Goal: Task Accomplishment & Management: Use online tool/utility

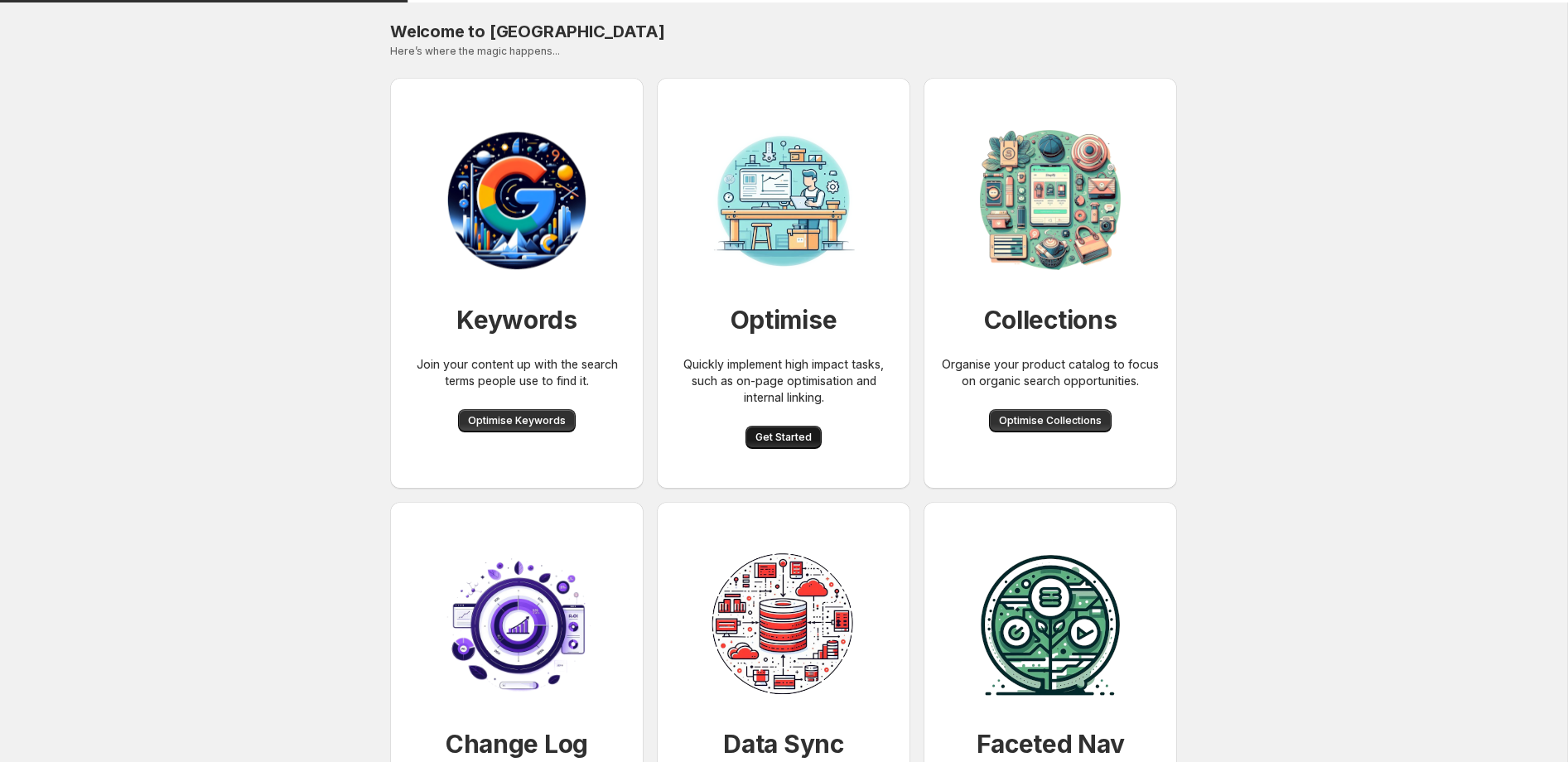
click at [786, 435] on span "Get Started" at bounding box center [783, 437] width 56 height 14
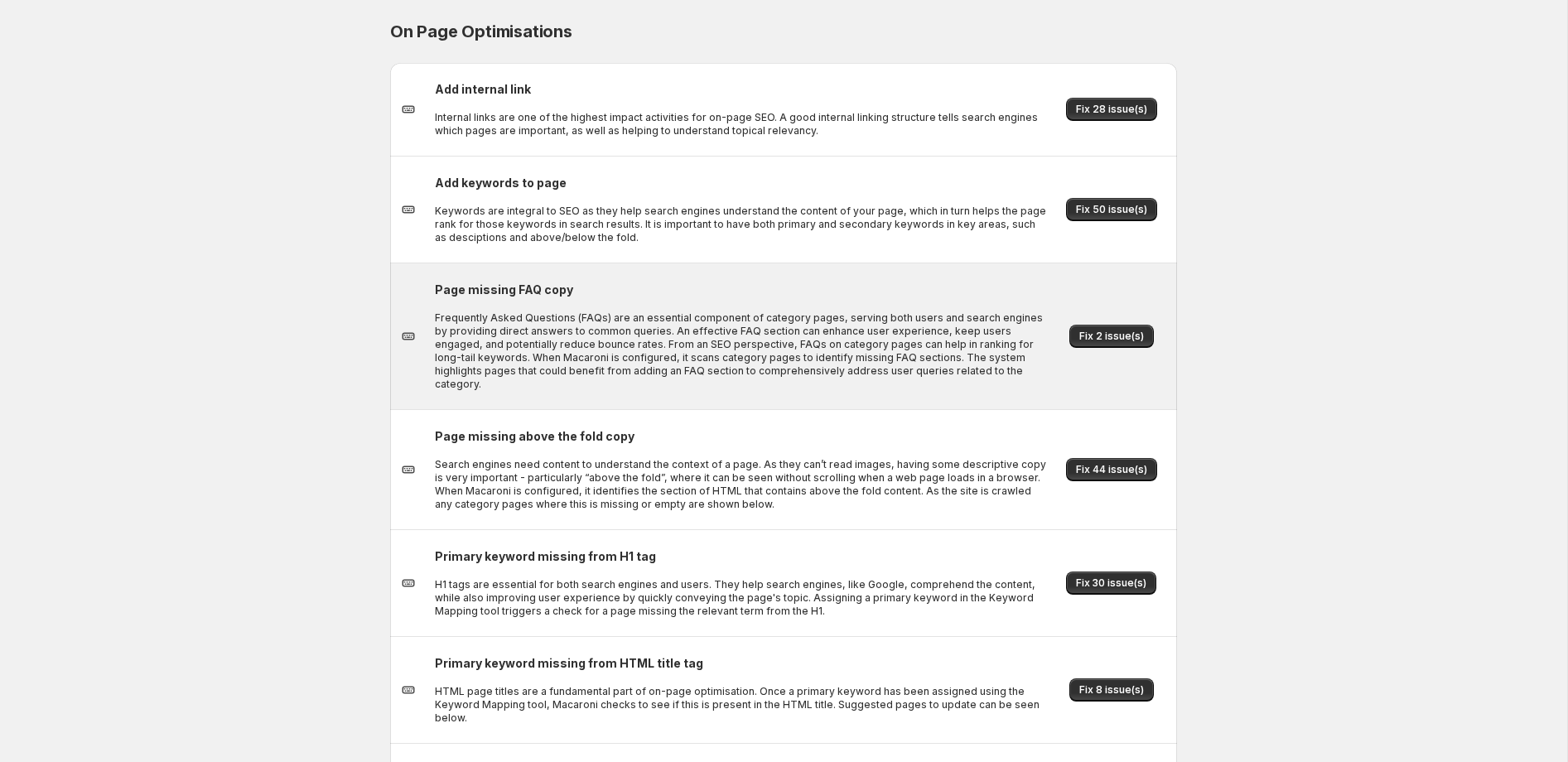
scroll to position [48, 0]
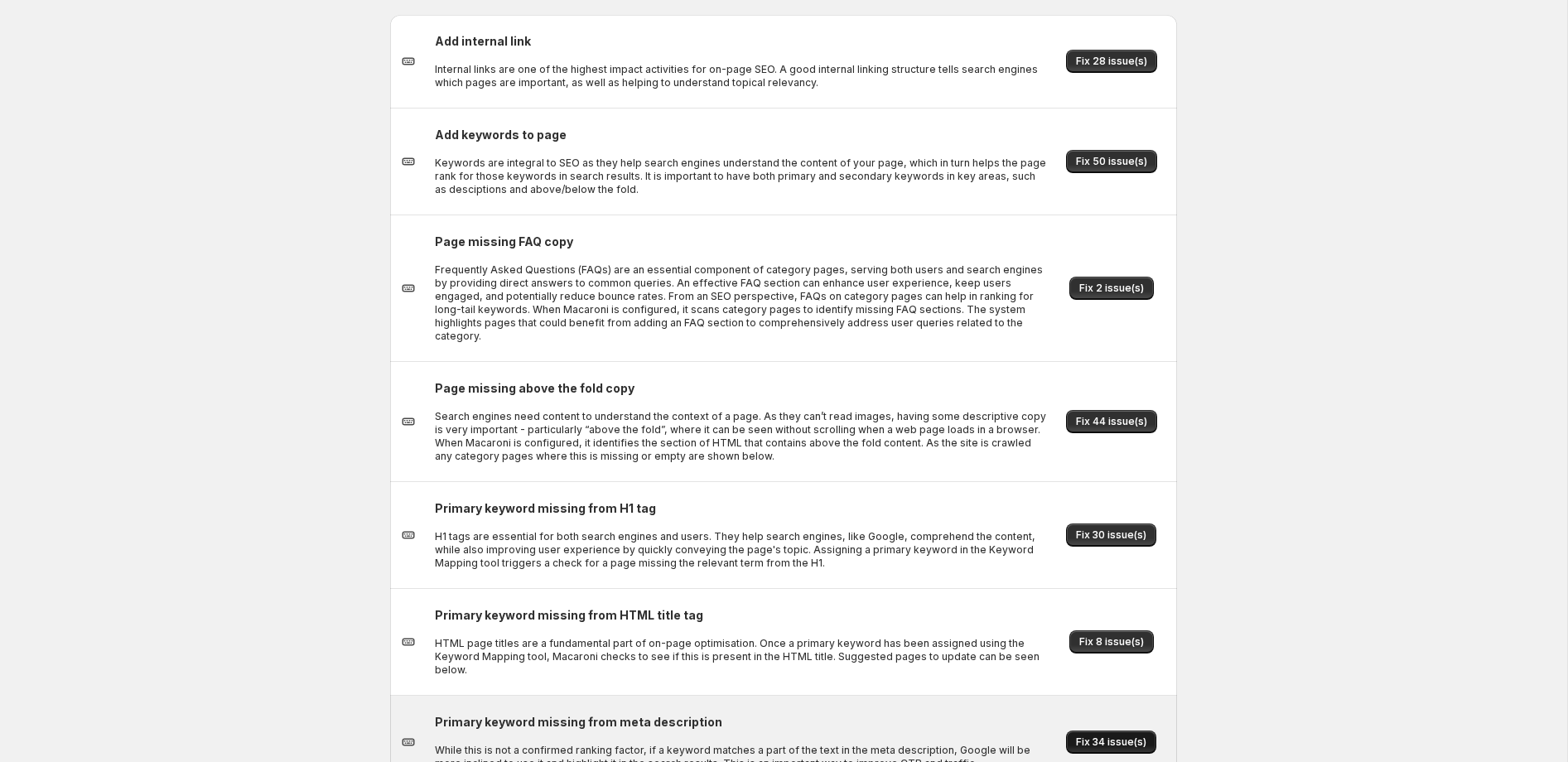
click at [1109, 736] on span "Fix 34 issue(s)" at bounding box center [1110, 743] width 70 height 14
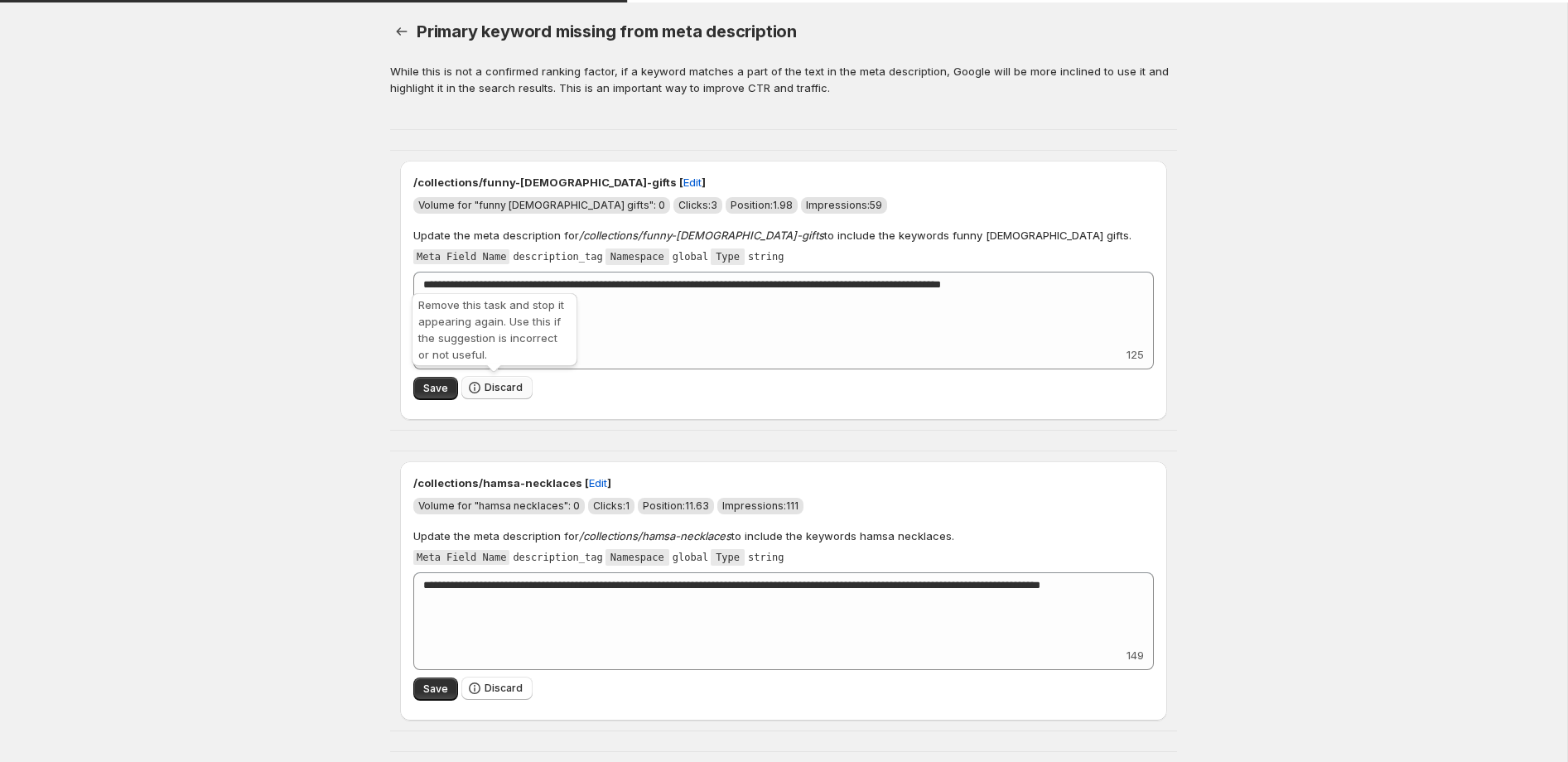
click at [497, 392] on span "Discard" at bounding box center [503, 388] width 38 height 14
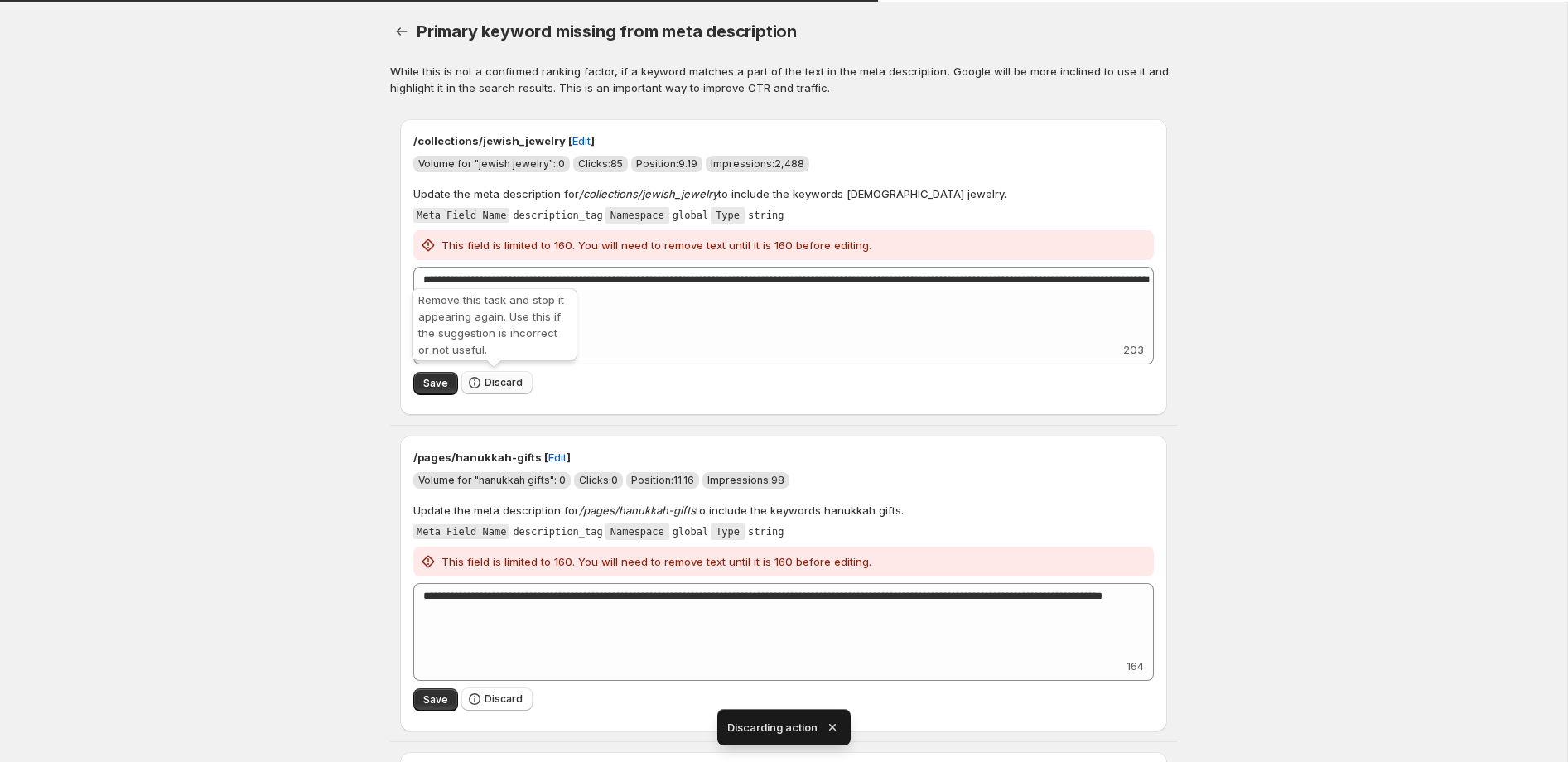
click at [494, 385] on span "Discard" at bounding box center [503, 382] width 38 height 14
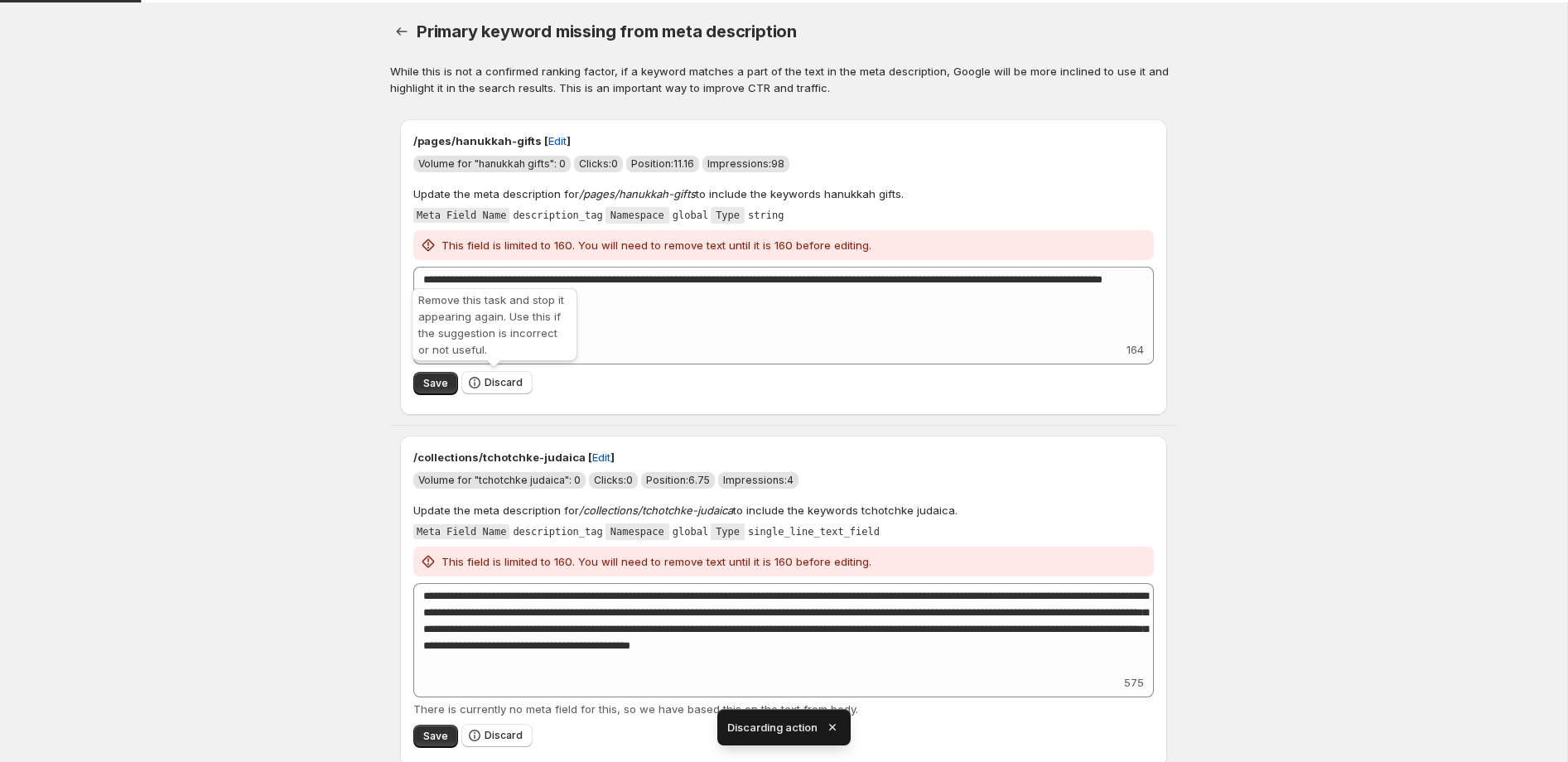
click at [494, 385] on span "Discard" at bounding box center [503, 382] width 38 height 14
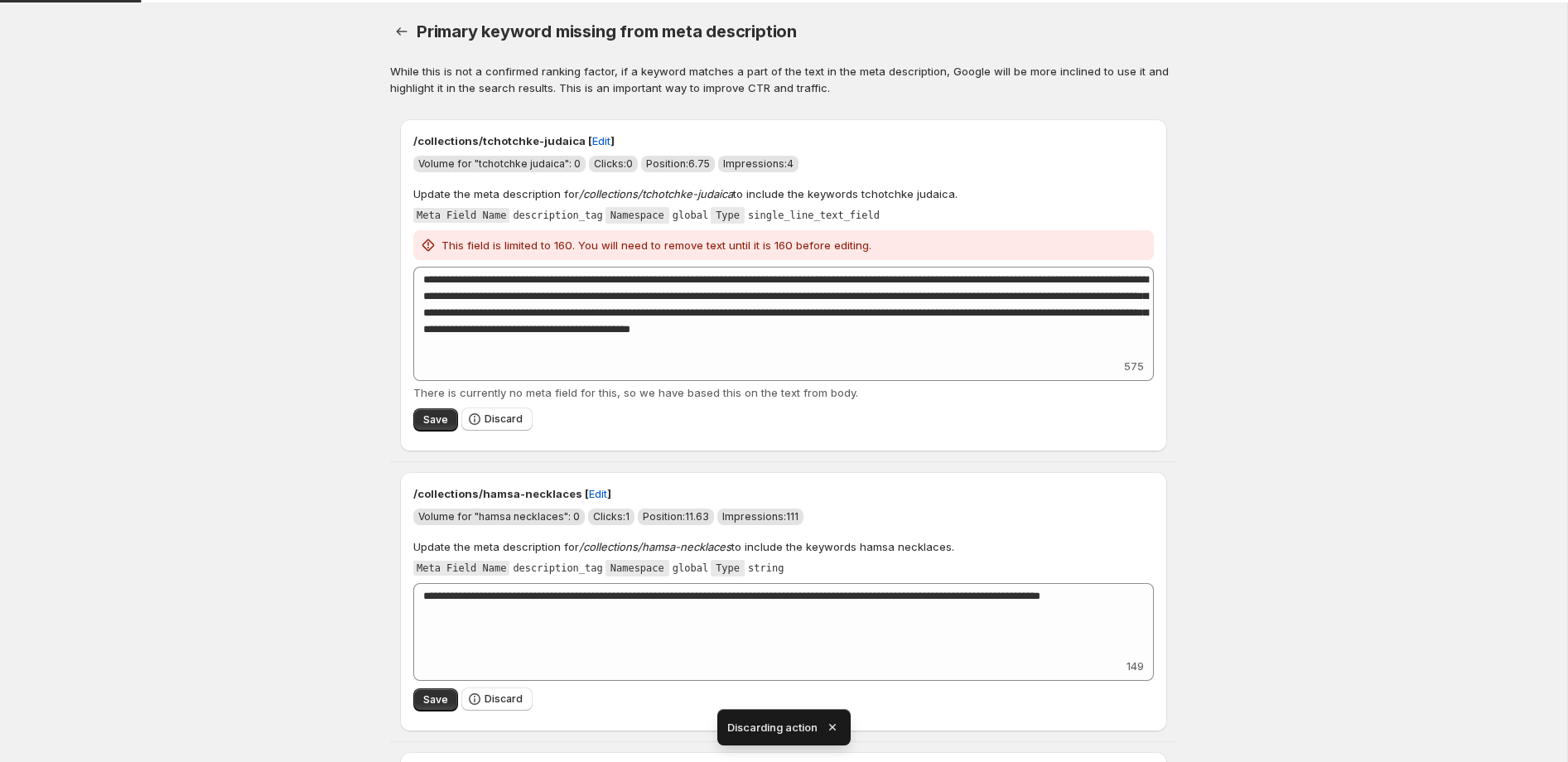
click at [494, 385] on div "There is currently no meta field for this, so we have based this on the text fr…" at bounding box center [783, 392] width 741 height 16
click at [498, 413] on span "Discard" at bounding box center [503, 419] width 38 height 14
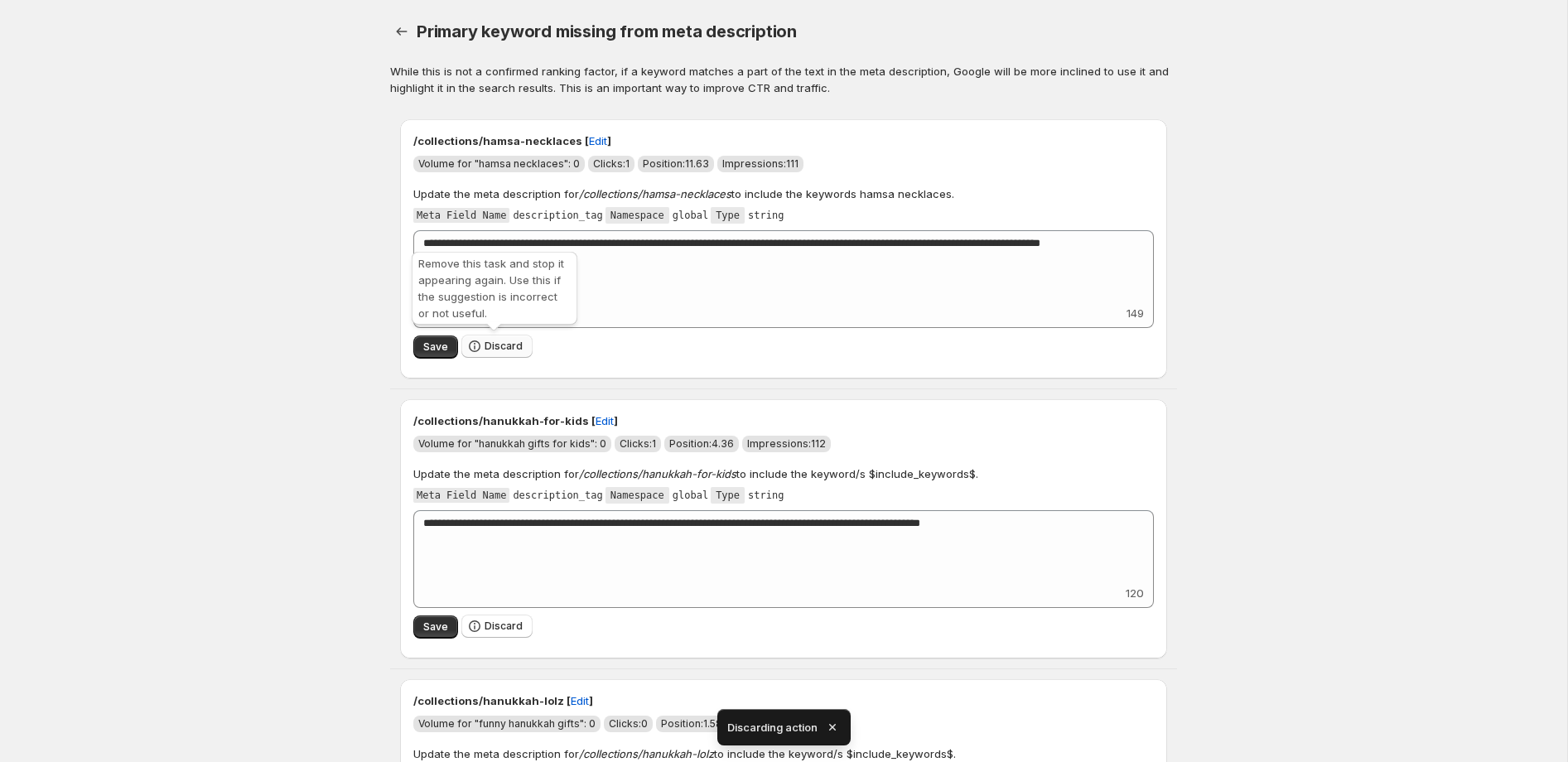
click at [504, 338] on button "Discard" at bounding box center [497, 347] width 71 height 23
click at [502, 347] on span "Discard" at bounding box center [503, 347] width 38 height 14
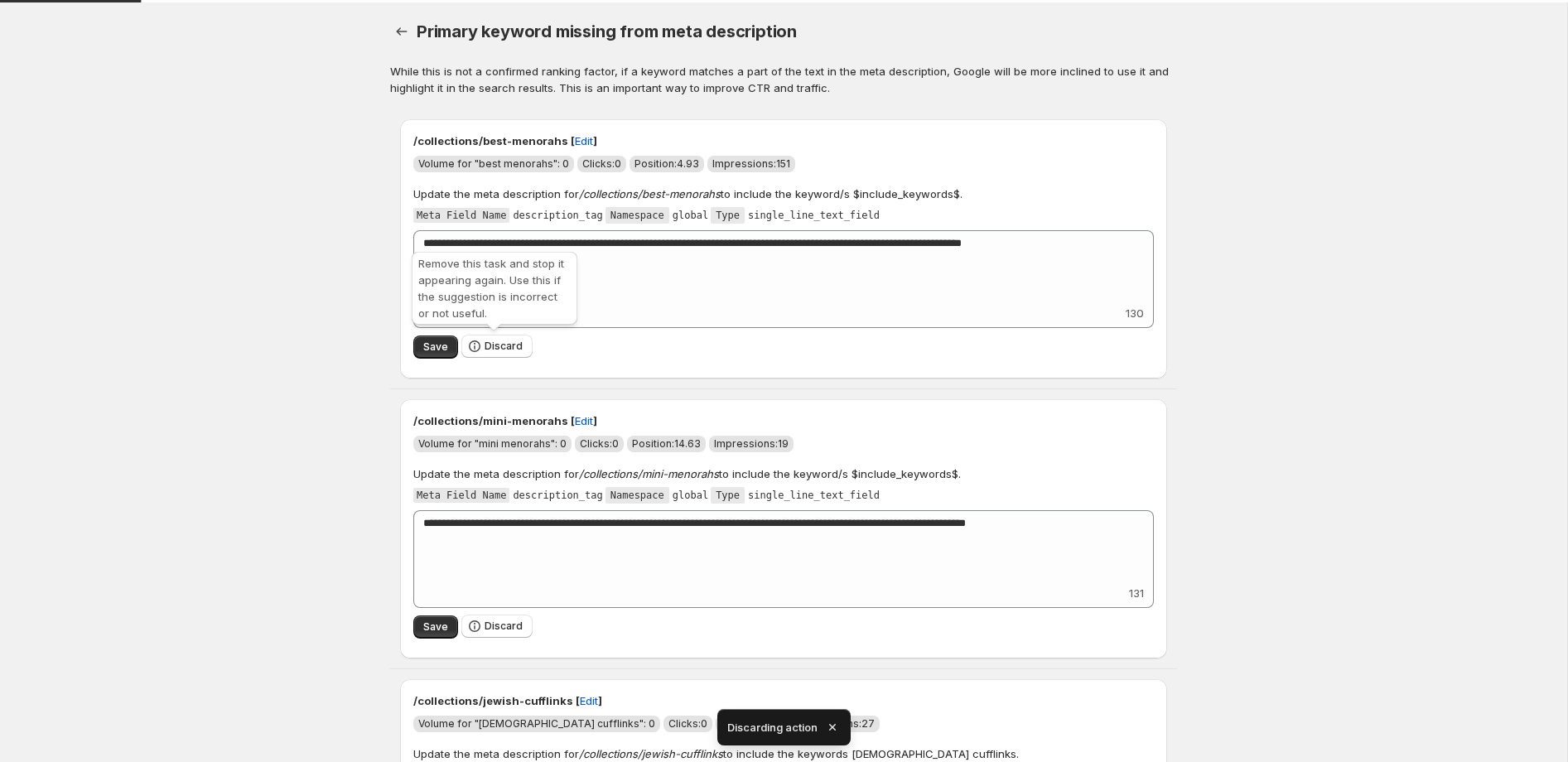
click at [502, 347] on span "Discard" at bounding box center [503, 347] width 38 height 14
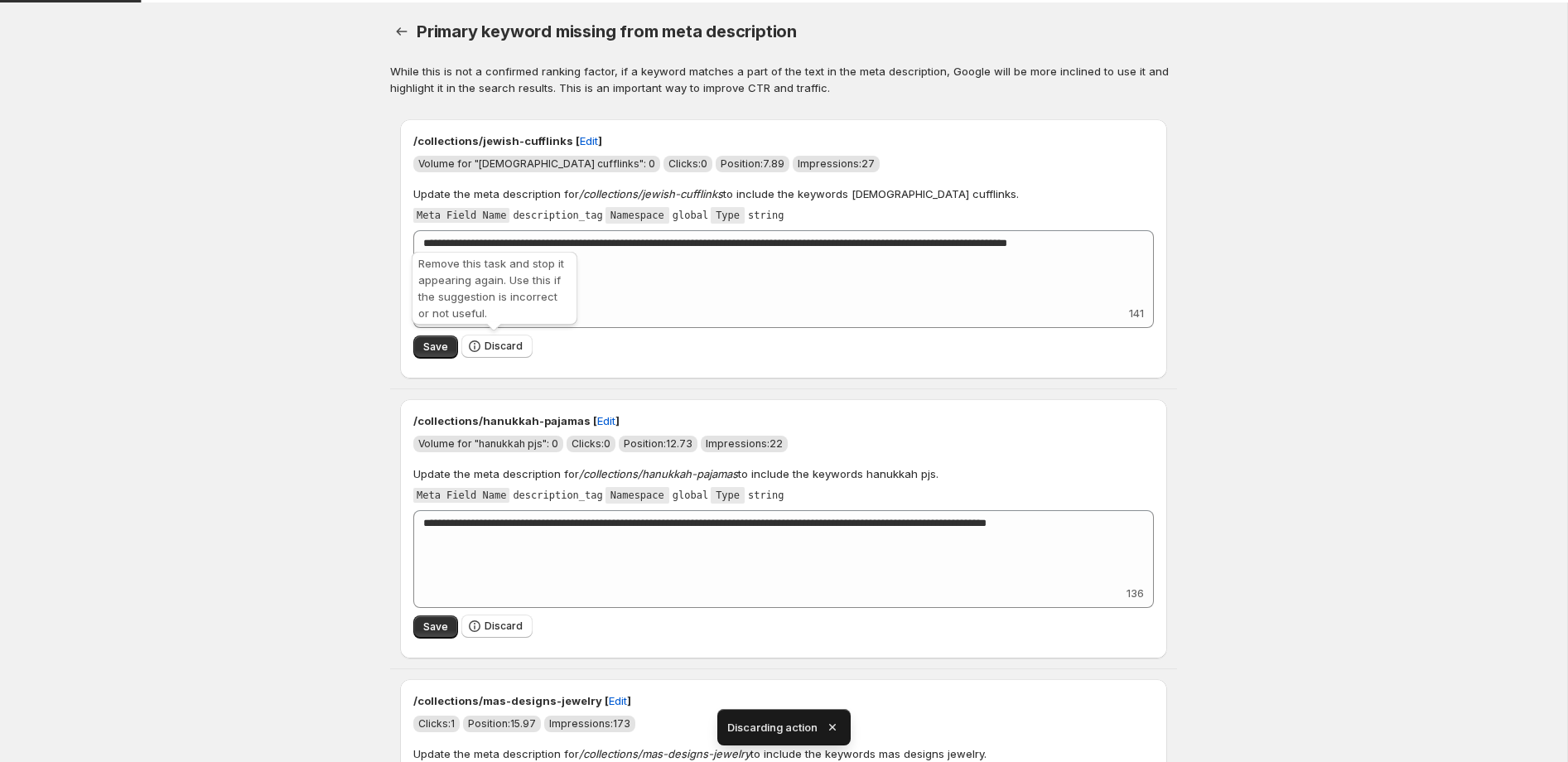
click at [502, 347] on span "Discard" at bounding box center [503, 347] width 38 height 14
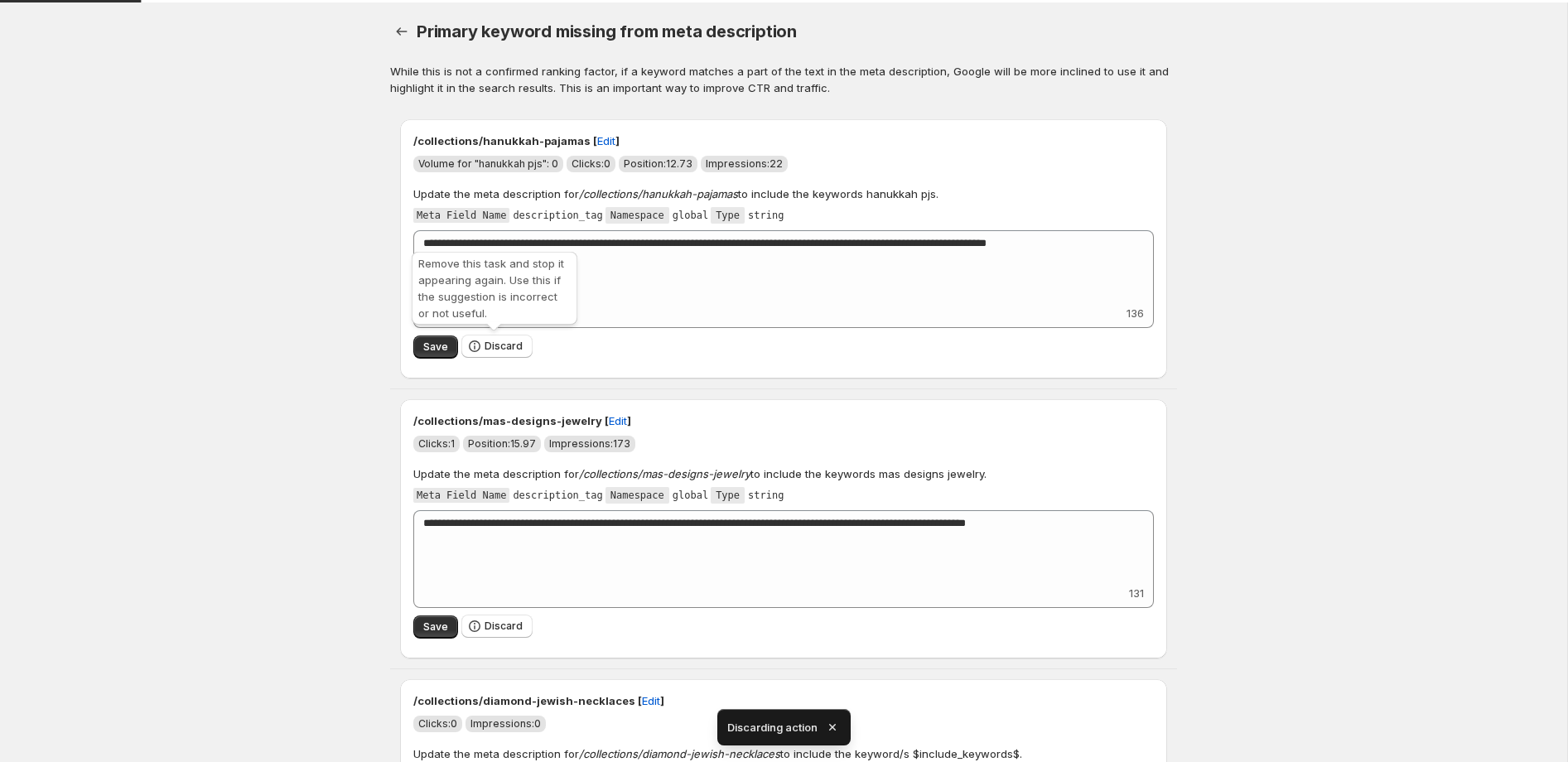
click at [502, 347] on span "Discard" at bounding box center [503, 347] width 38 height 14
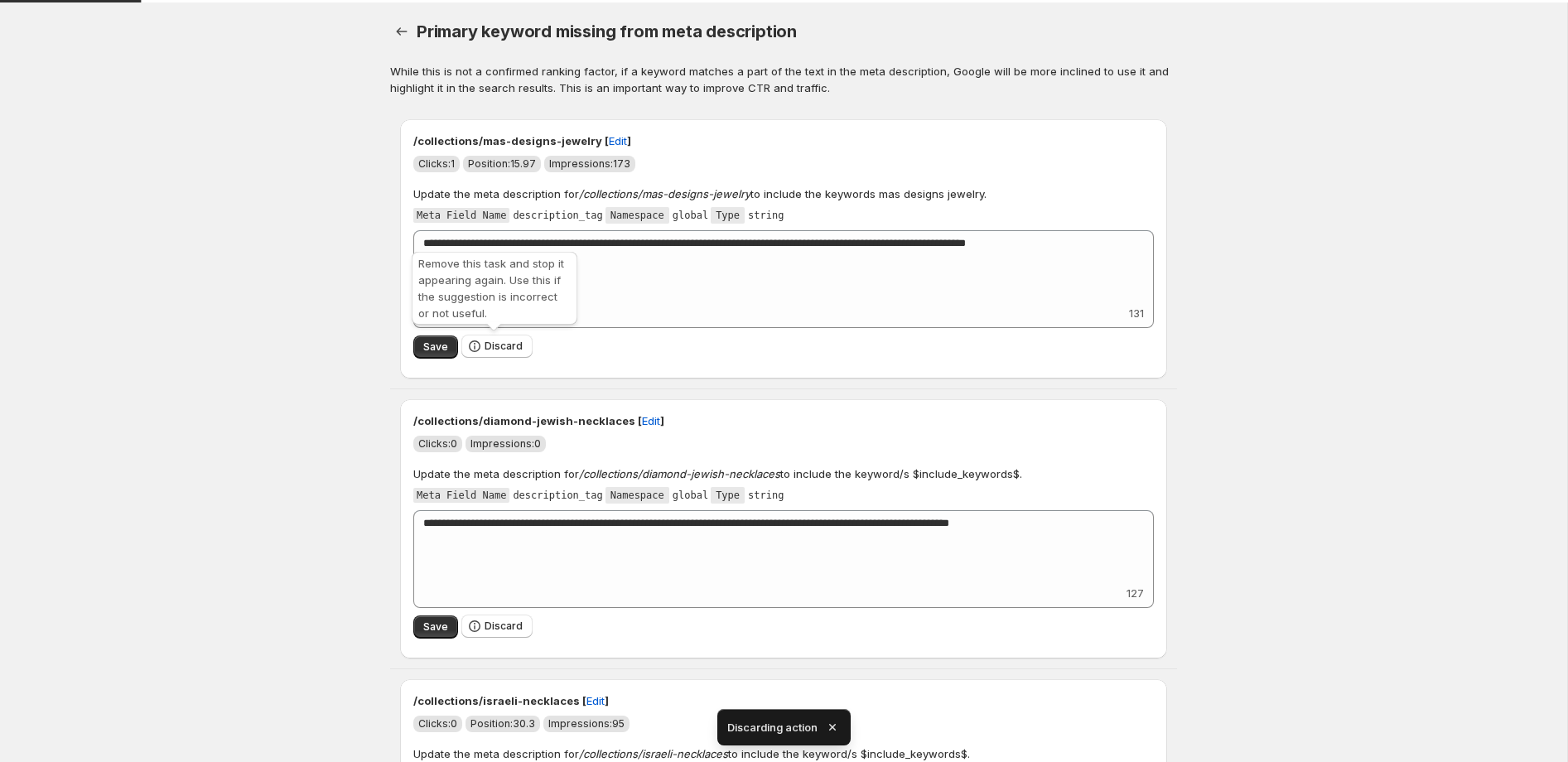
click at [502, 347] on span "Discard" at bounding box center [503, 347] width 38 height 14
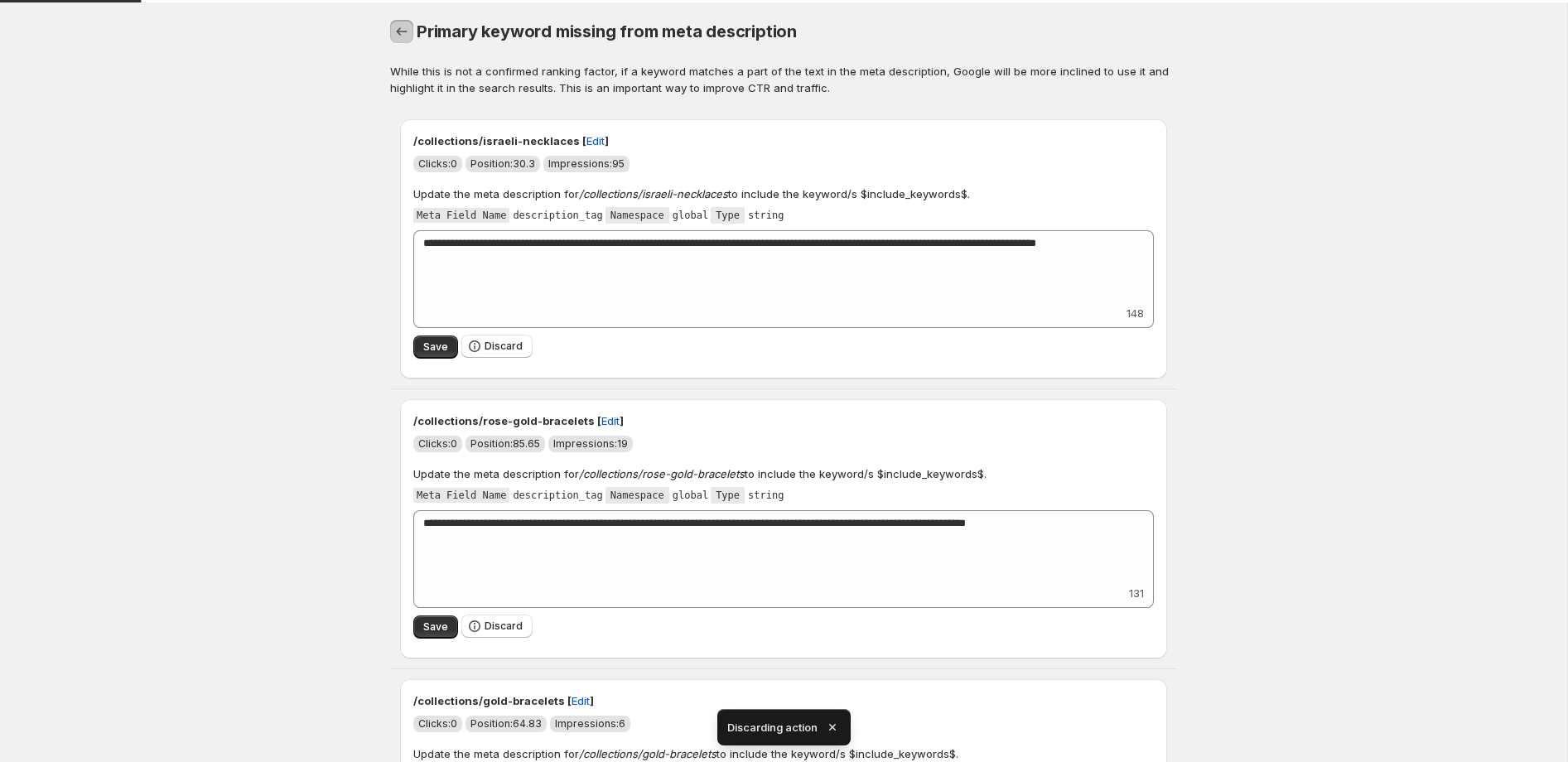
click at [406, 35] on icon "button" at bounding box center [401, 31] width 16 height 16
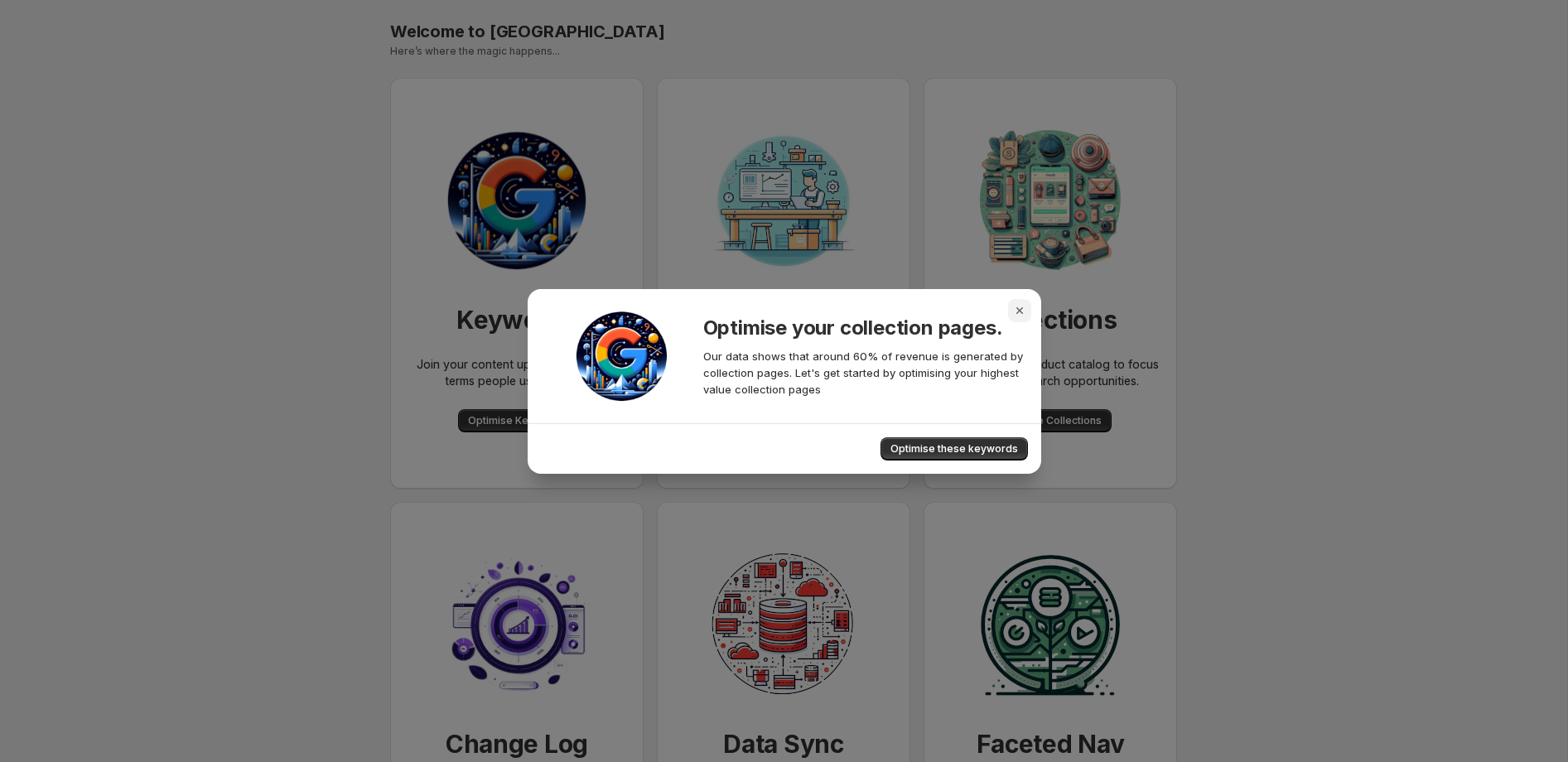
click at [1023, 314] on icon "Close" at bounding box center [1019, 310] width 16 height 16
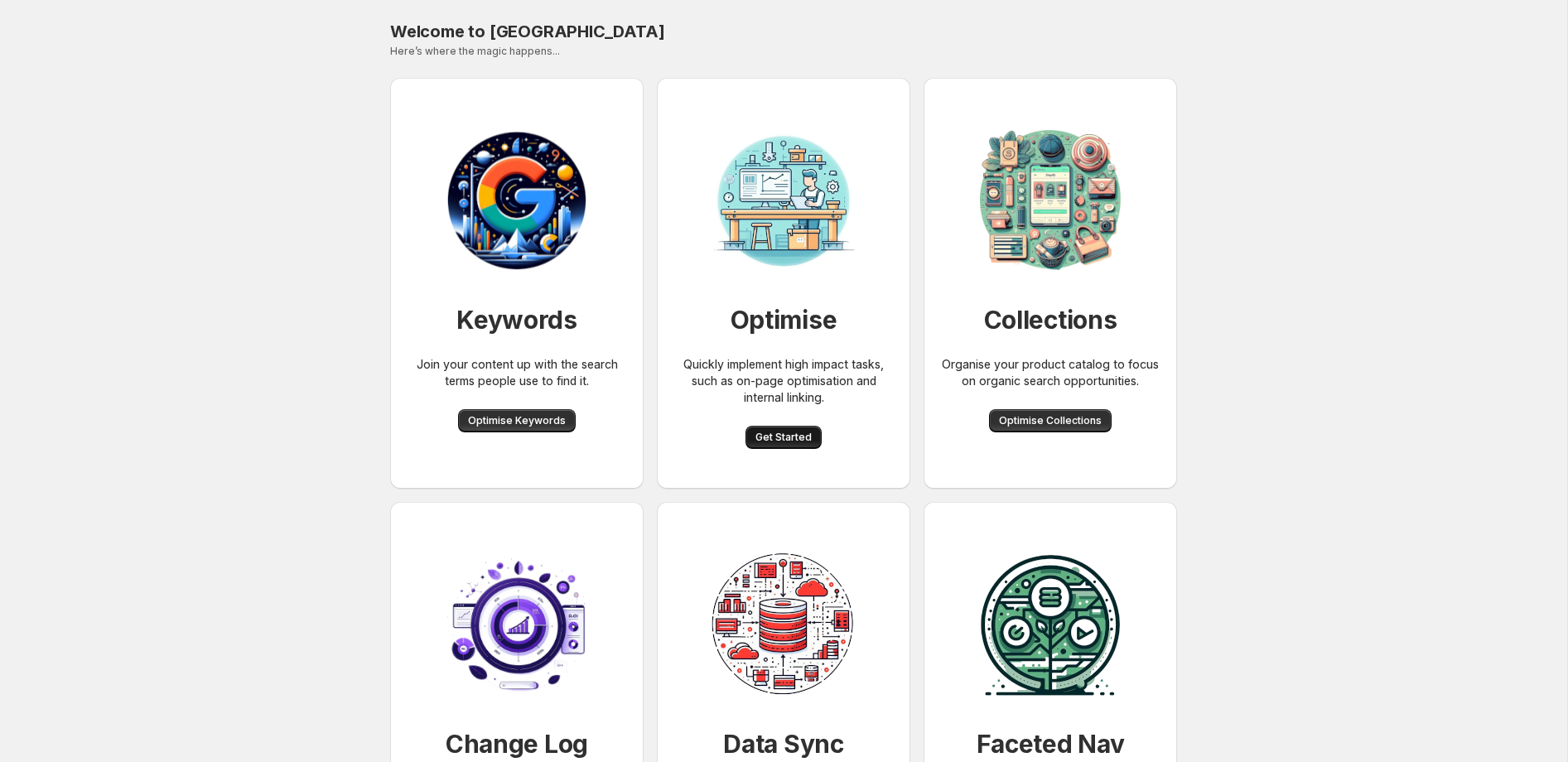
click at [785, 439] on span "Get Started" at bounding box center [783, 437] width 56 height 14
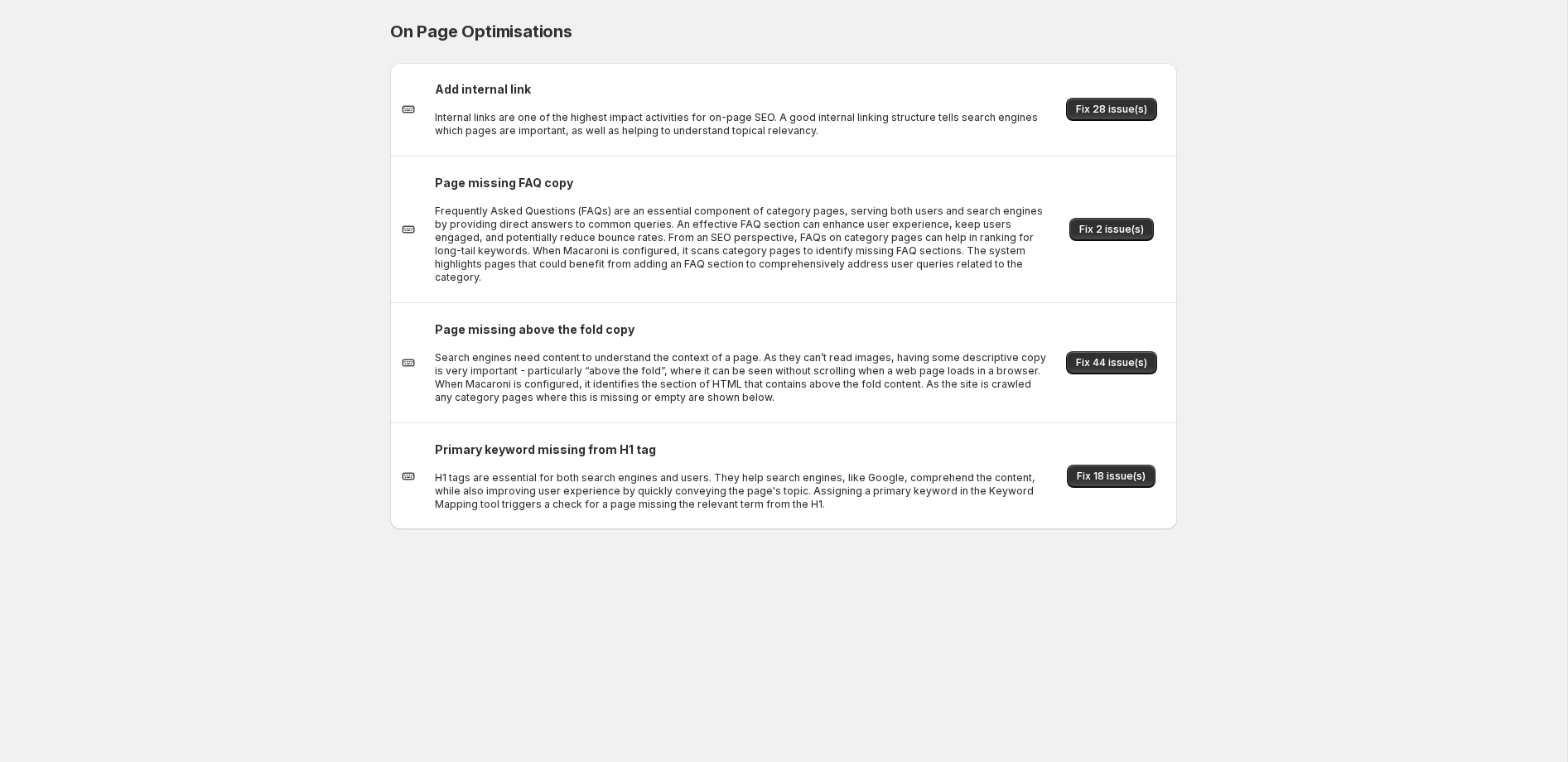
click at [1332, 222] on div "On Page Optimisations. This page is ready On Page Optimisations Add internal li…" at bounding box center [783, 381] width 1567 height 762
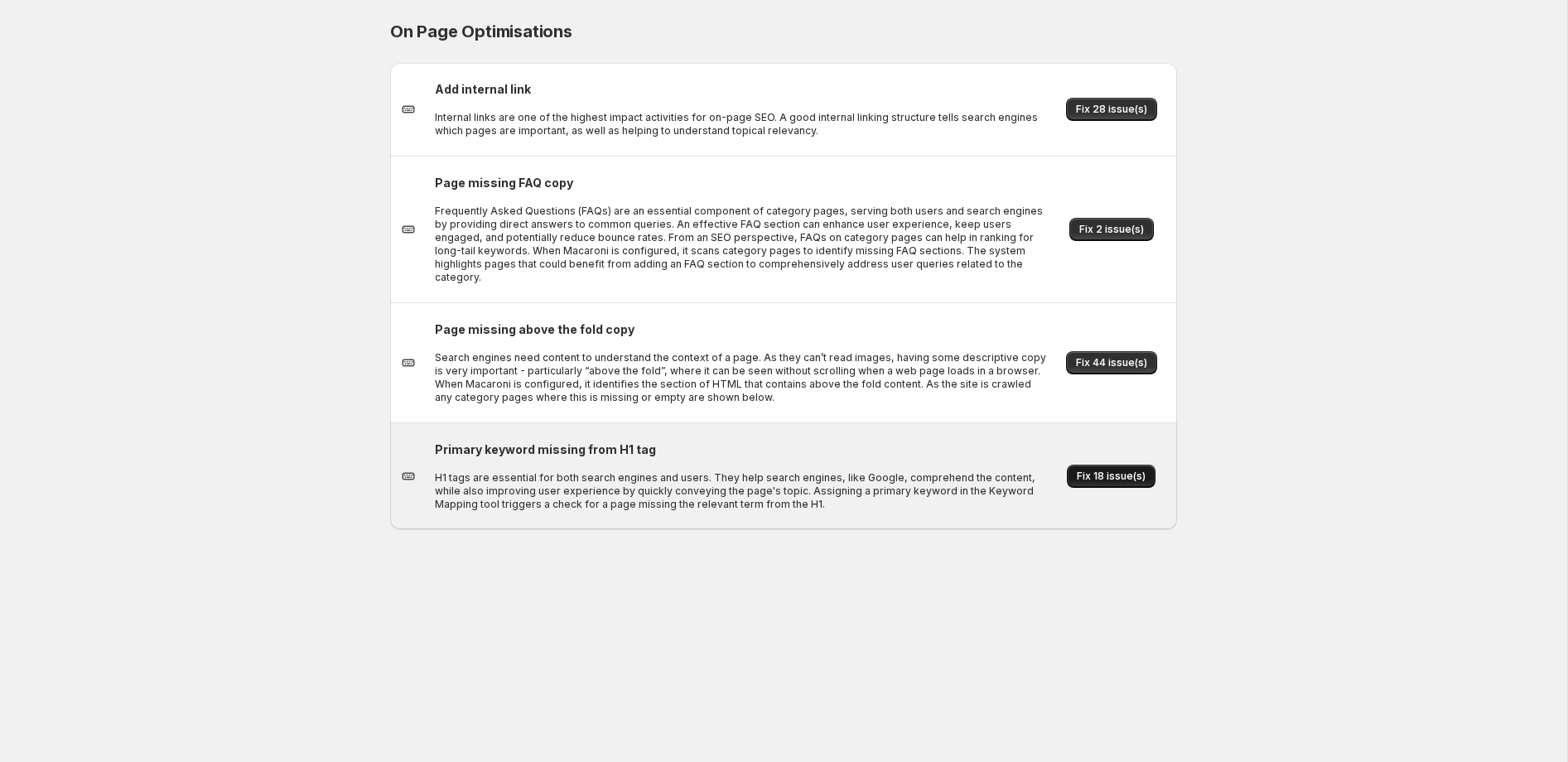
click at [1109, 469] on span "Fix 18 issue(s)" at bounding box center [1110, 476] width 69 height 14
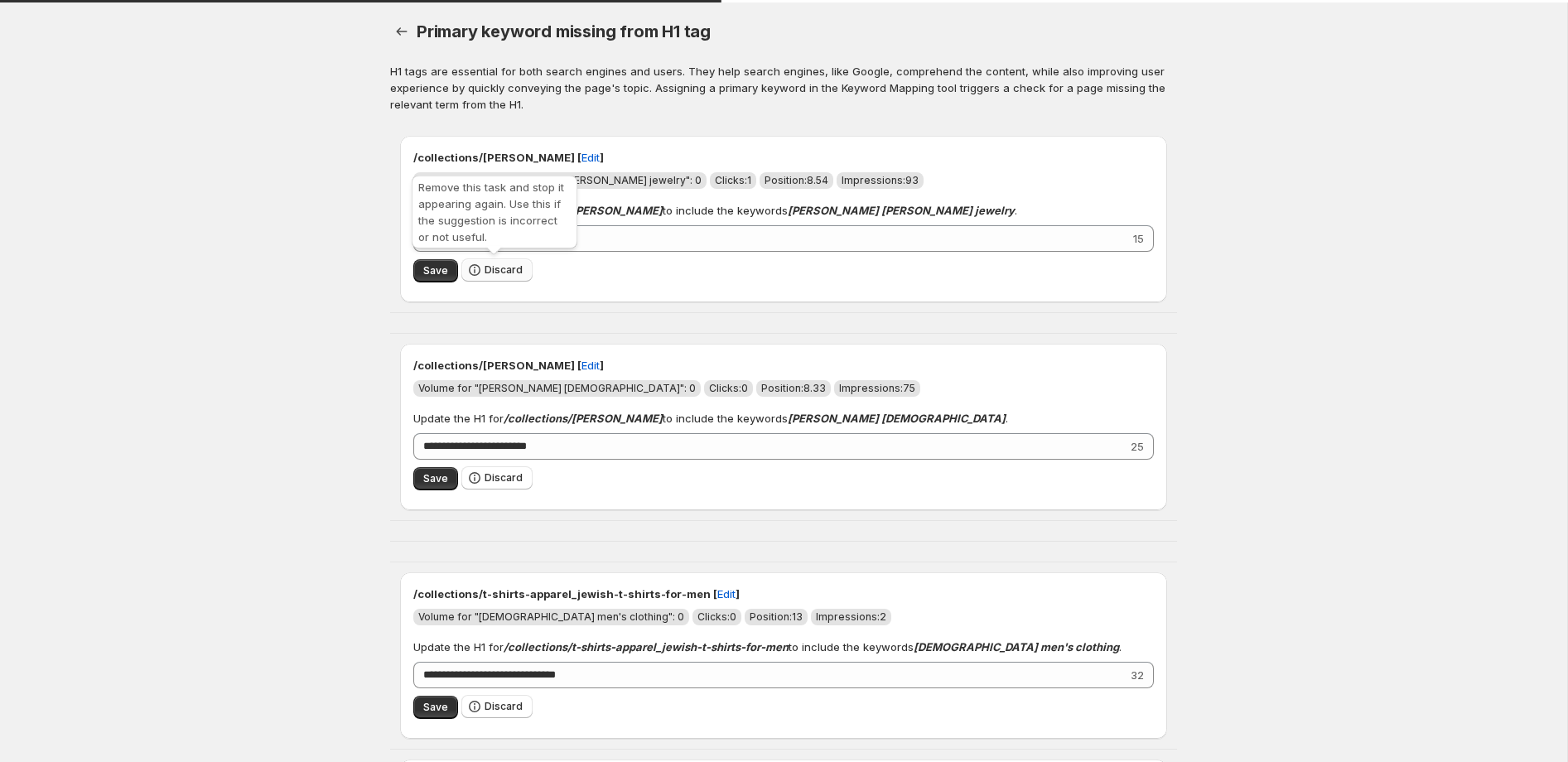
click at [499, 272] on span "Discard" at bounding box center [503, 270] width 38 height 14
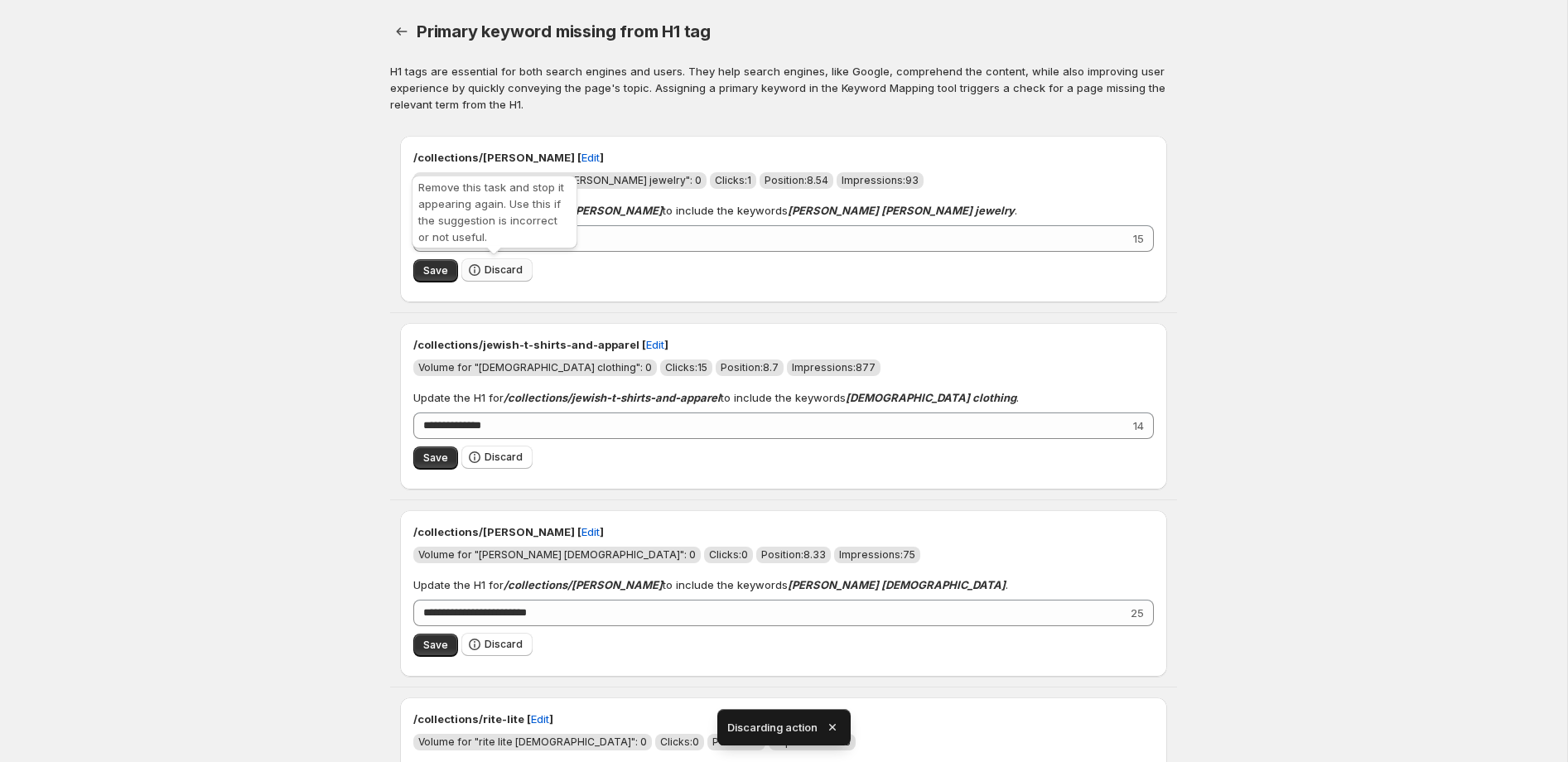
click at [499, 272] on span "Discard" at bounding box center [503, 270] width 38 height 14
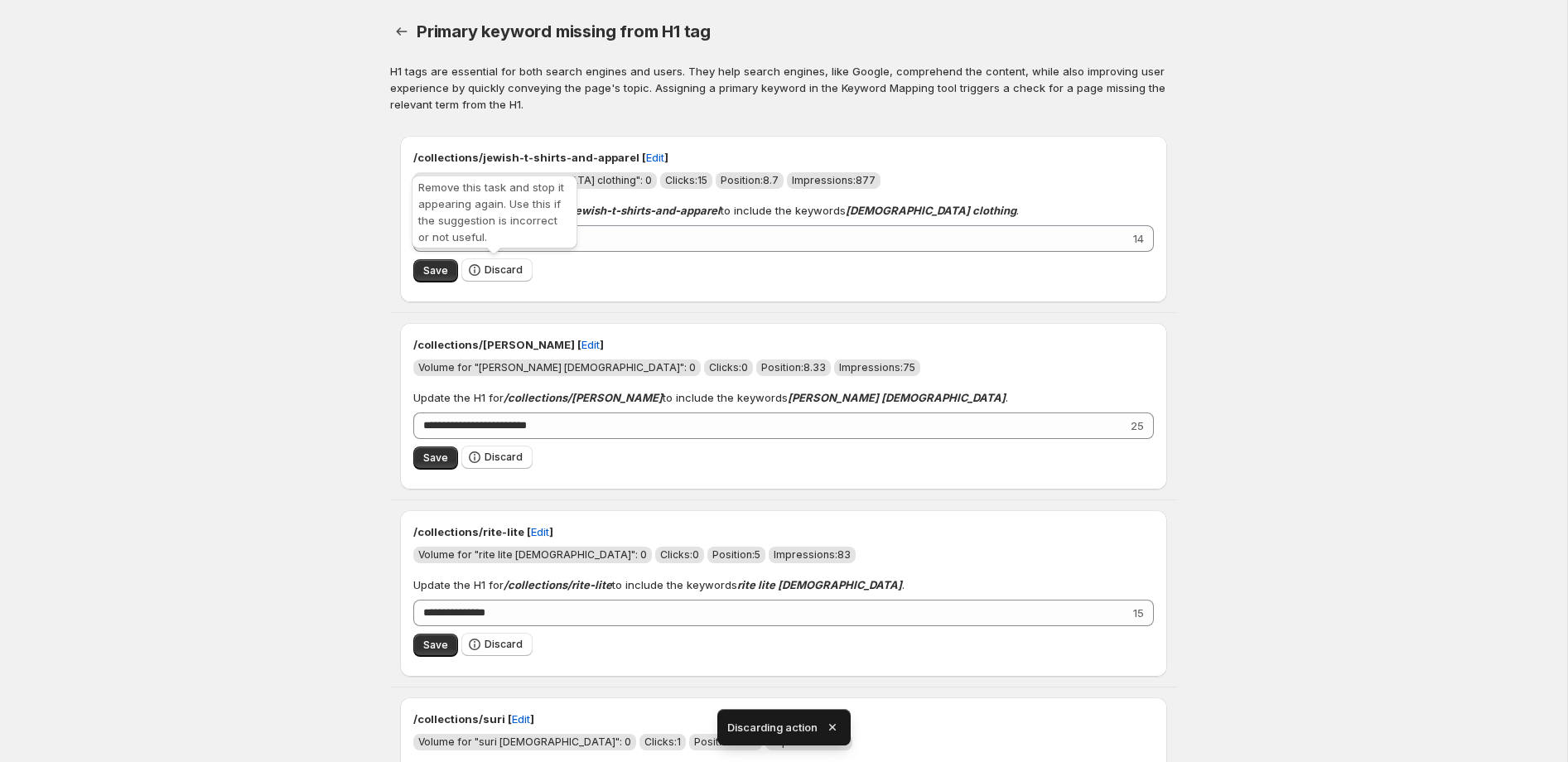
click at [499, 272] on span "Discard" at bounding box center [503, 270] width 38 height 14
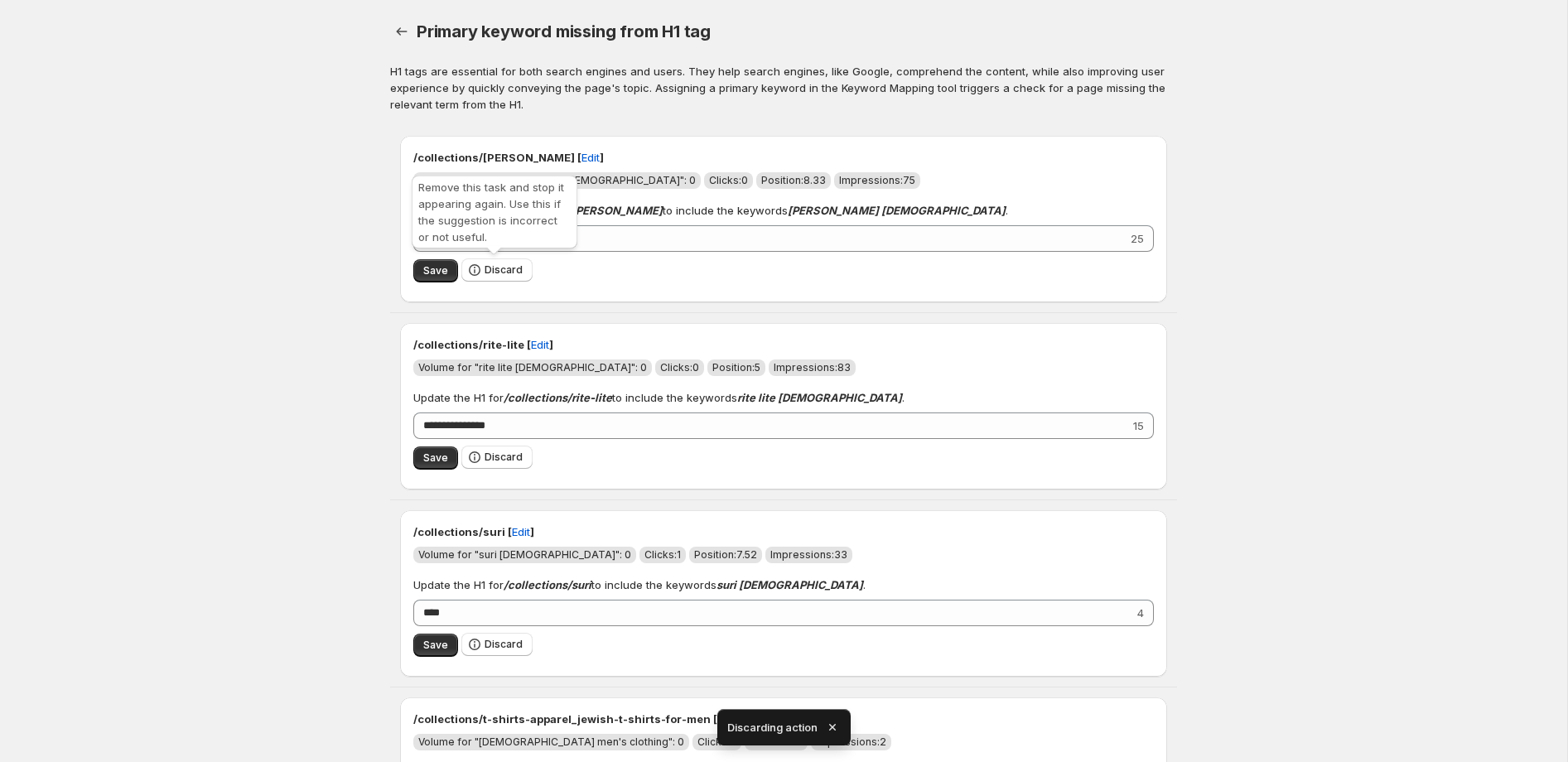
click at [499, 272] on span "Discard" at bounding box center [503, 270] width 38 height 14
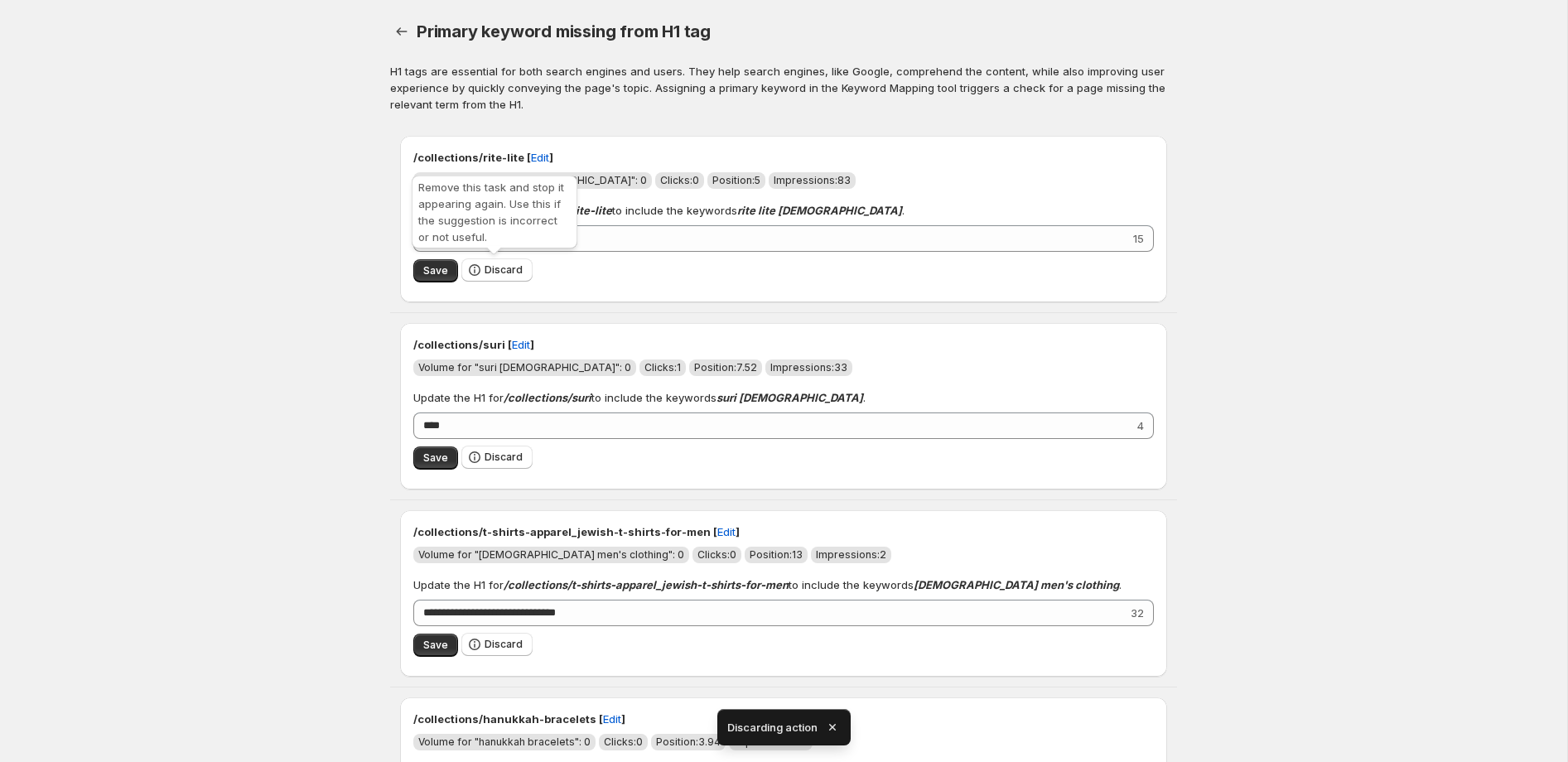
click at [499, 272] on span "Discard" at bounding box center [503, 270] width 38 height 14
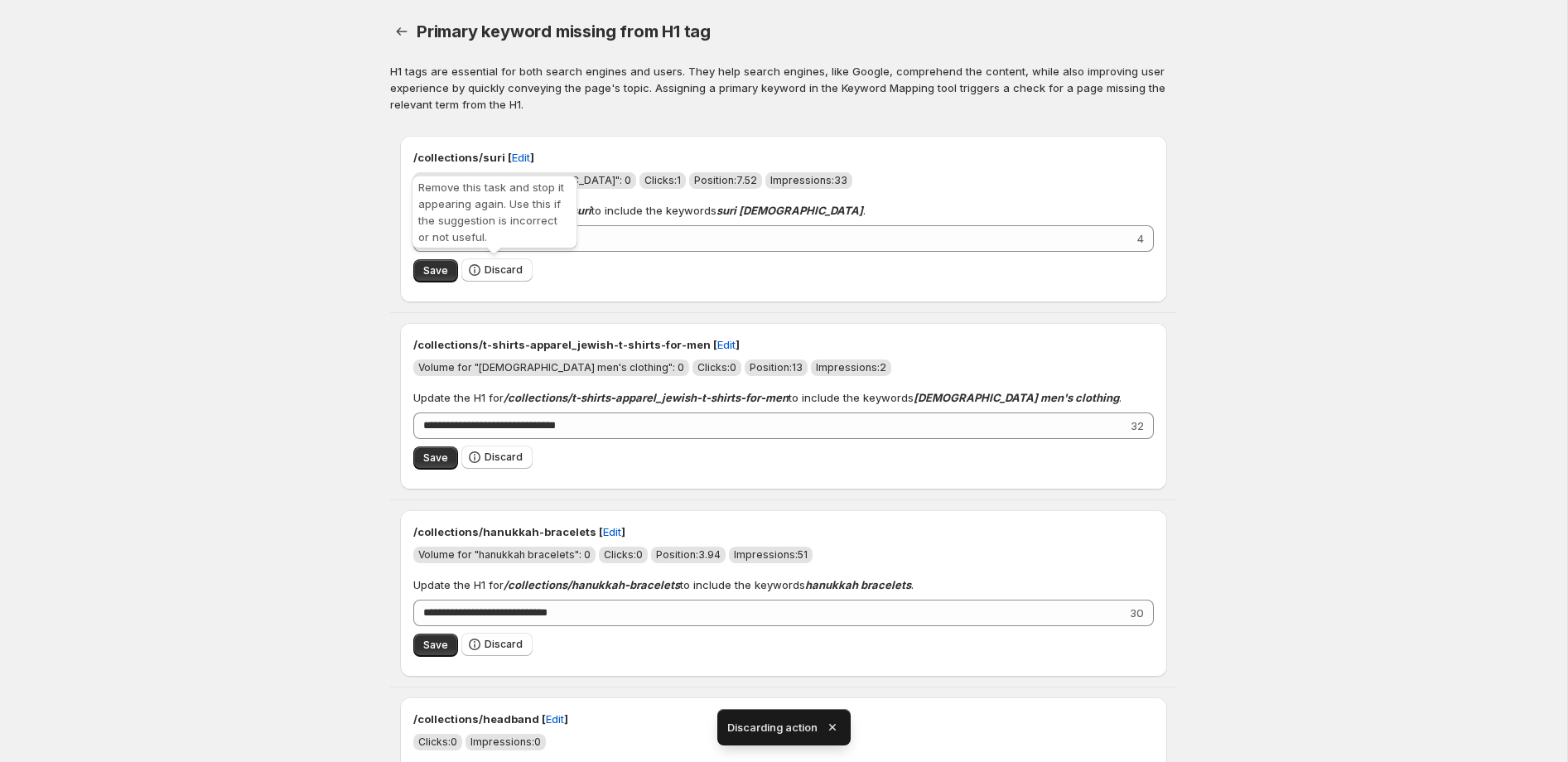
click at [499, 272] on span "Discard" at bounding box center [503, 270] width 38 height 14
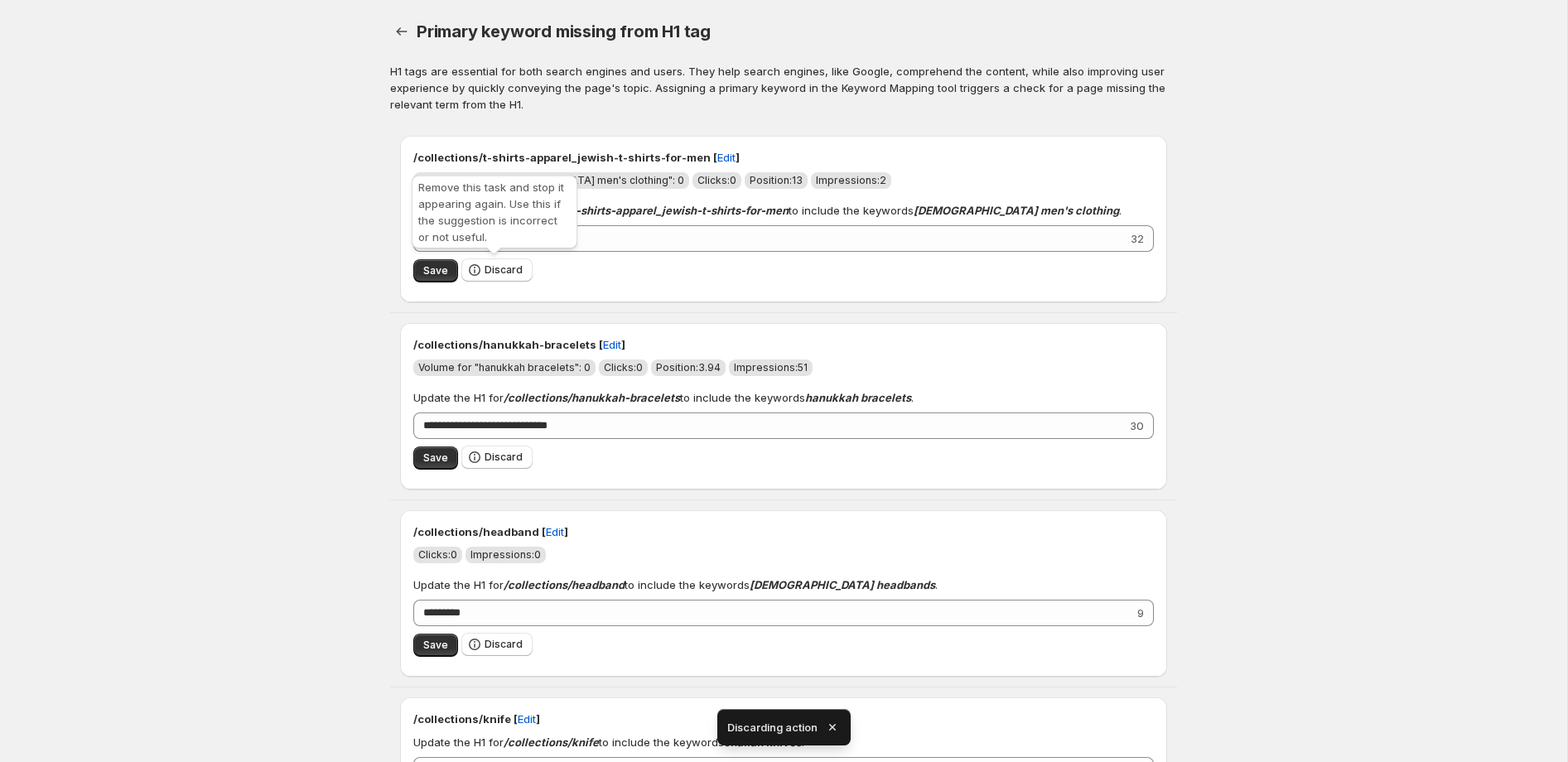
click at [499, 272] on span "Discard" at bounding box center [503, 270] width 38 height 14
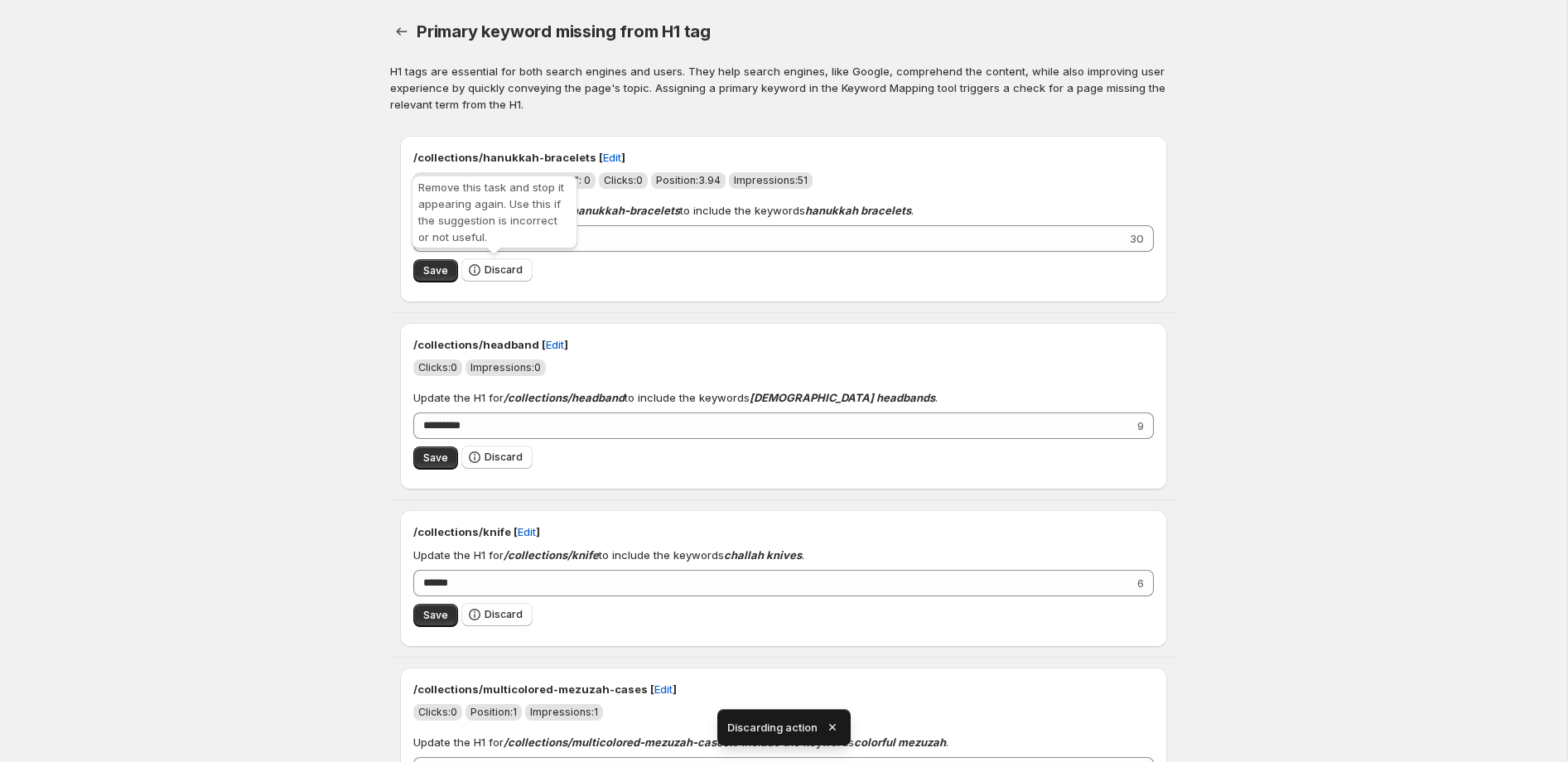
click at [499, 272] on span "Discard" at bounding box center [503, 270] width 38 height 14
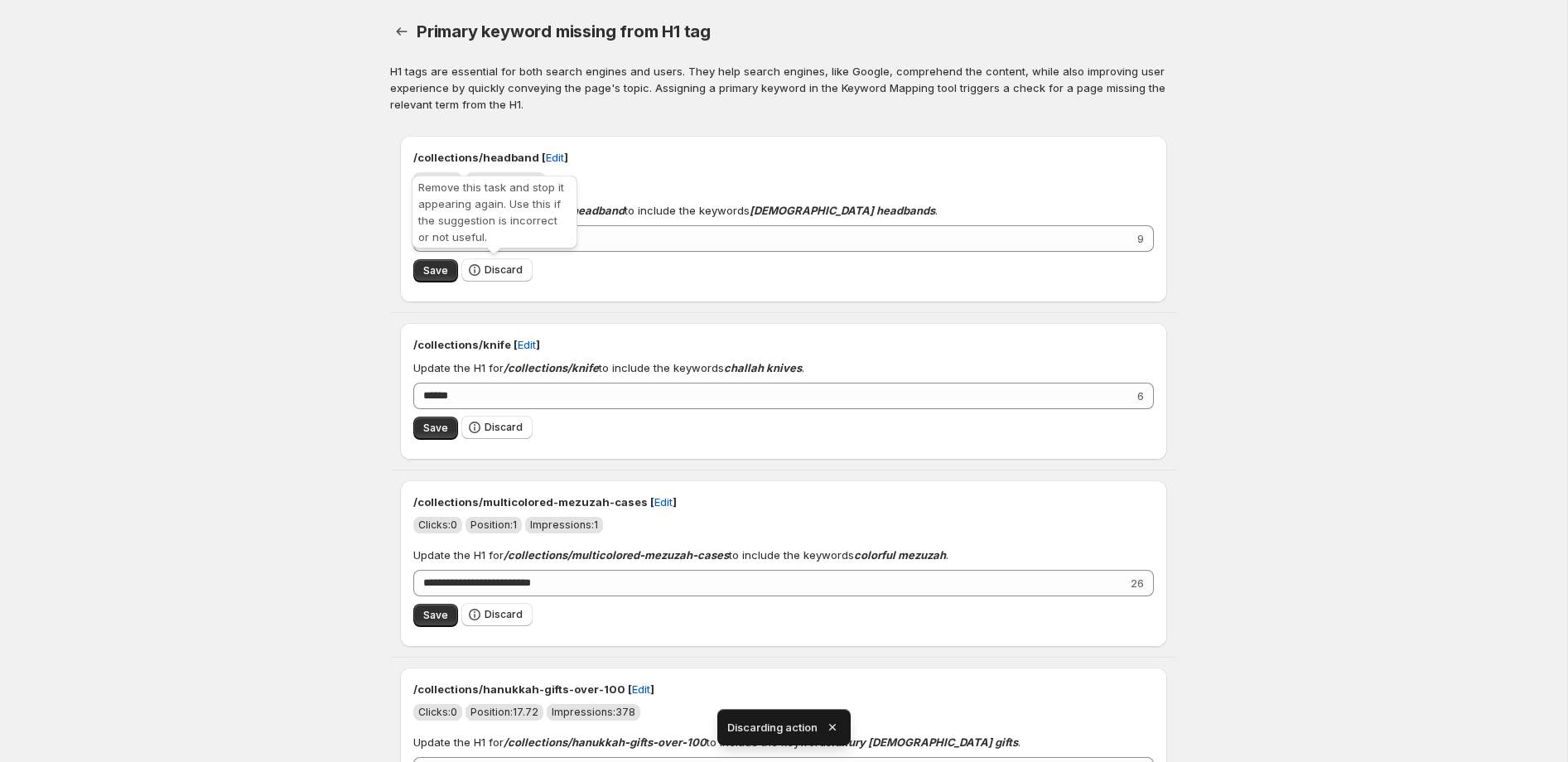
click at [499, 272] on span "Discard" at bounding box center [503, 270] width 38 height 14
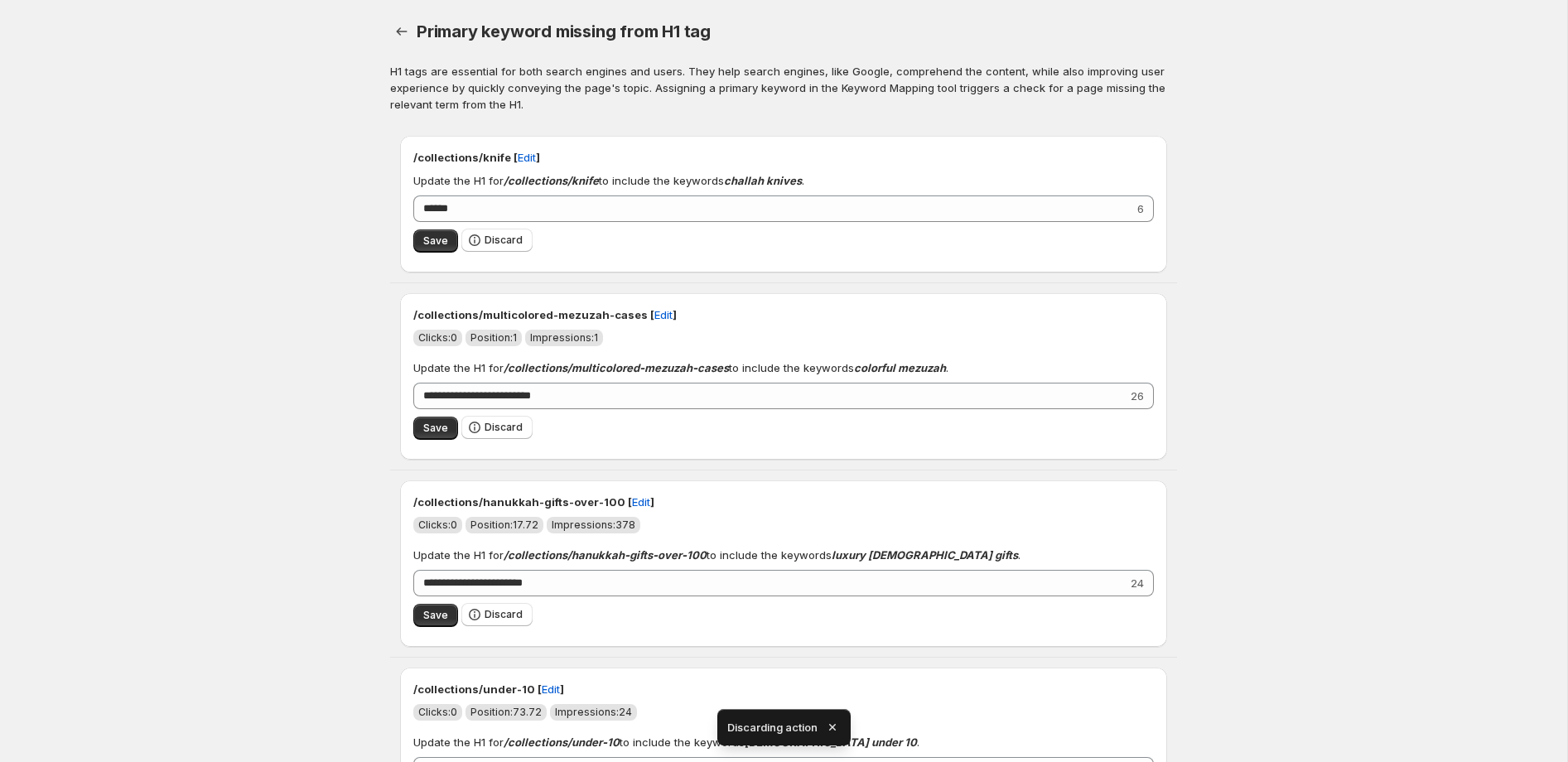
click at [499, 272] on div "/collections/knife [ Edit ] Update the H1 for /collections/knife to include the…" at bounding box center [783, 205] width 767 height 137
click at [504, 241] on span "Discard" at bounding box center [503, 240] width 38 height 14
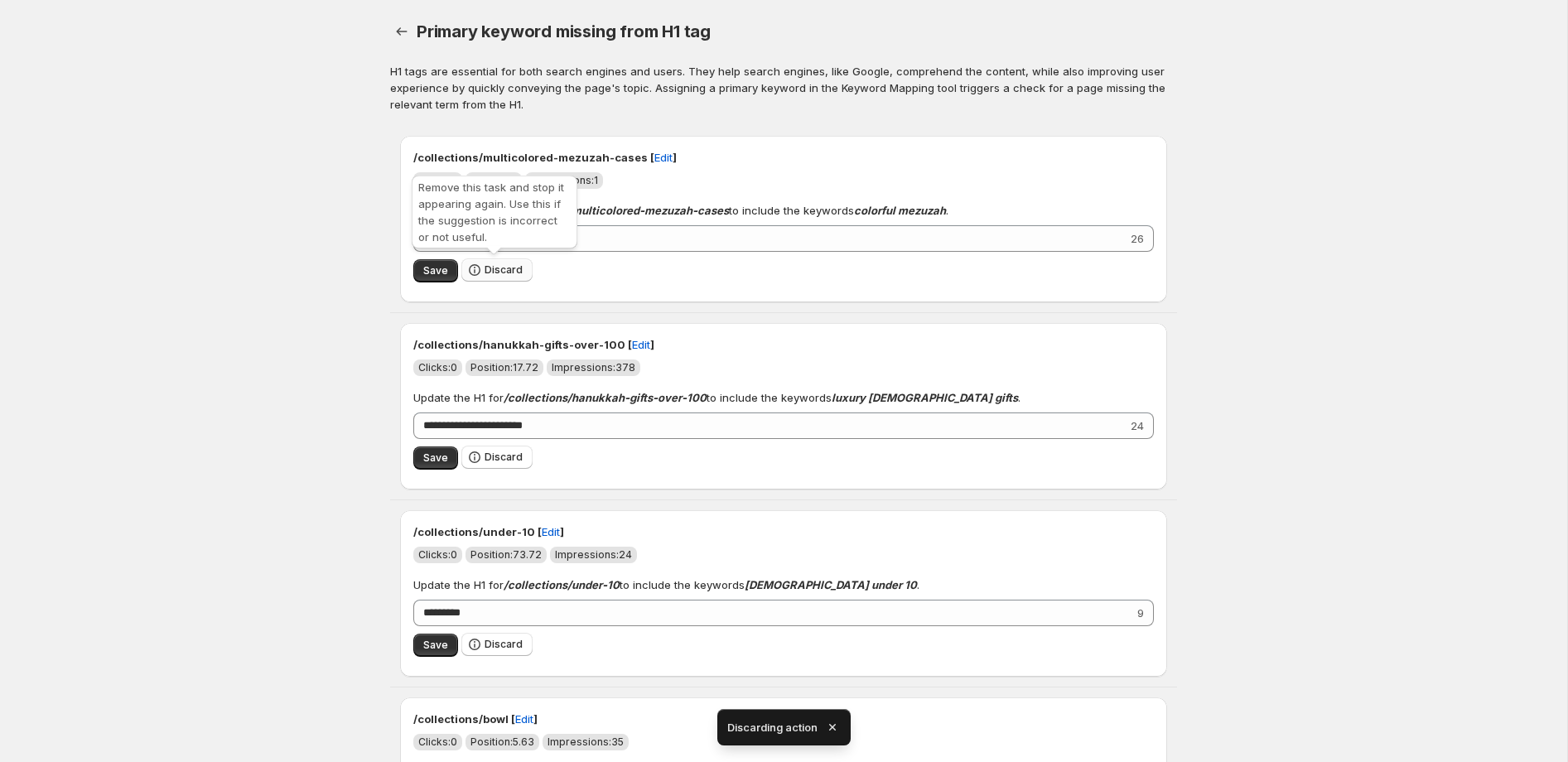
click at [496, 270] on span "Discard" at bounding box center [503, 270] width 38 height 14
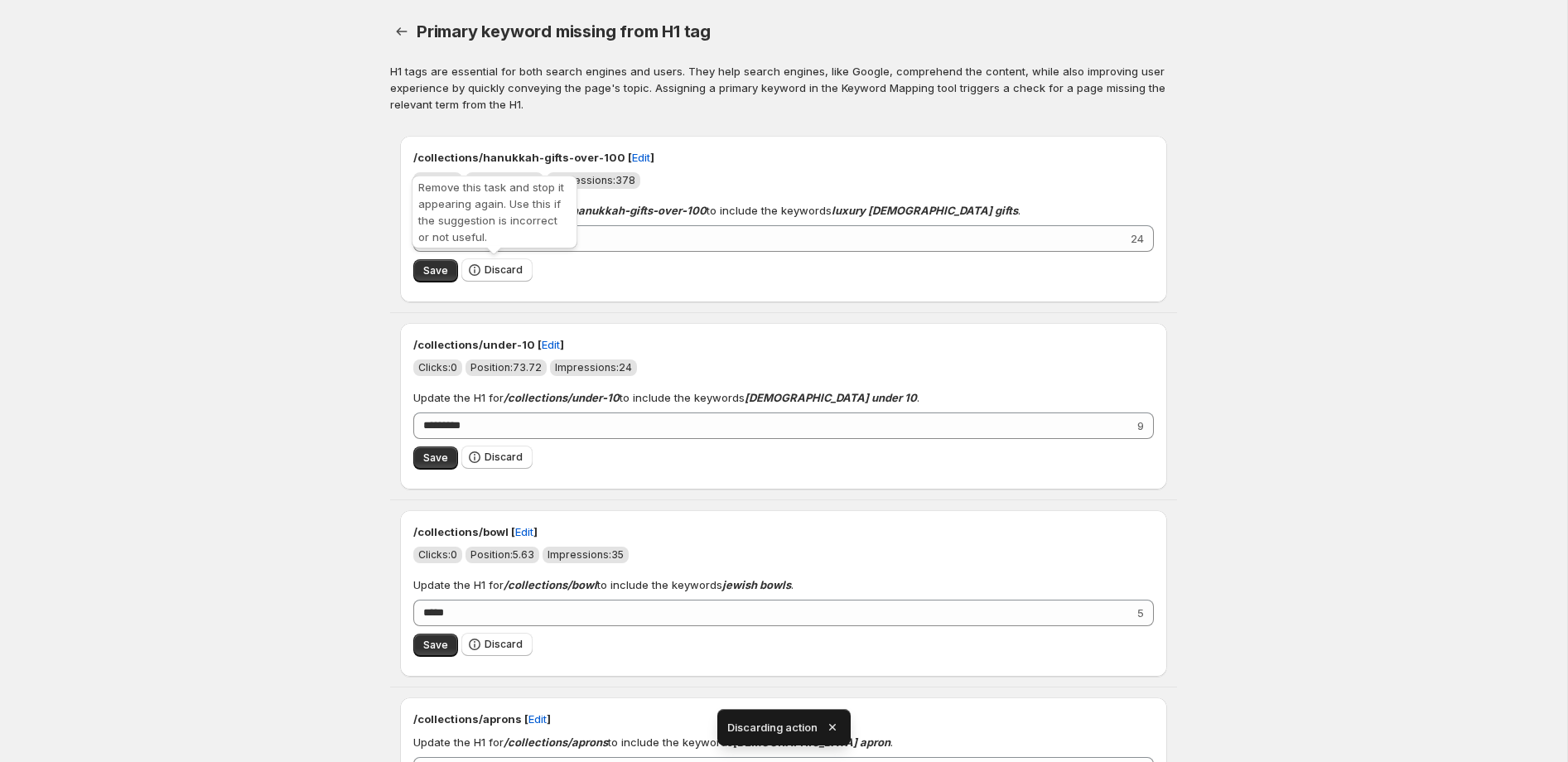
click at [496, 269] on span "Discard" at bounding box center [503, 270] width 38 height 14
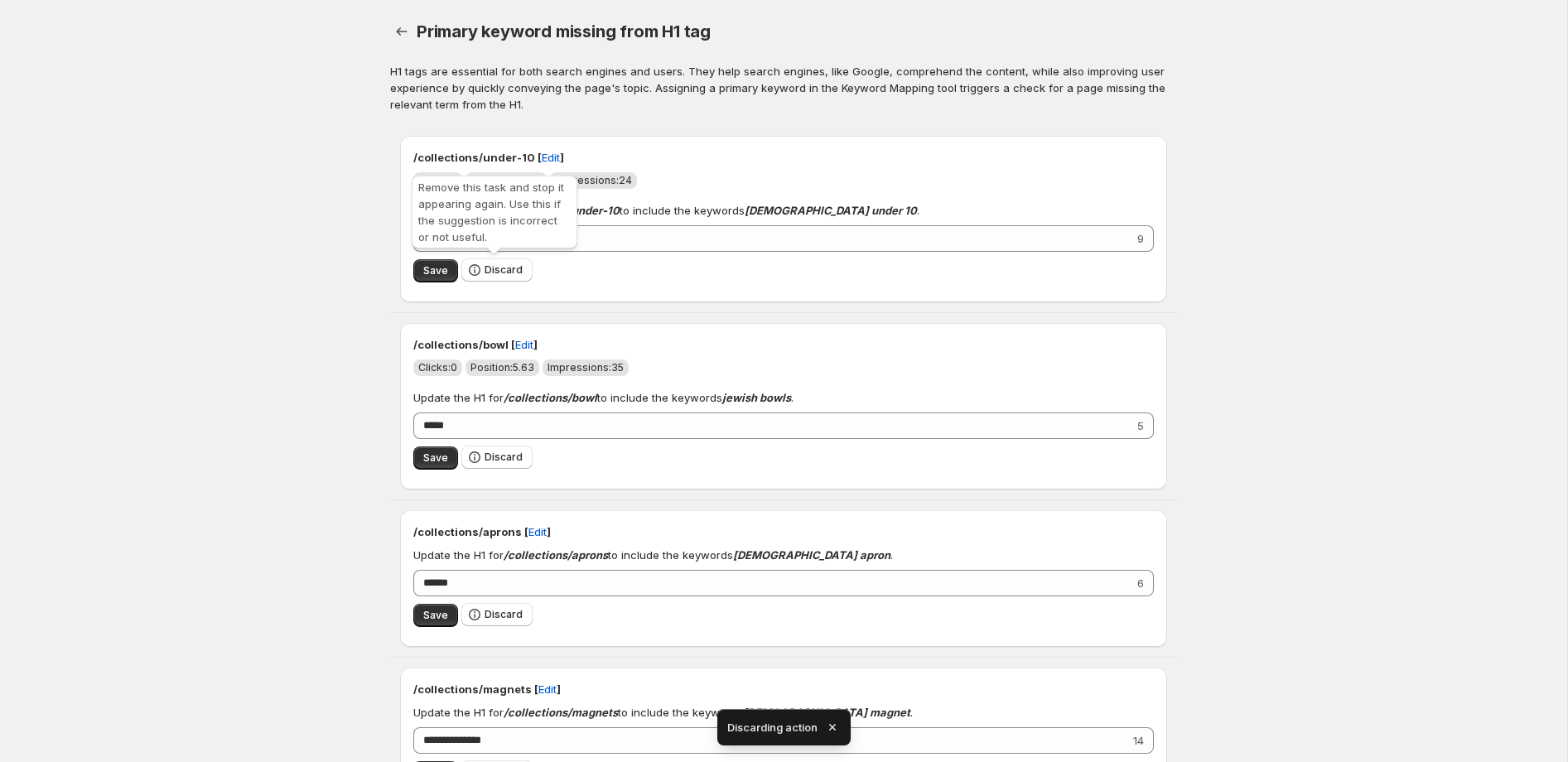
click at [496, 269] on span "Discard" at bounding box center [503, 270] width 38 height 14
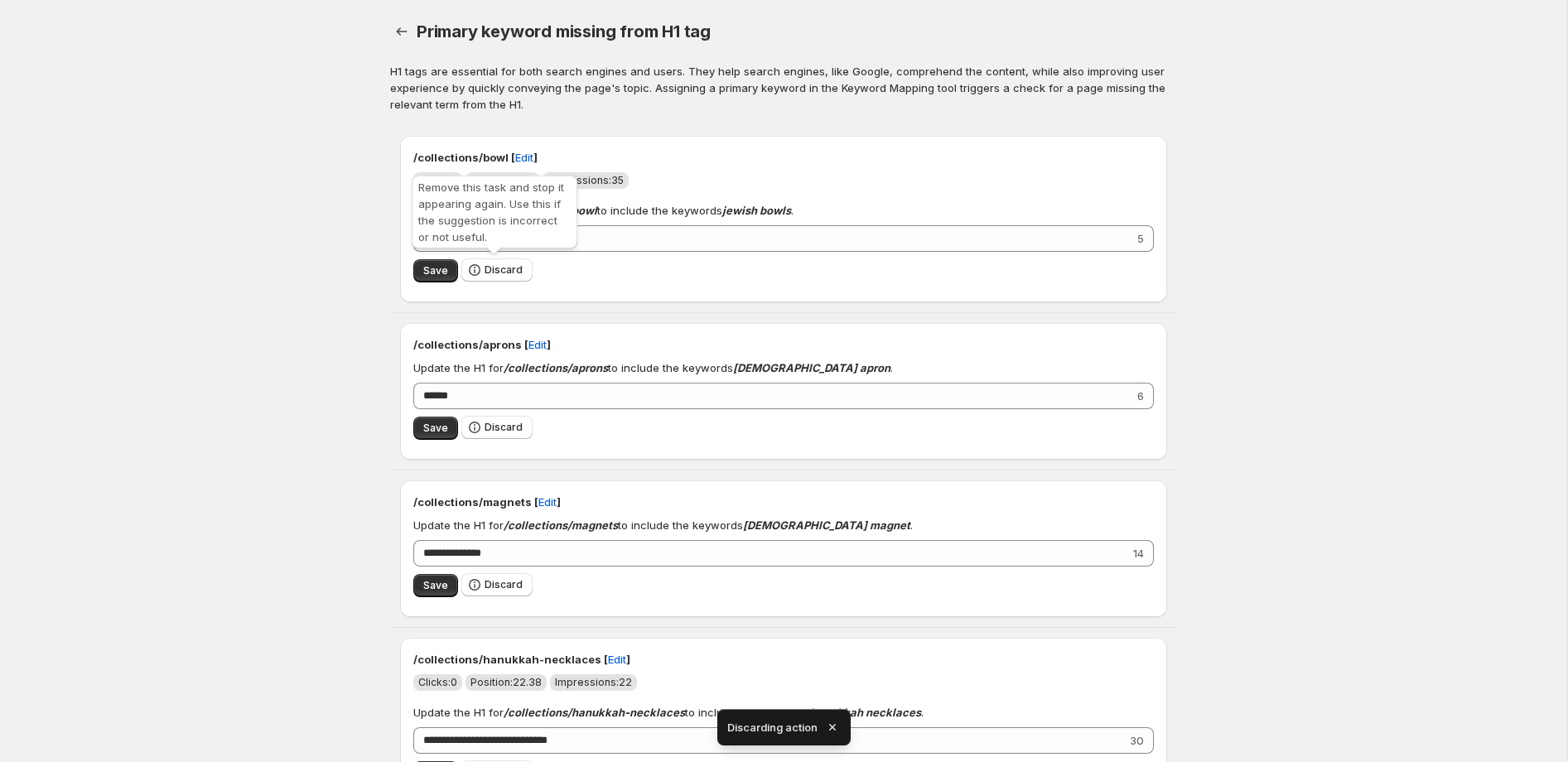
click at [496, 269] on span "Discard" at bounding box center [503, 270] width 38 height 14
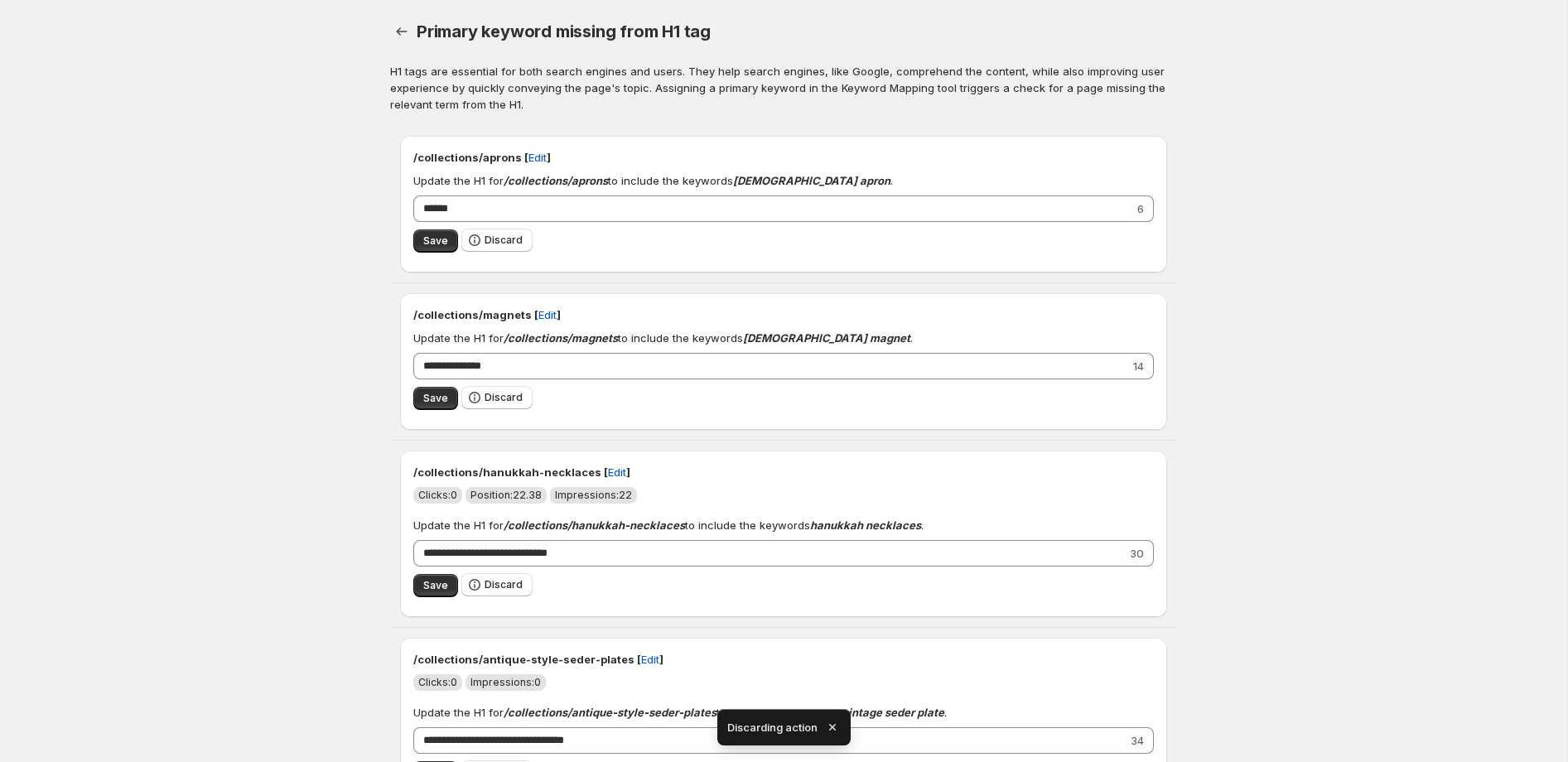
click at [496, 269] on div "/collections/aprons [ Edit ] Update the H1 for /collections/aprons to include t…" at bounding box center [783, 205] width 767 height 137
click at [501, 238] on span "Discard" at bounding box center [503, 240] width 38 height 14
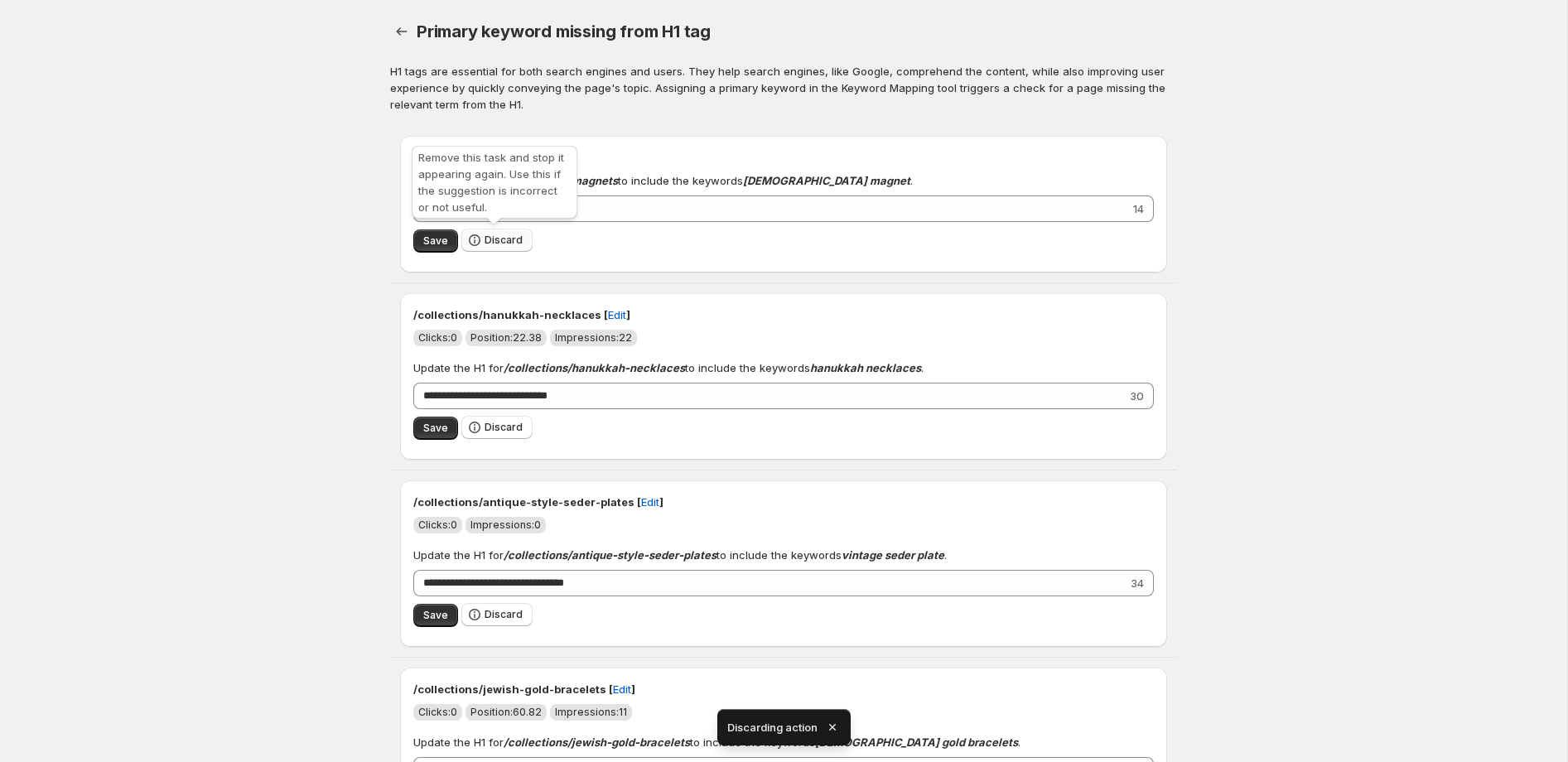
click at [500, 238] on span "Discard" at bounding box center [503, 240] width 38 height 14
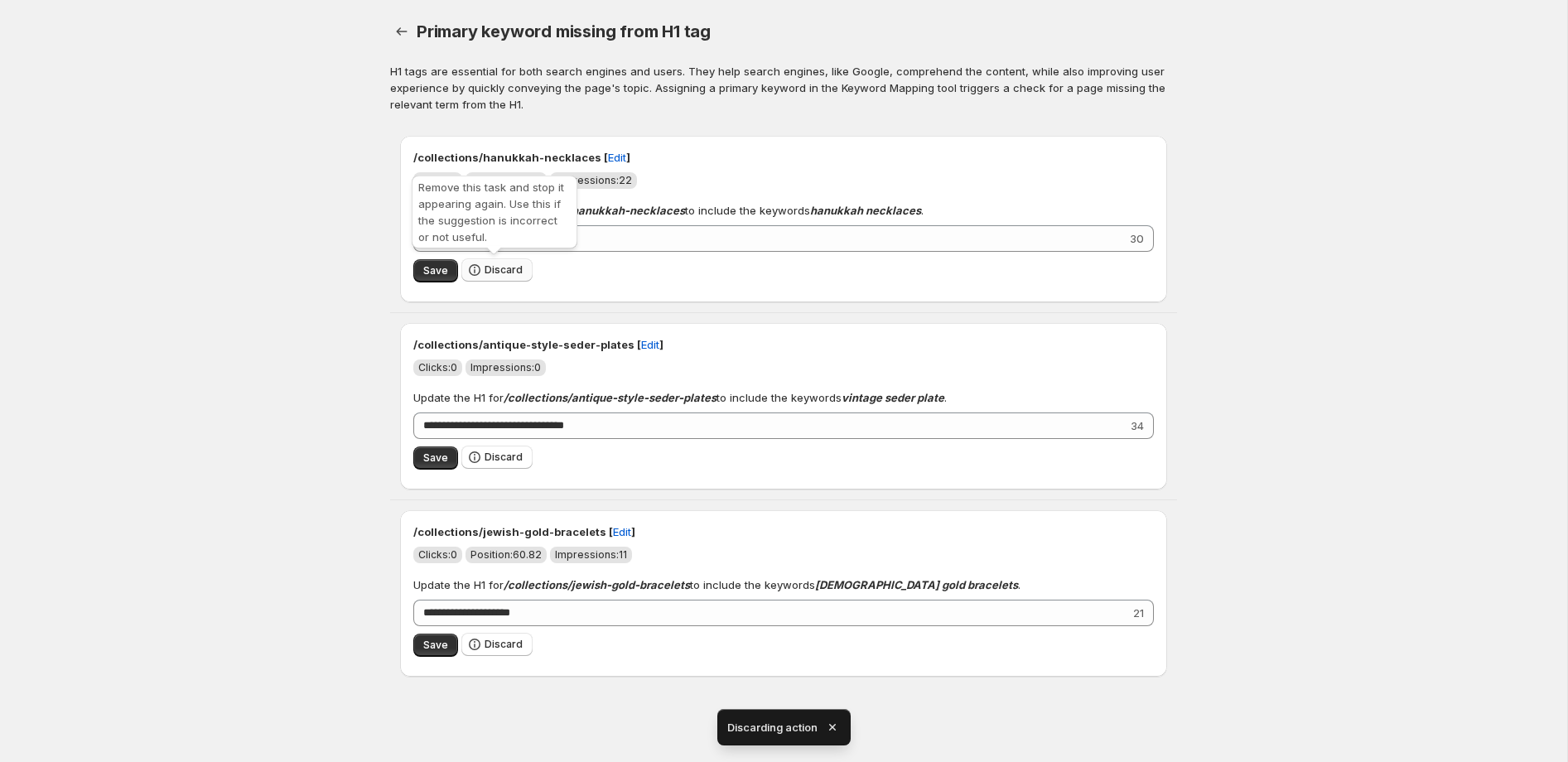
click at [499, 269] on span "Discard" at bounding box center [503, 270] width 38 height 14
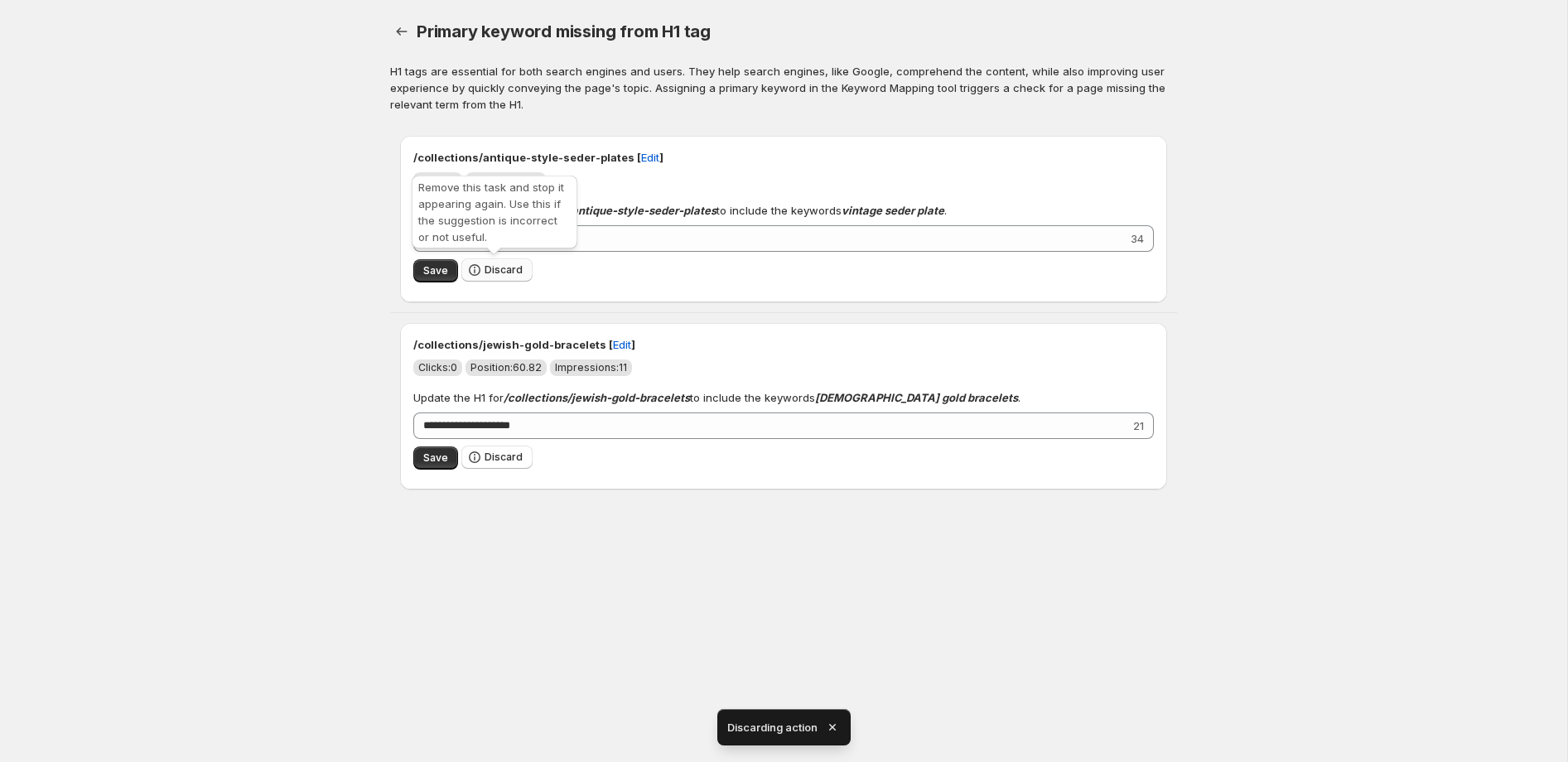
click at [497, 276] on button "Discard" at bounding box center [497, 270] width 71 height 23
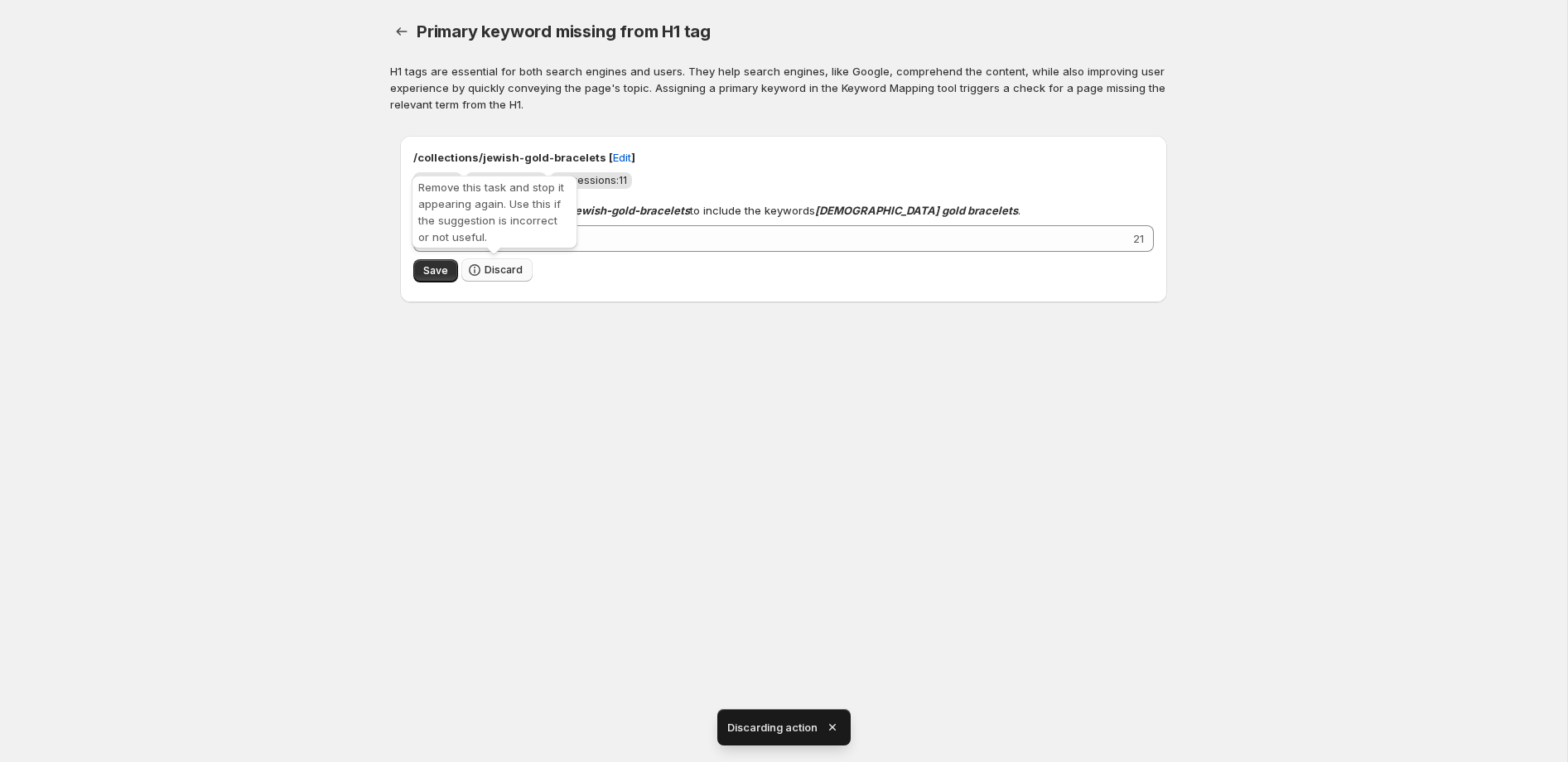
click at [495, 268] on span "Discard" at bounding box center [503, 270] width 38 height 14
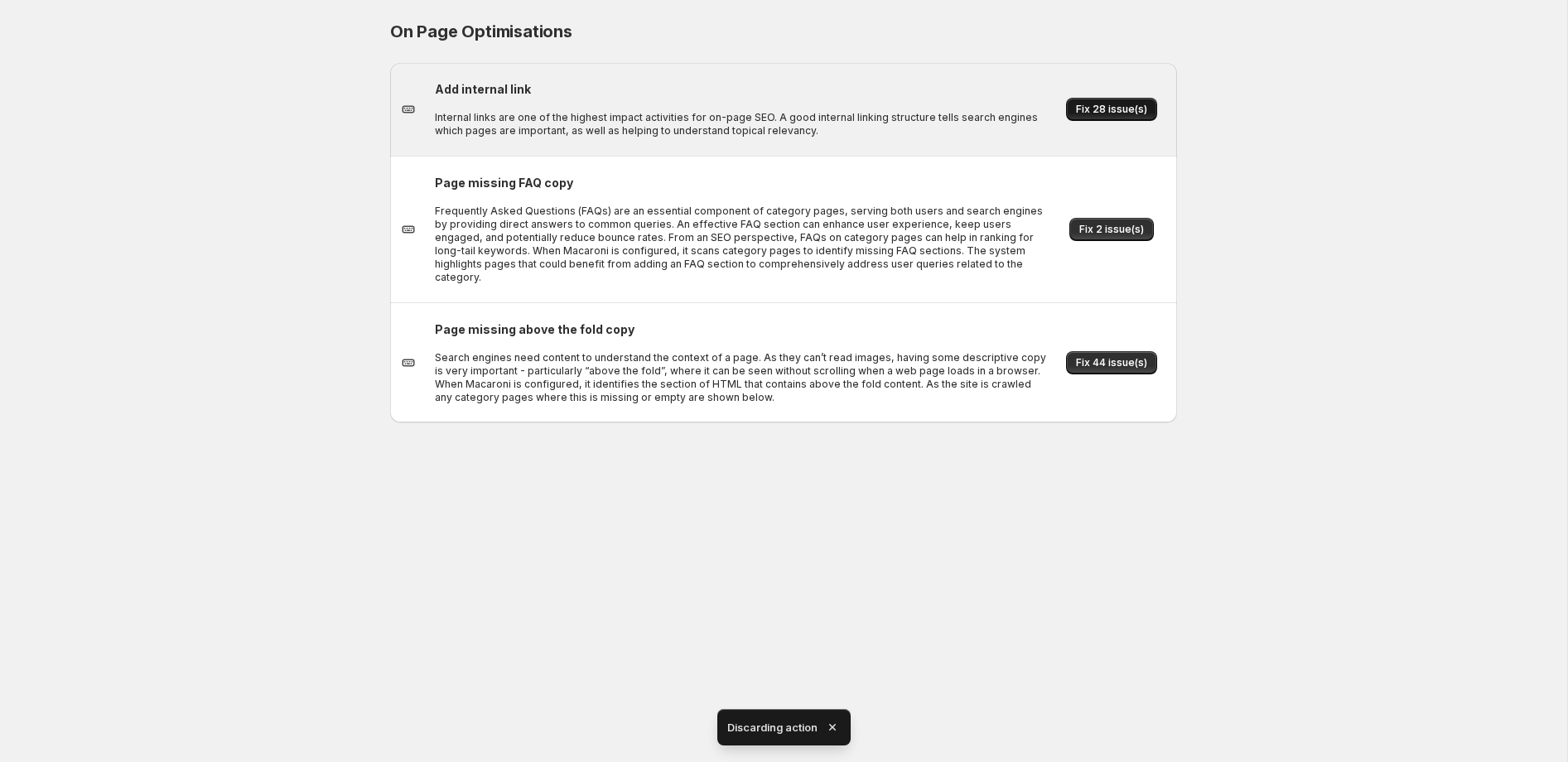
click at [1121, 106] on span "Fix 28 issue(s)" at bounding box center [1111, 109] width 71 height 14
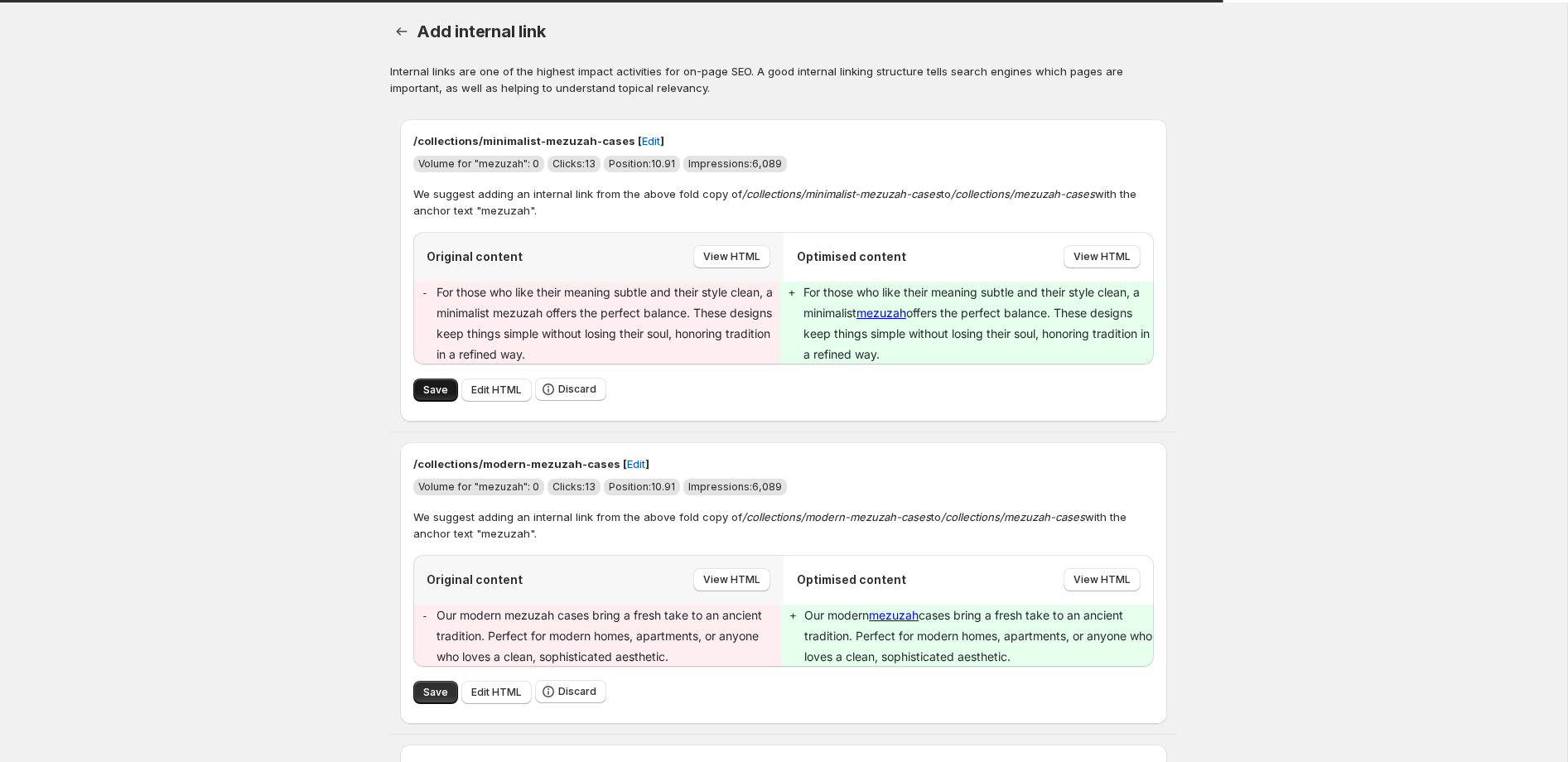
click at [435, 391] on span "Save" at bounding box center [435, 390] width 25 height 14
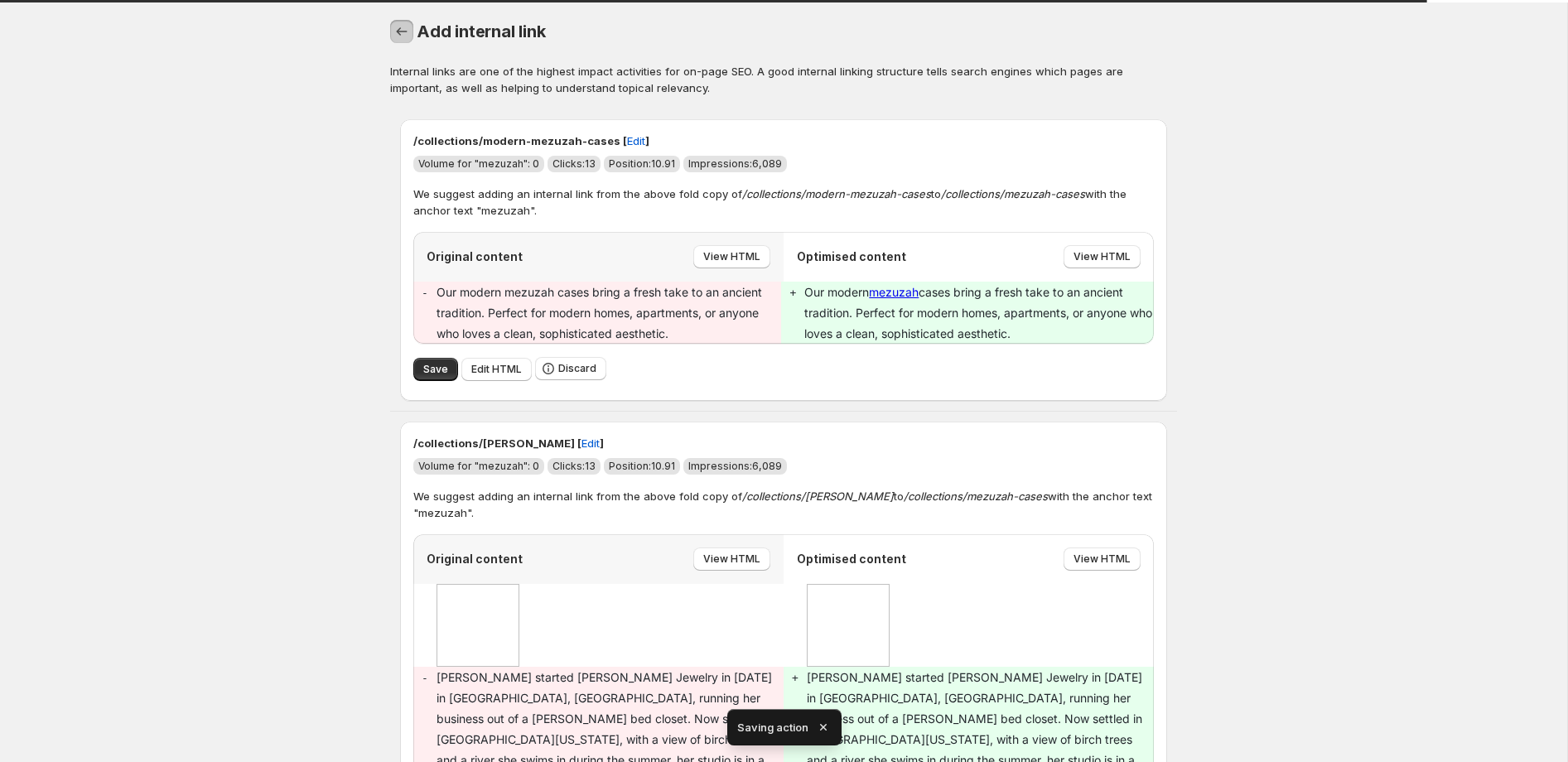
click at [395, 33] on icon "button" at bounding box center [401, 31] width 16 height 16
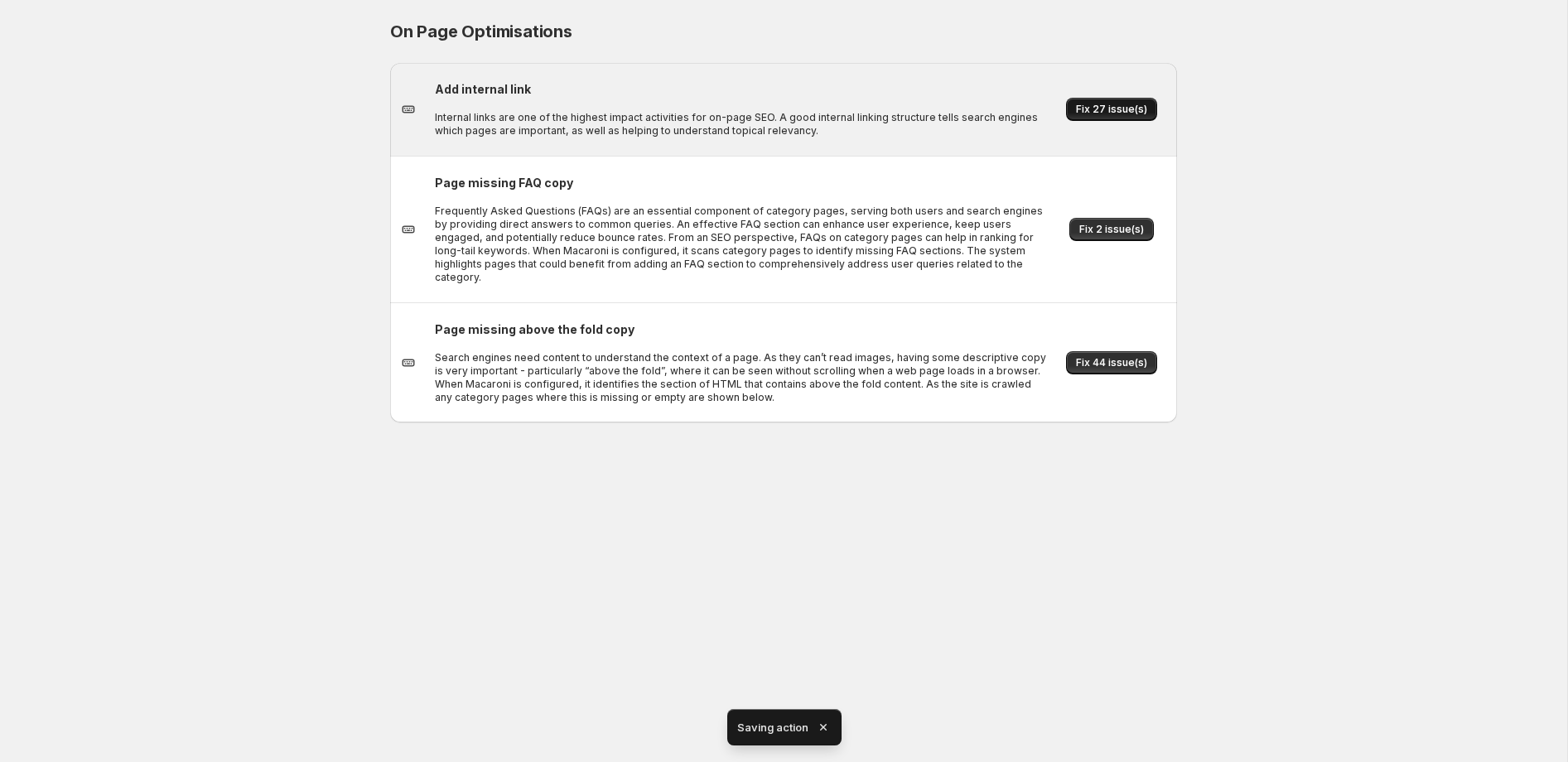
click at [1128, 110] on span "Fix 27 issue(s)" at bounding box center [1111, 109] width 71 height 14
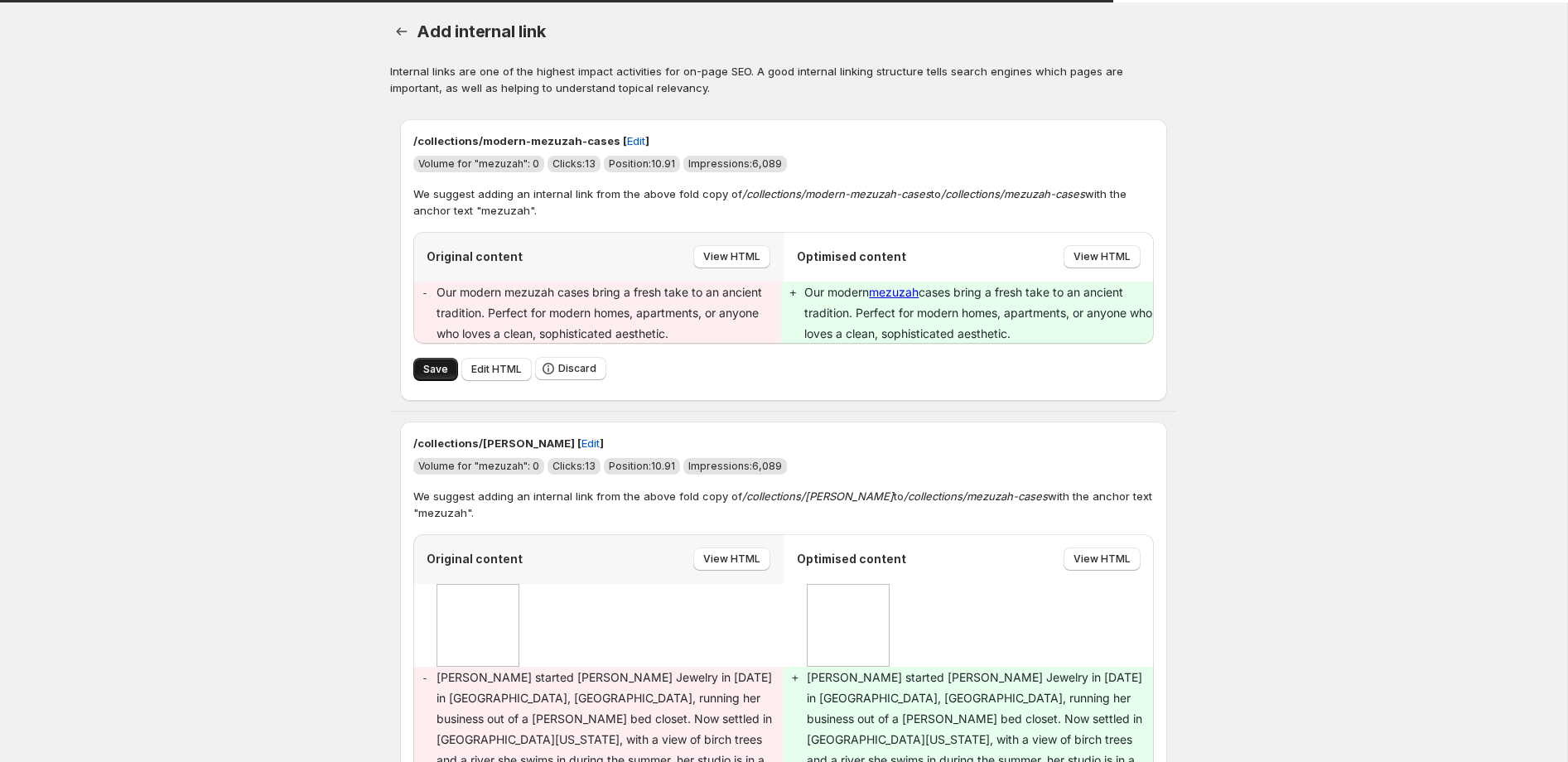
click at [436, 368] on span "Save" at bounding box center [435, 370] width 25 height 14
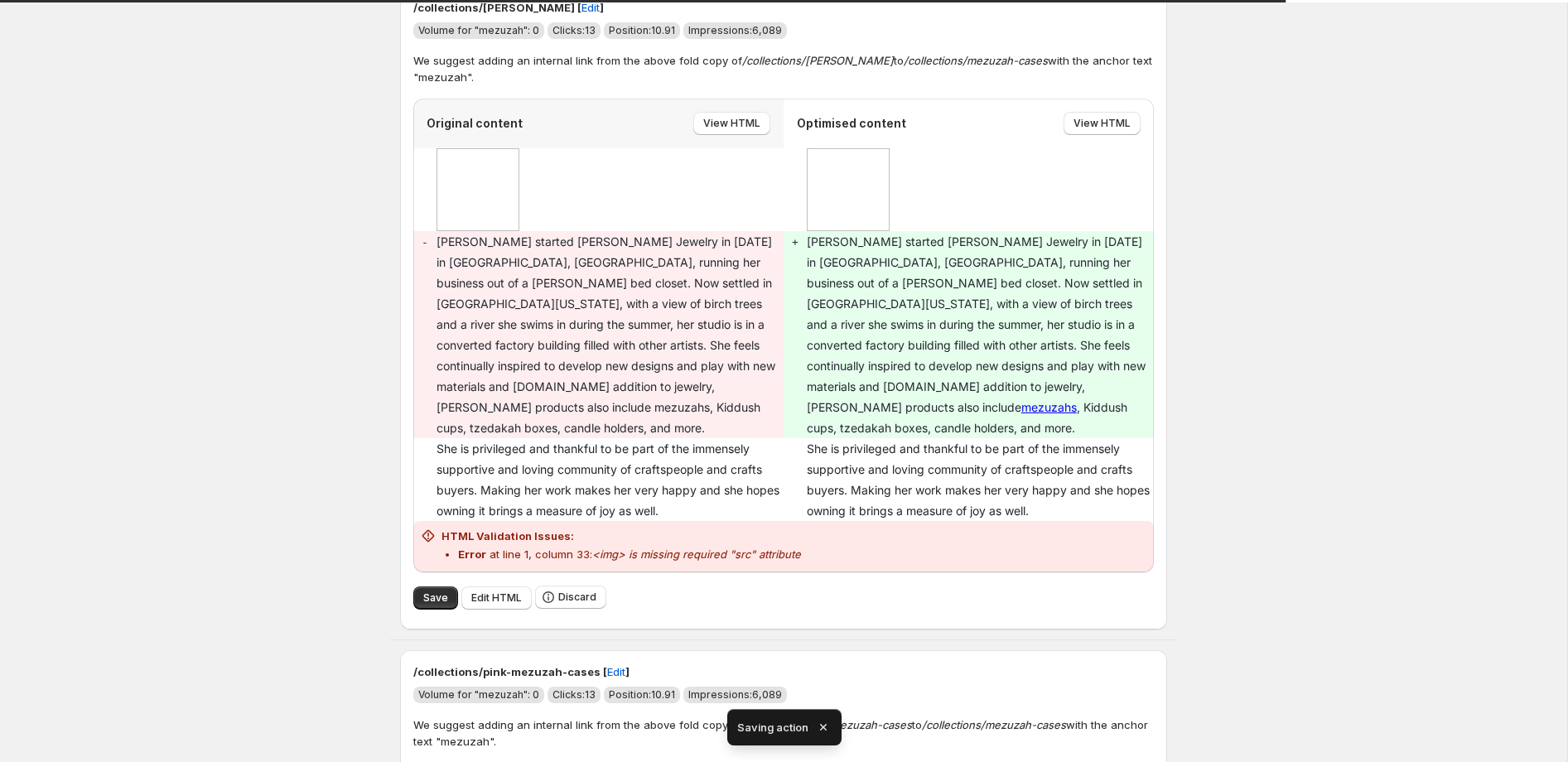
scroll to position [138, 0]
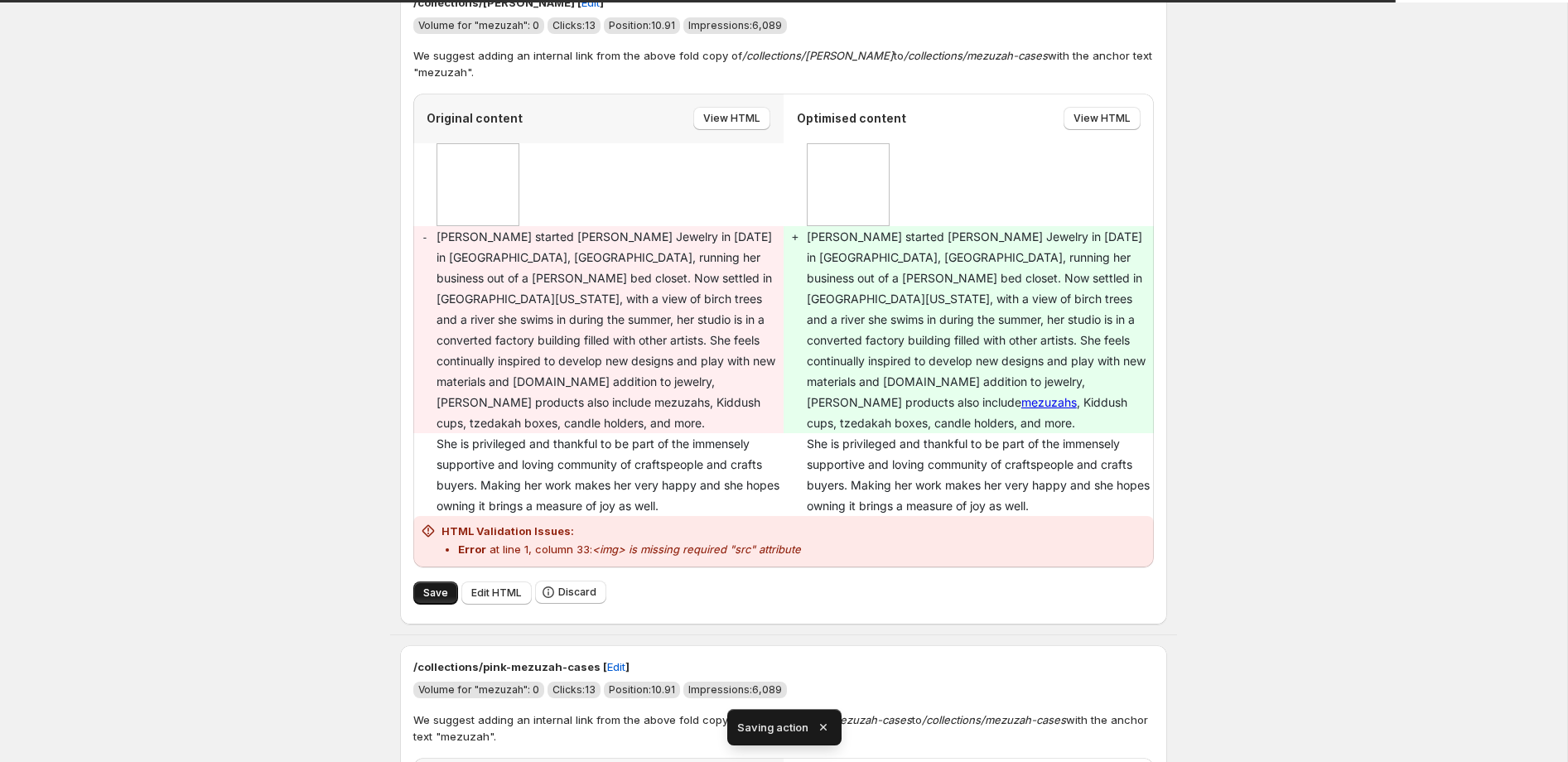
click at [432, 586] on span "Save" at bounding box center [435, 593] width 25 height 14
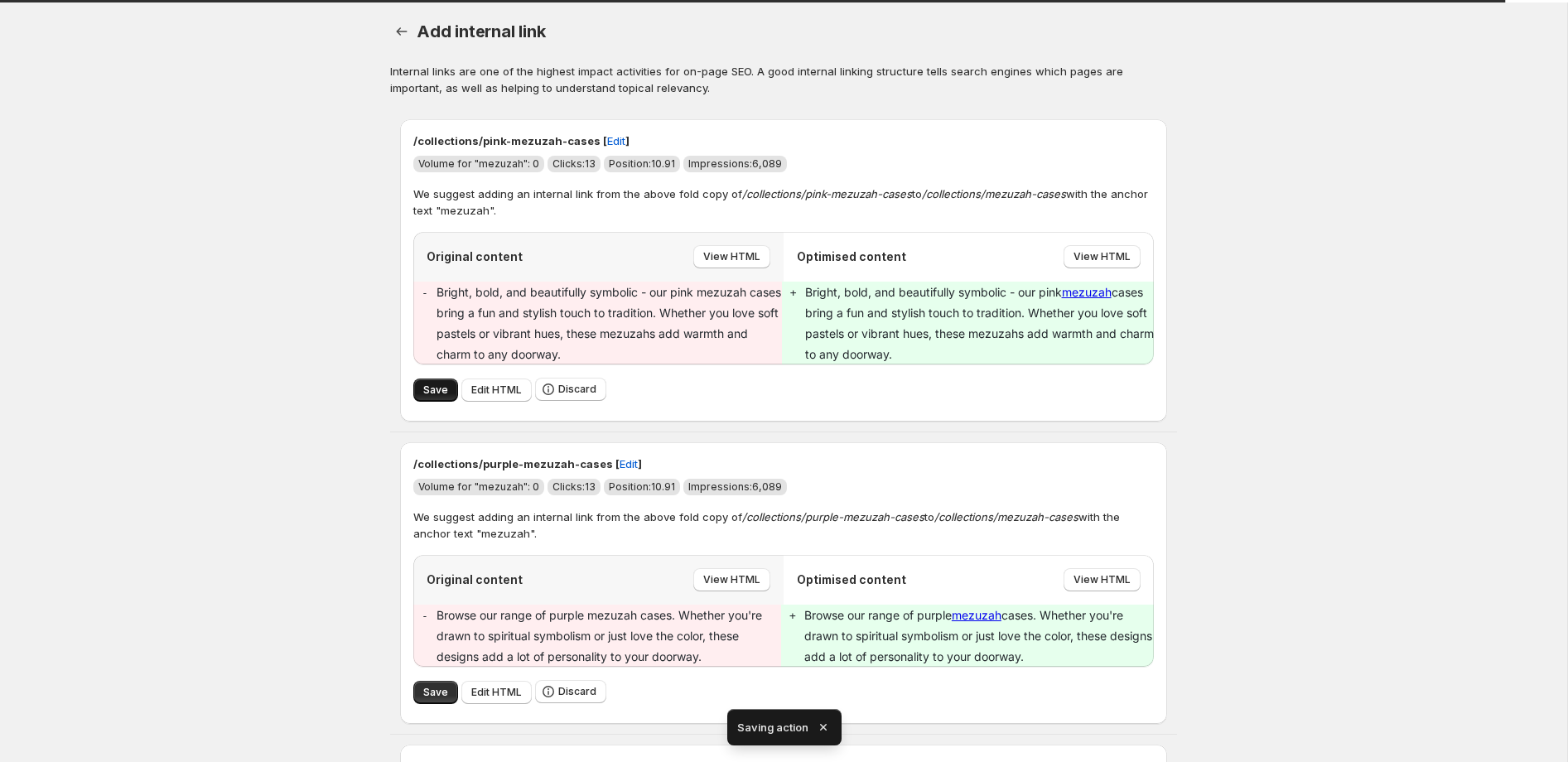
click at [436, 385] on span "Save" at bounding box center [435, 390] width 25 height 14
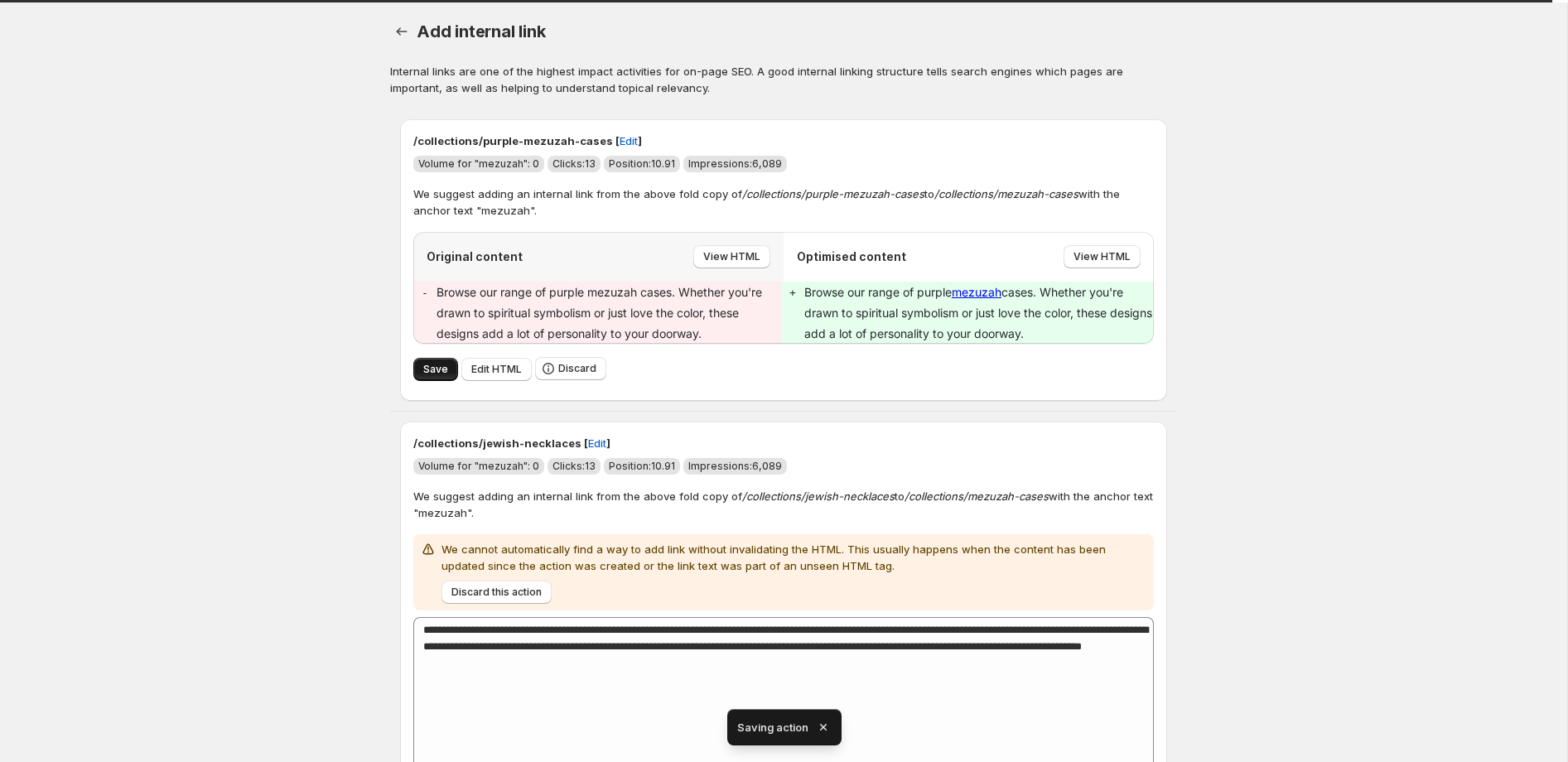
click at [427, 373] on span "Save" at bounding box center [435, 370] width 25 height 14
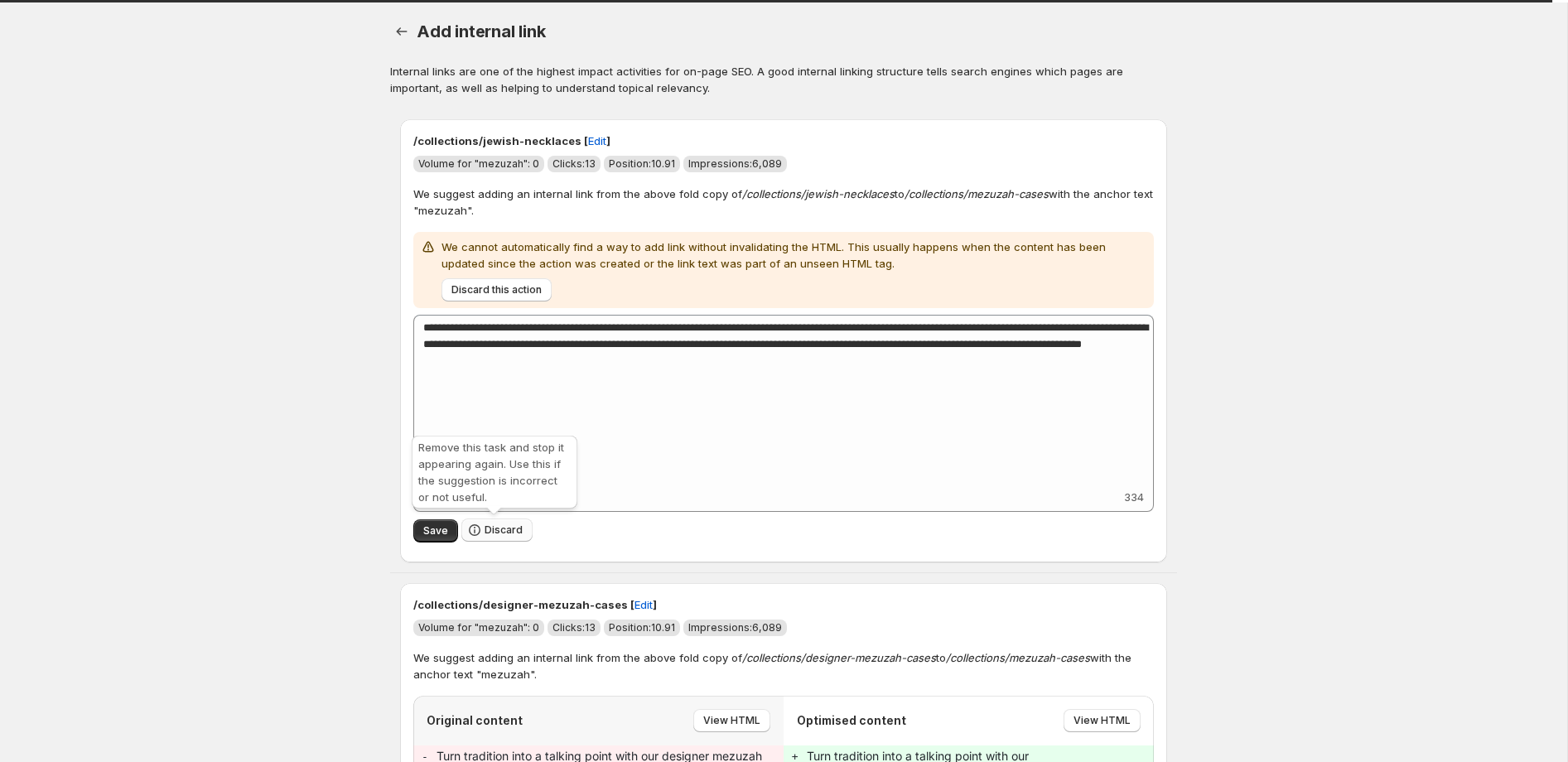
click at [495, 529] on span "Discard" at bounding box center [503, 530] width 38 height 14
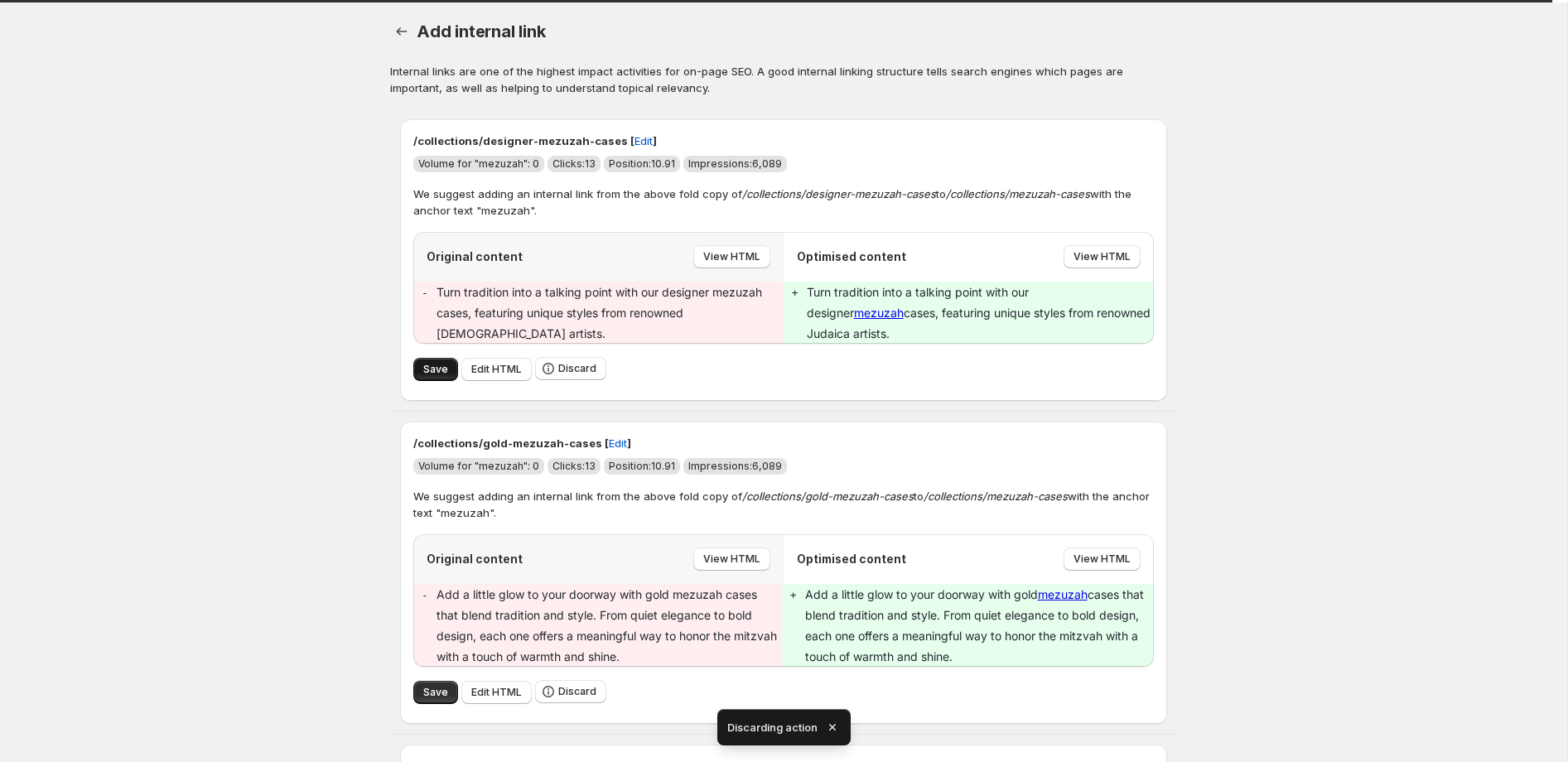
click at [424, 363] on span "Save" at bounding box center [435, 370] width 25 height 14
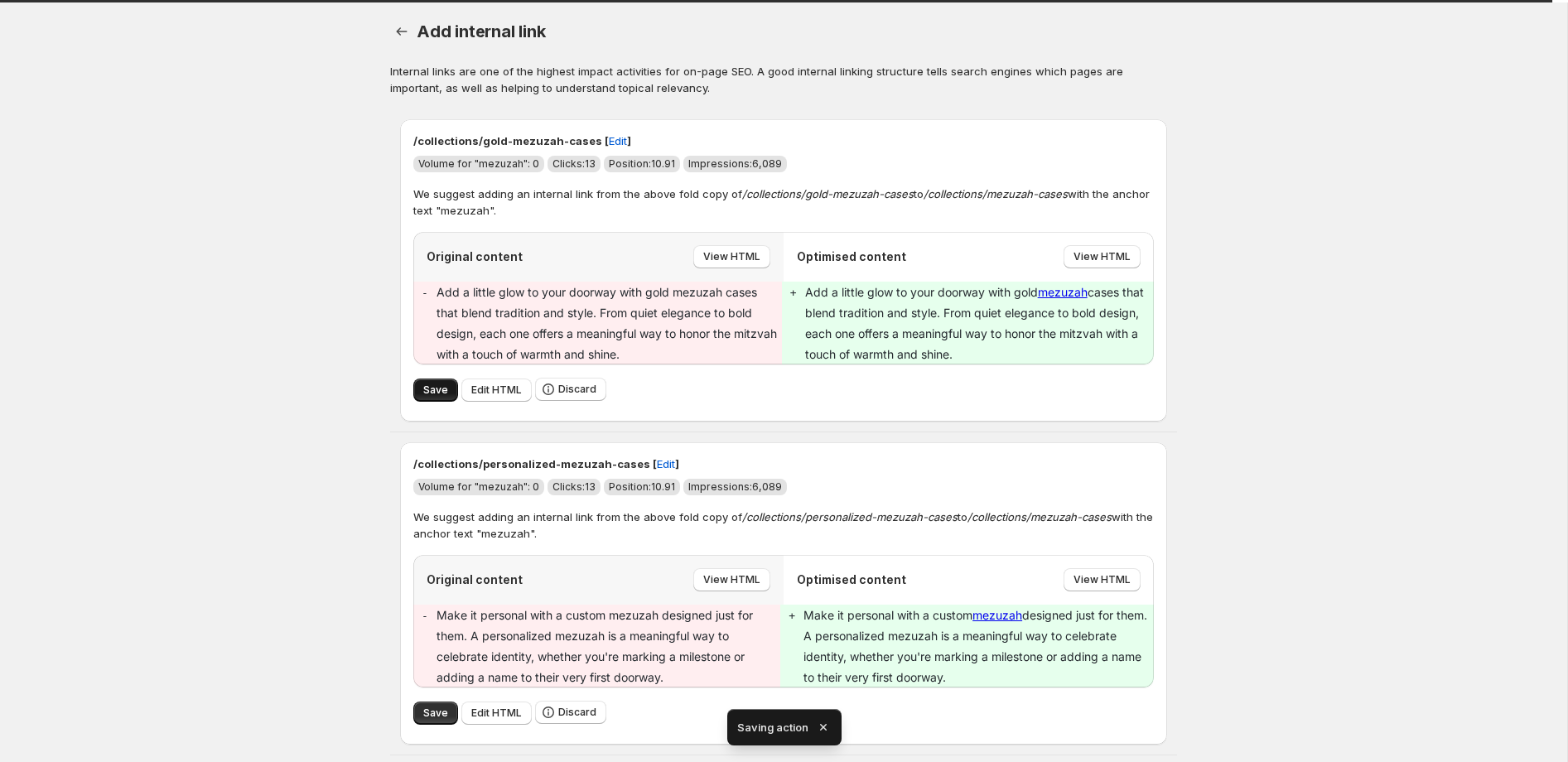
click at [434, 392] on span "Save" at bounding box center [435, 390] width 25 height 14
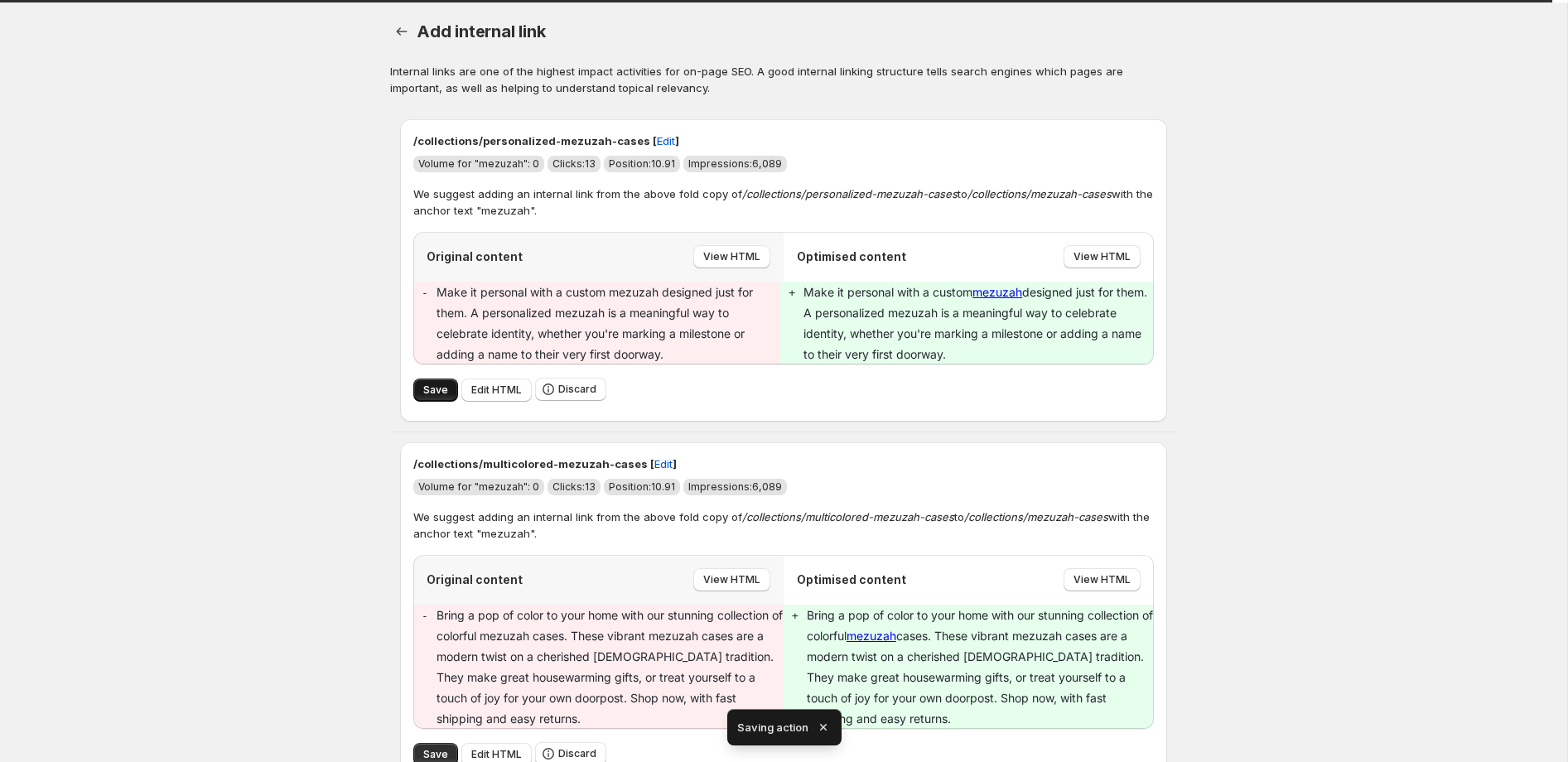
click at [439, 394] on span "Save" at bounding box center [435, 390] width 25 height 14
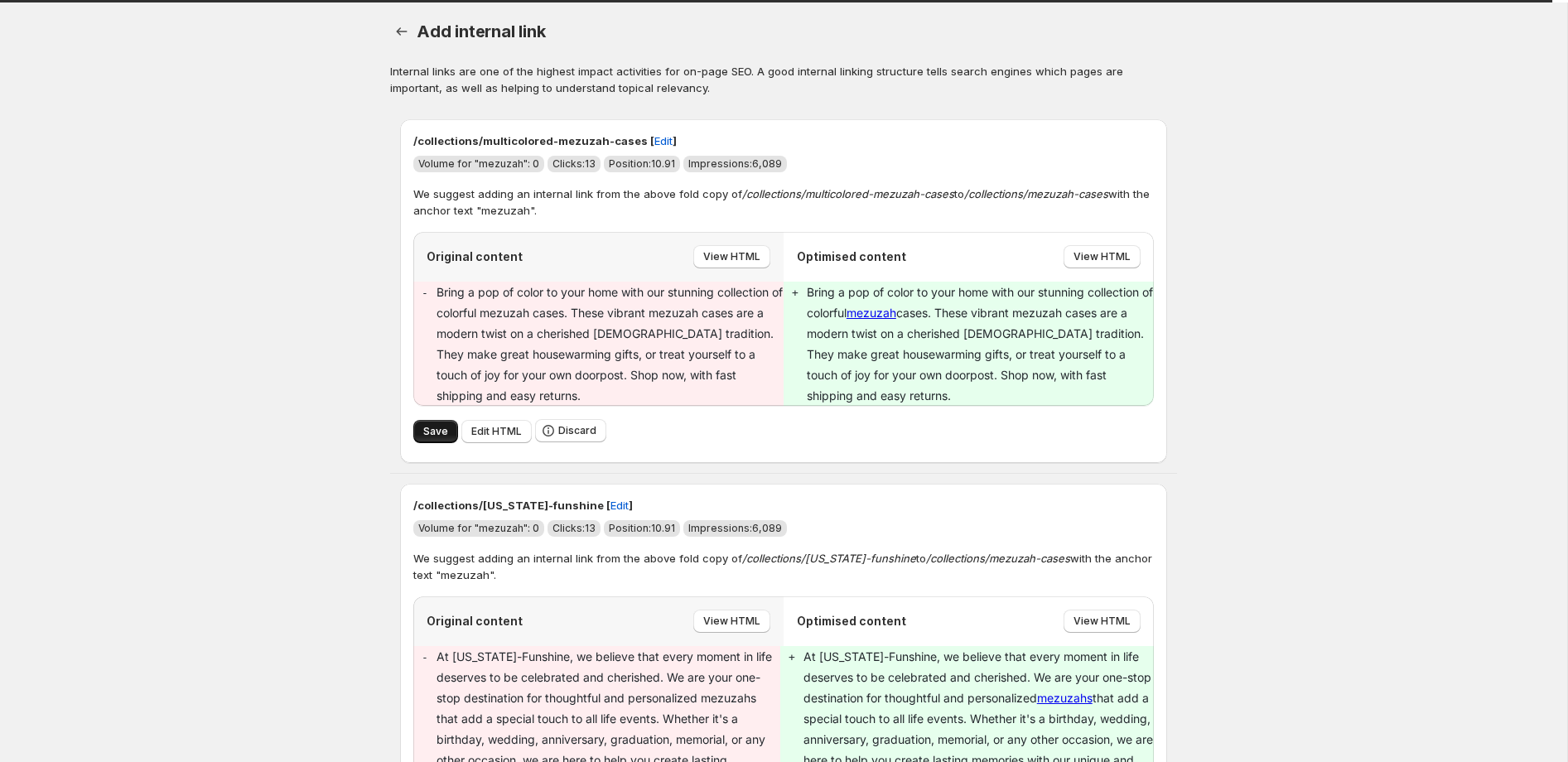
click at [436, 425] on span "Save" at bounding box center [435, 432] width 25 height 14
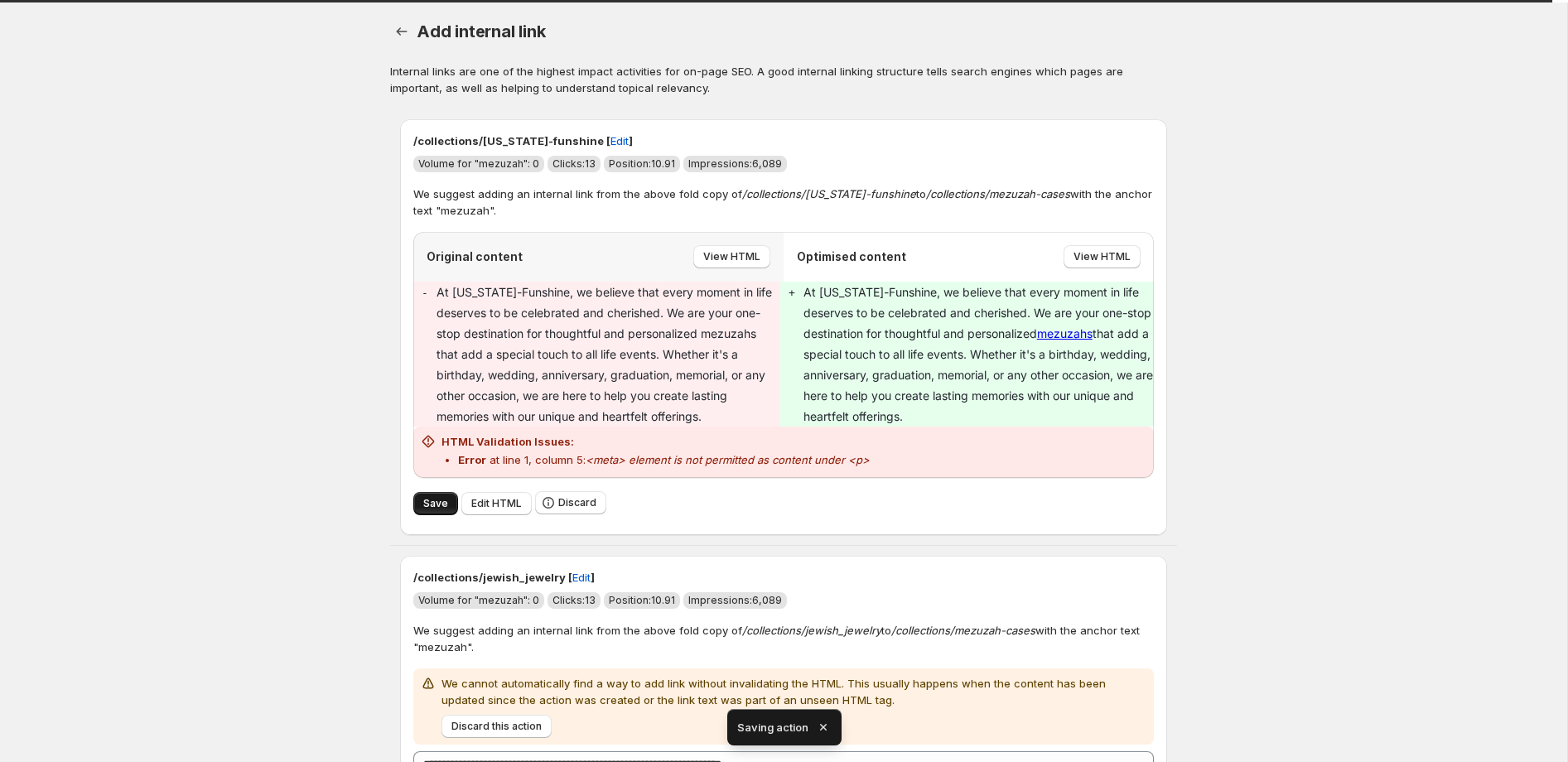
click at [428, 504] on span "Save" at bounding box center [435, 504] width 25 height 14
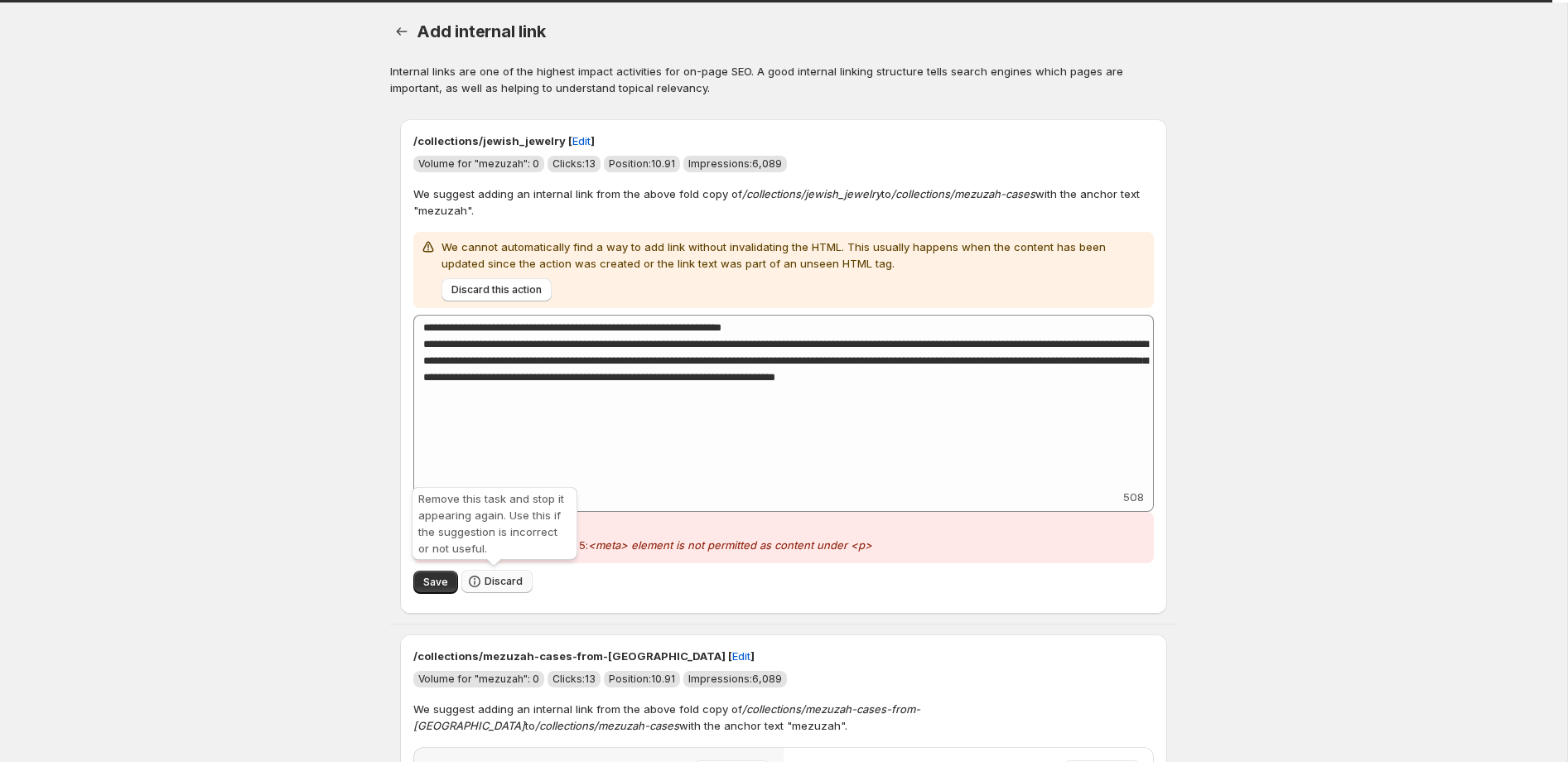
click at [500, 581] on span "Discard" at bounding box center [503, 581] width 38 height 14
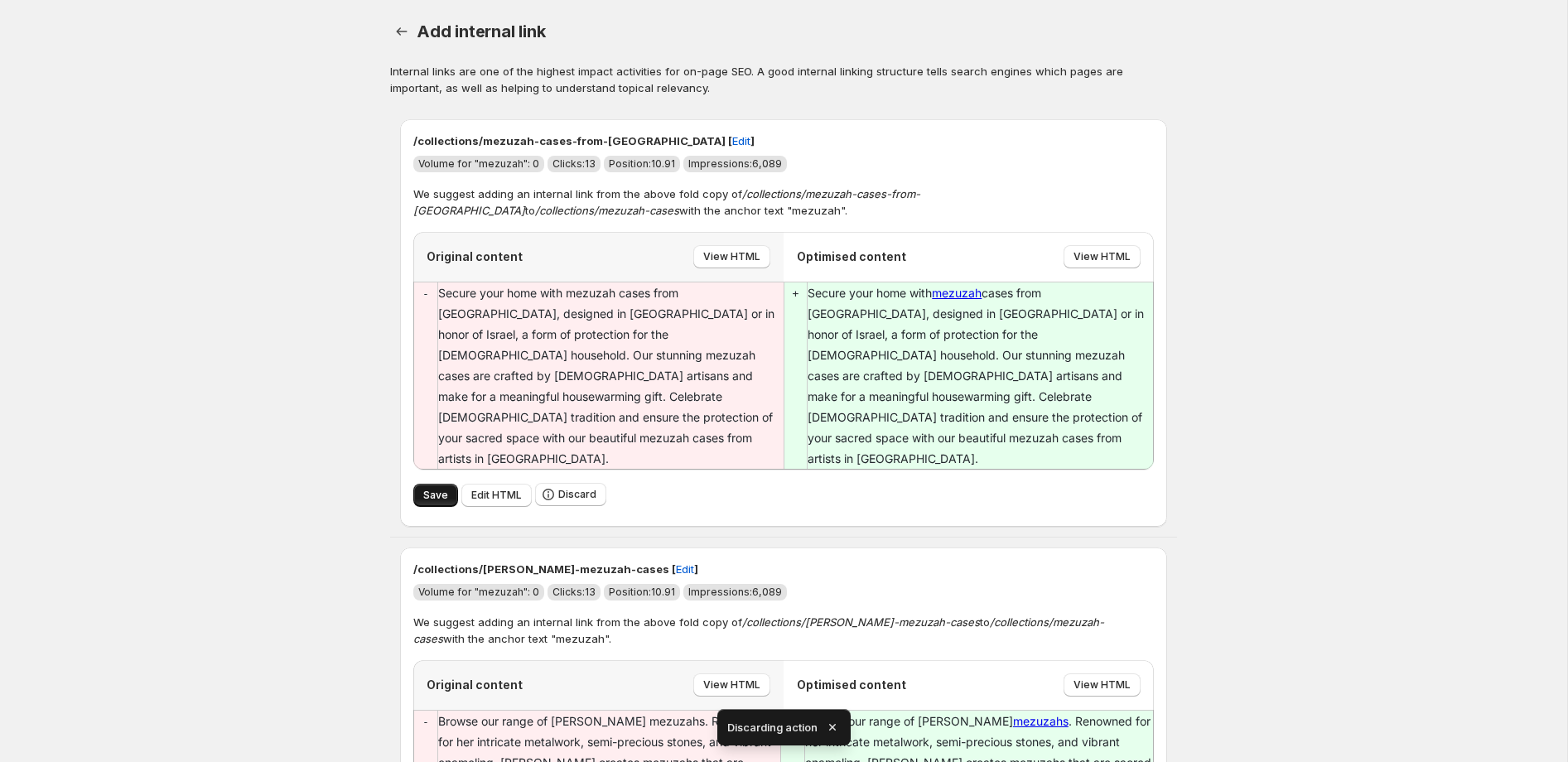
click at [439, 489] on span "Save" at bounding box center [435, 495] width 25 height 14
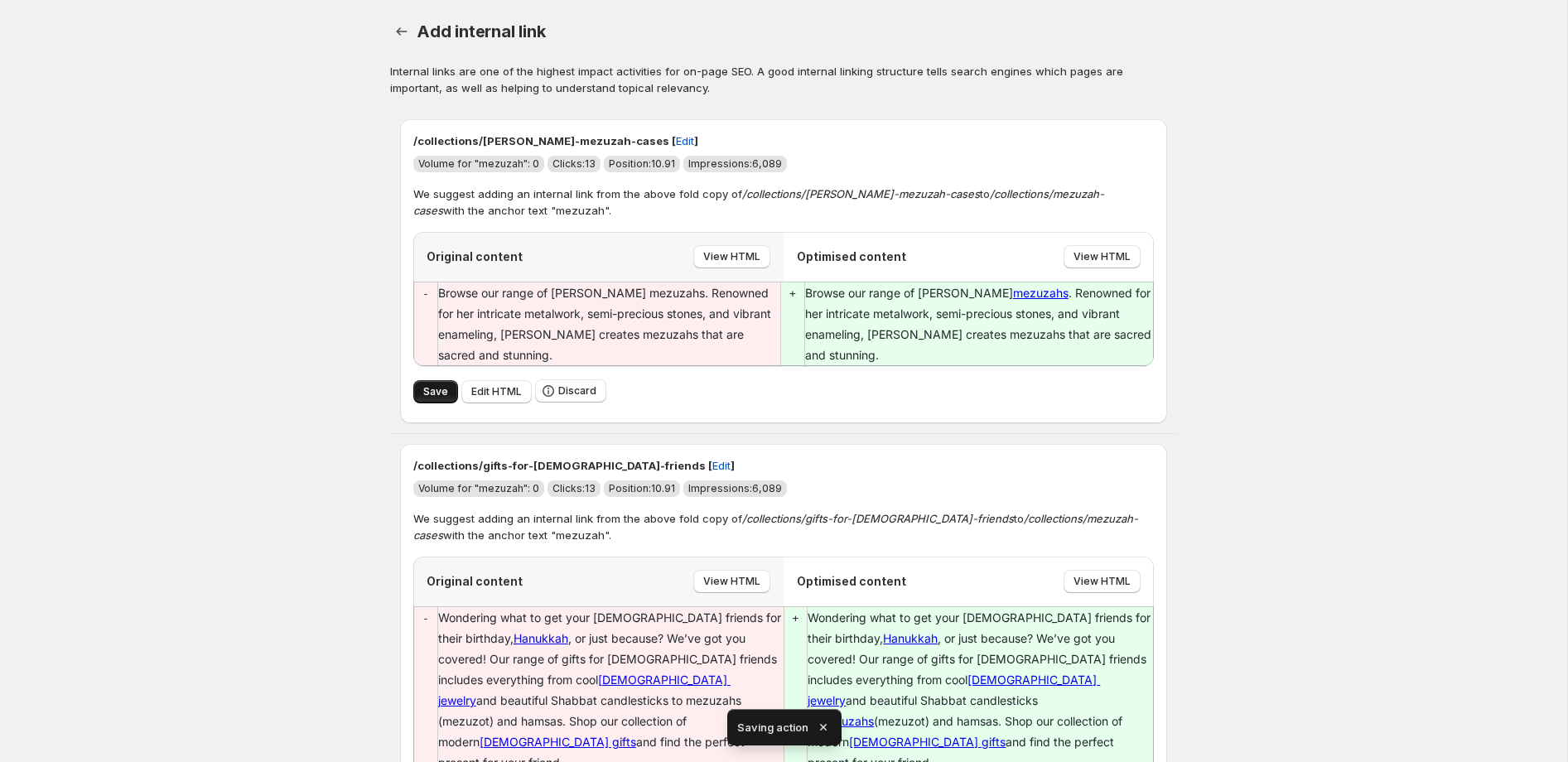
click at [434, 398] on span "Save" at bounding box center [435, 392] width 25 height 14
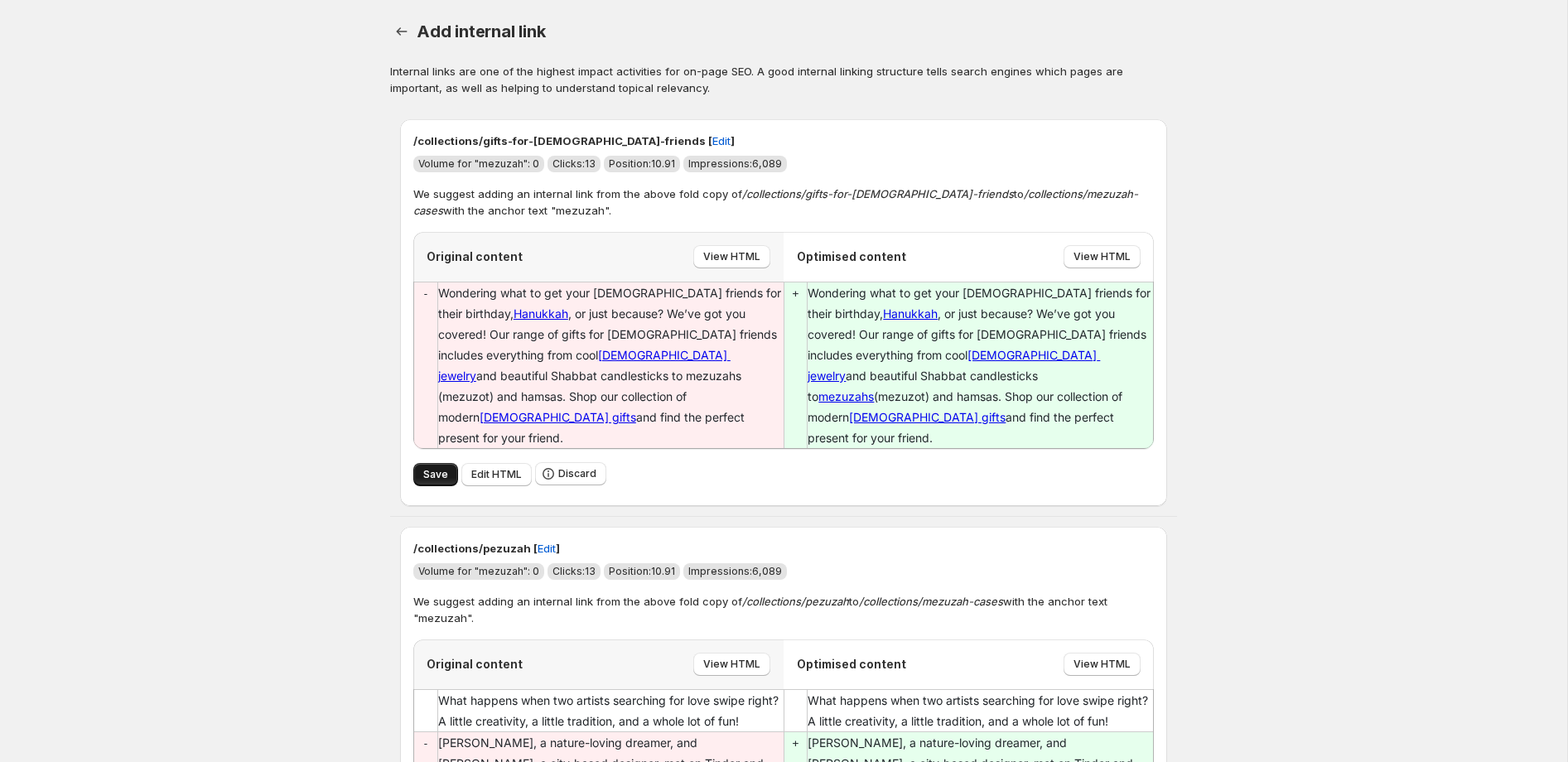
click at [434, 468] on span "Save" at bounding box center [435, 475] width 25 height 14
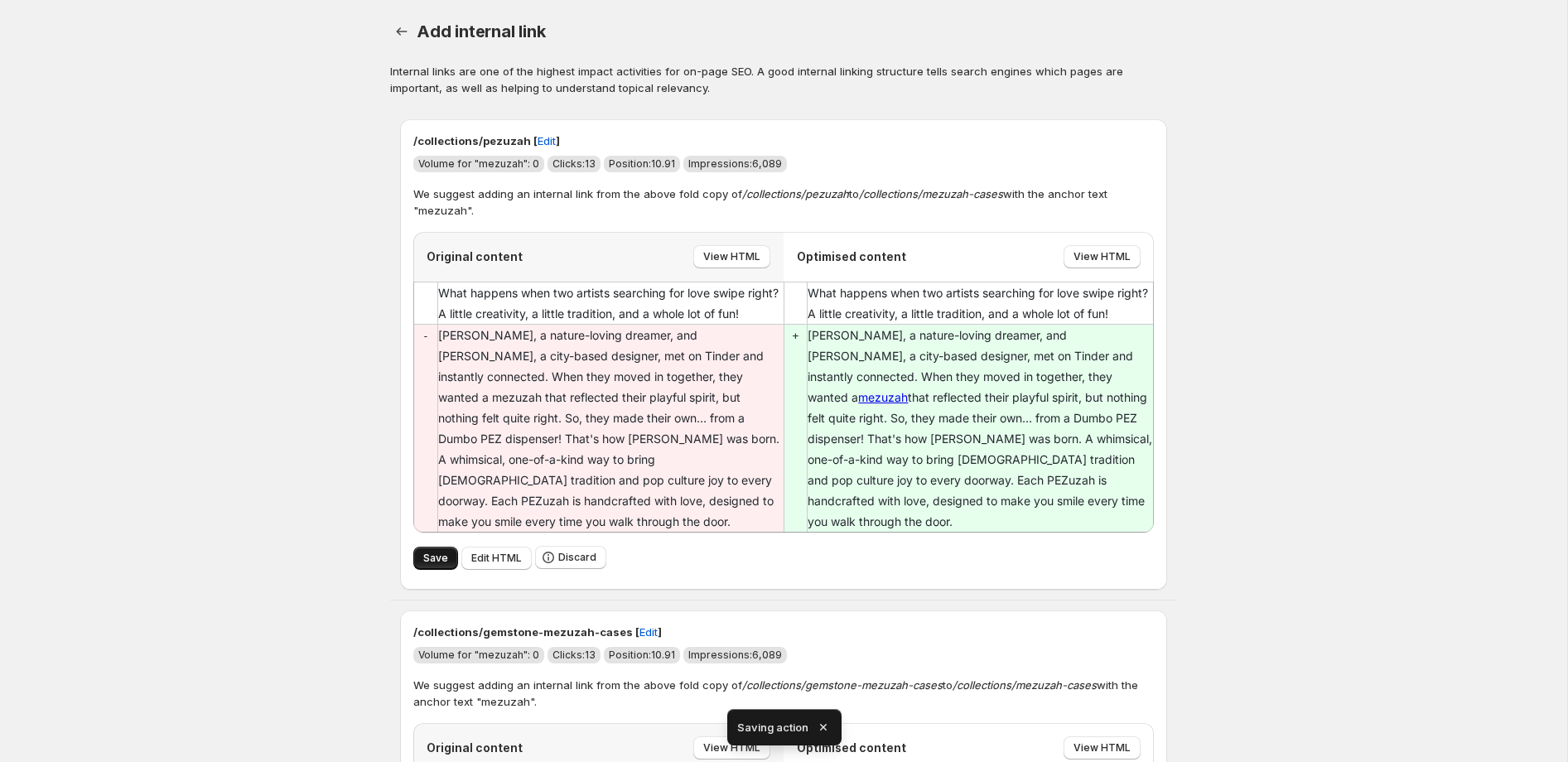
click at [438, 551] on span "Save" at bounding box center [435, 558] width 25 height 14
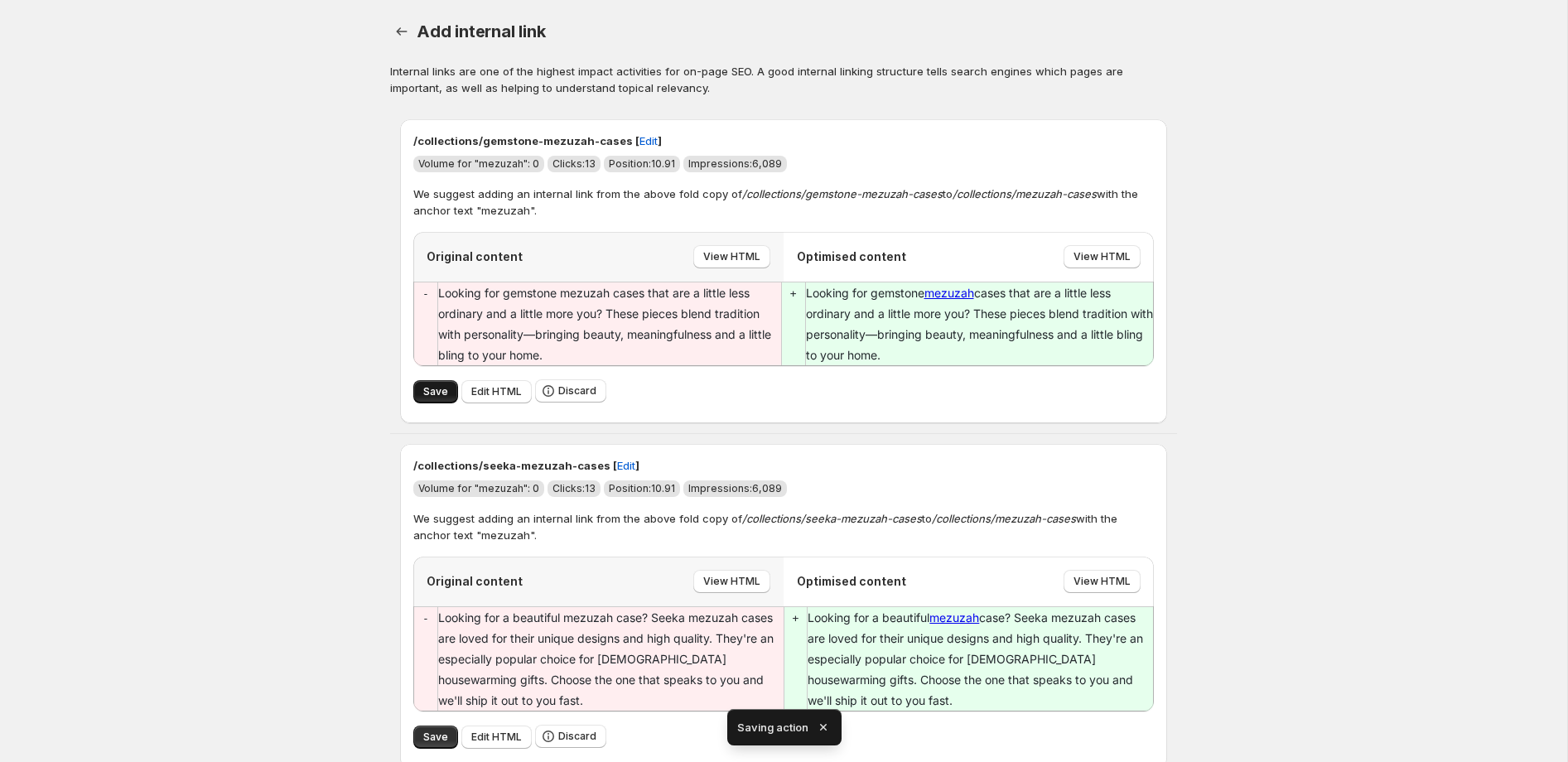
click at [437, 393] on span "Save" at bounding box center [435, 392] width 25 height 14
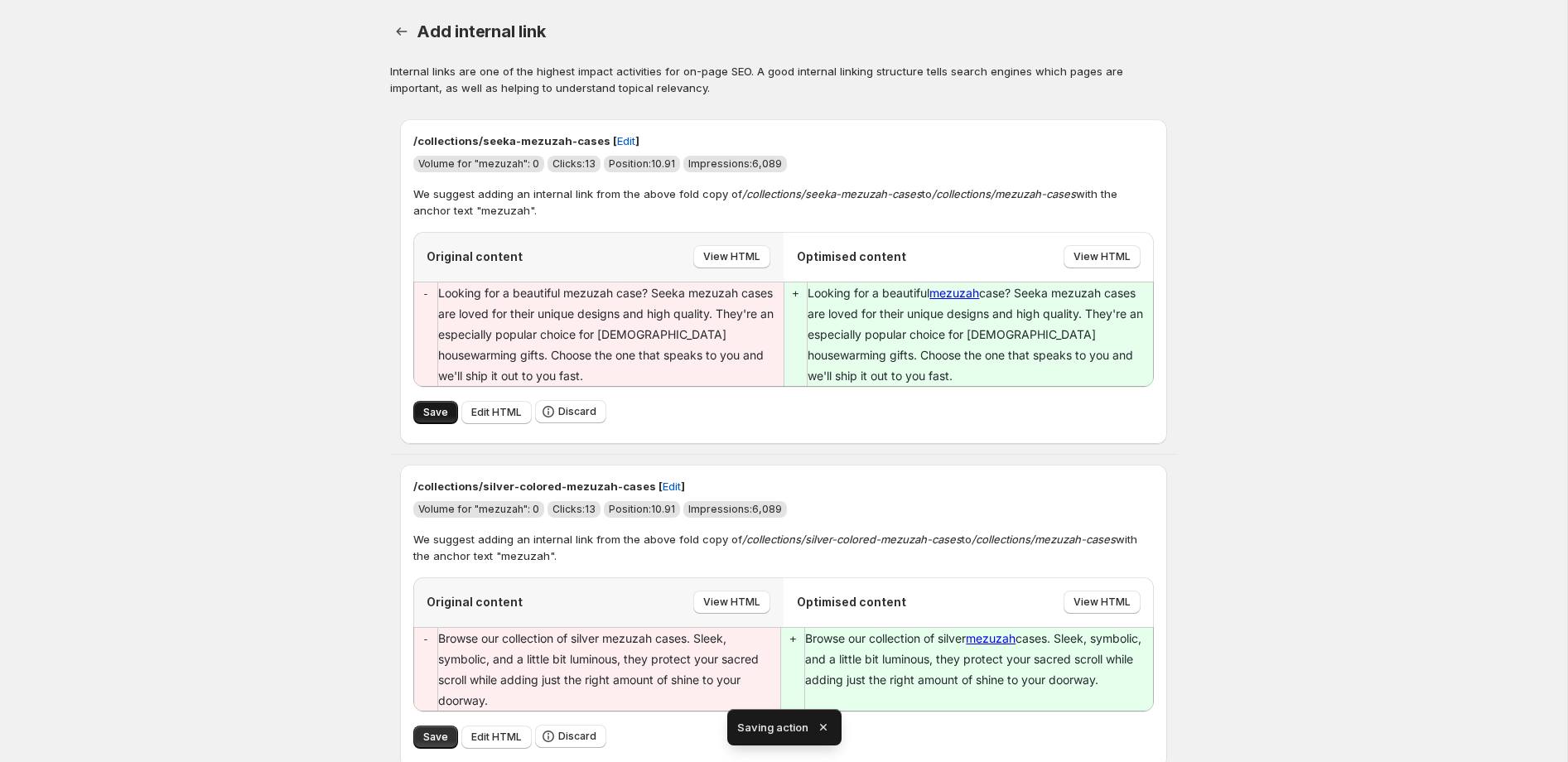
click at [434, 422] on button "Save" at bounding box center [435, 412] width 44 height 23
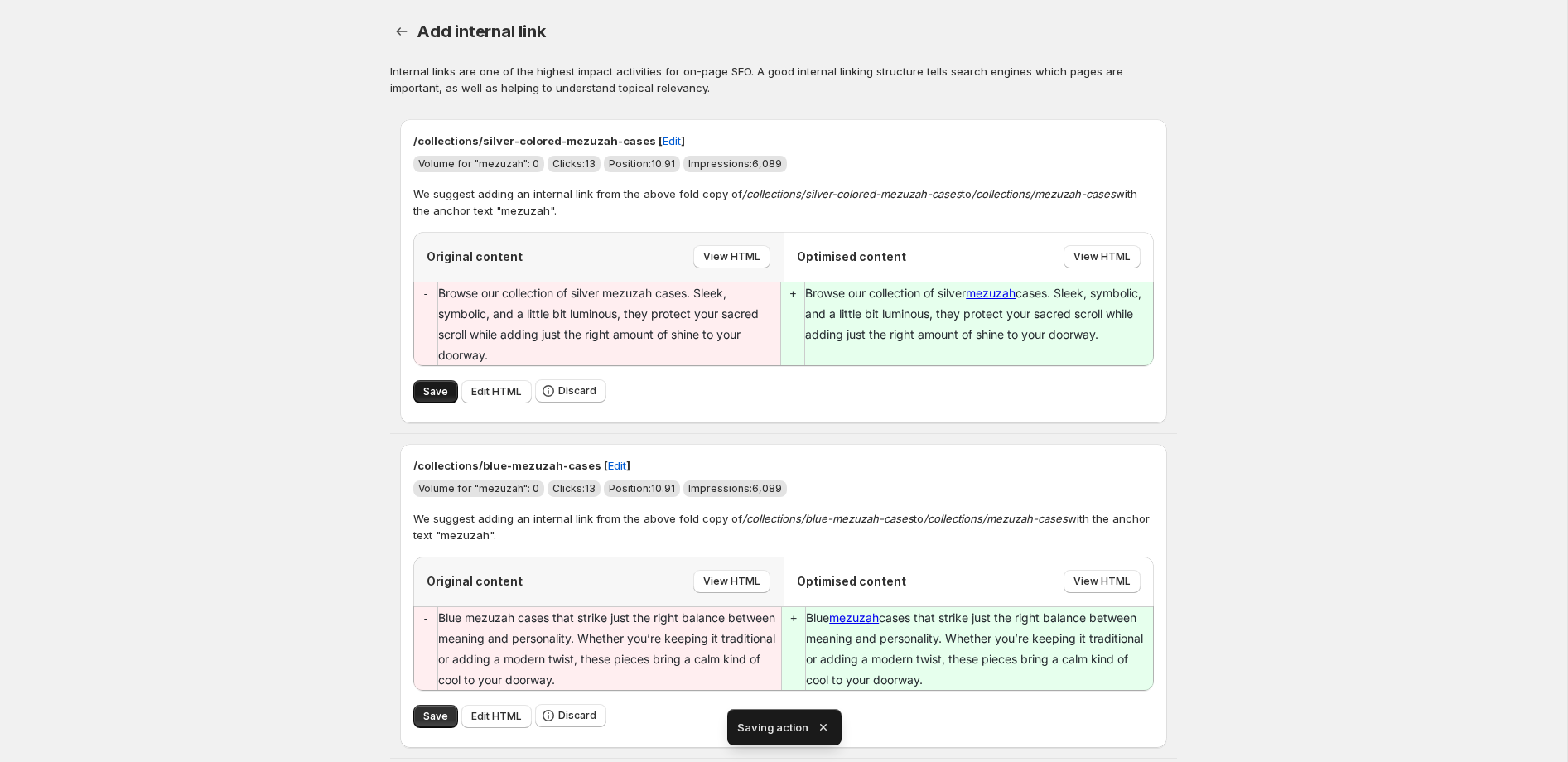
click at [431, 393] on span "Save" at bounding box center [435, 392] width 25 height 14
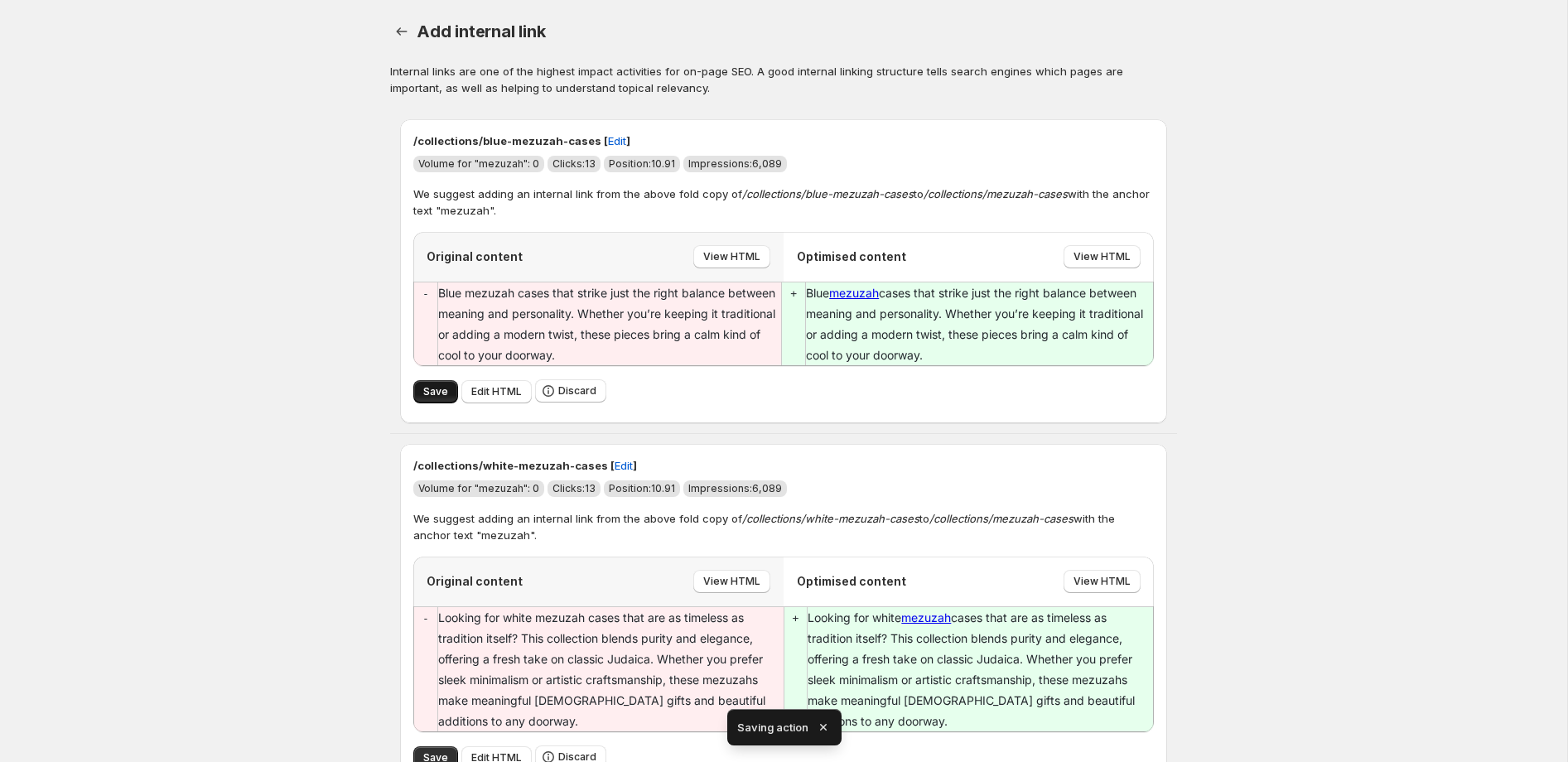
click at [433, 391] on span "Save" at bounding box center [435, 392] width 25 height 14
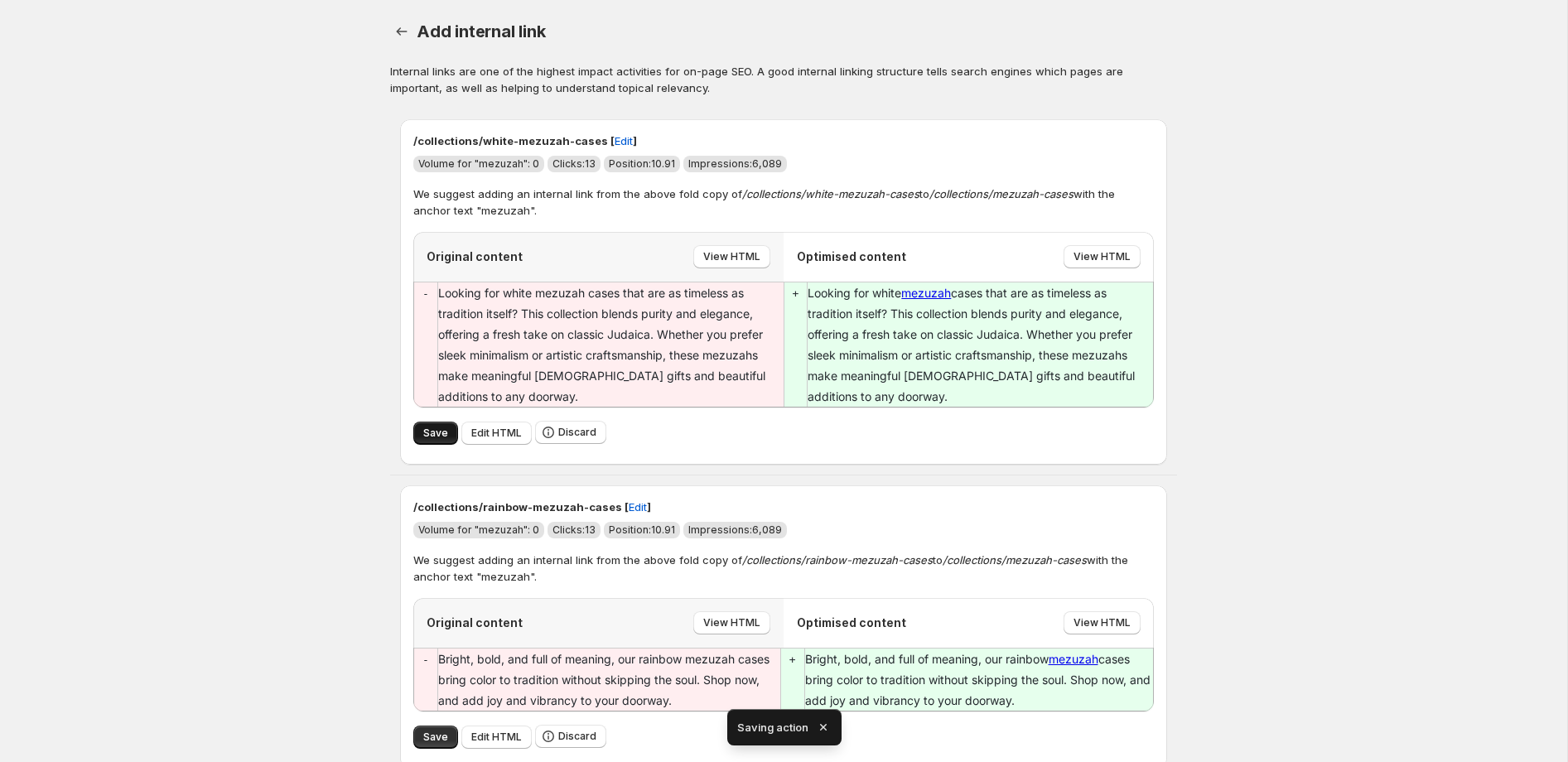
click at [442, 431] on span "Save" at bounding box center [435, 434] width 25 height 14
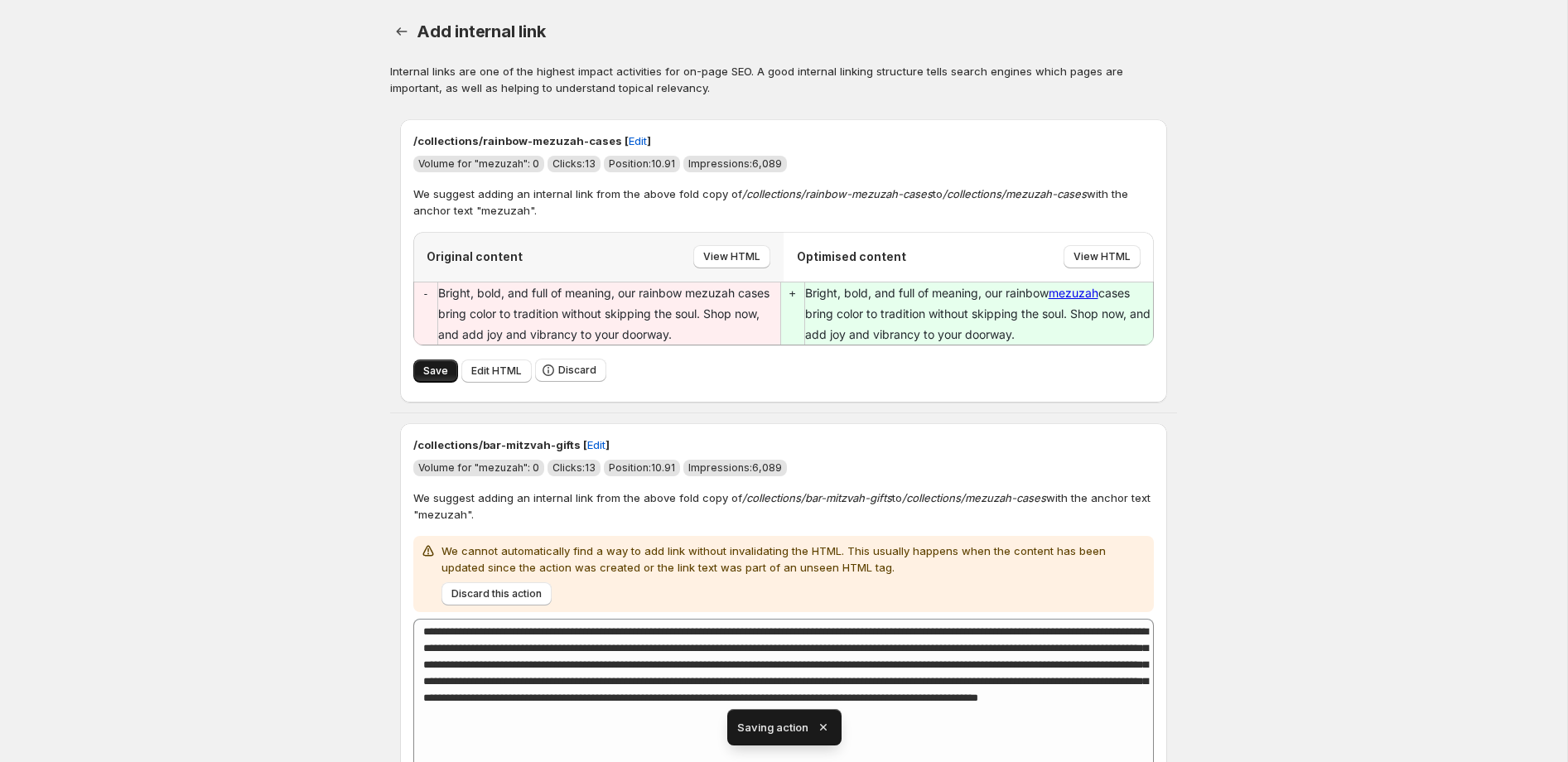
click at [439, 373] on span "Save" at bounding box center [435, 371] width 25 height 14
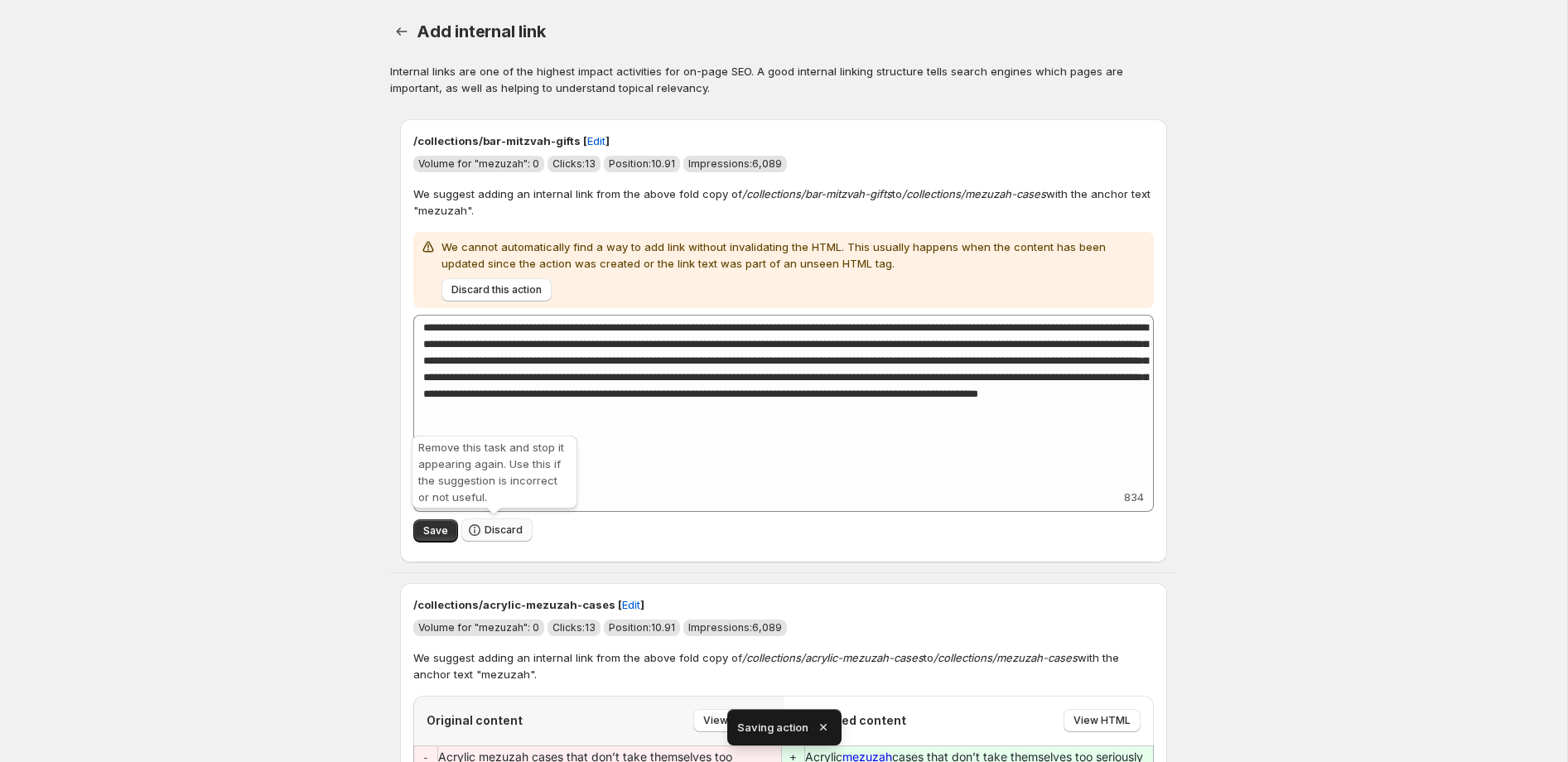
click at [502, 532] on span "Discard" at bounding box center [503, 530] width 38 height 14
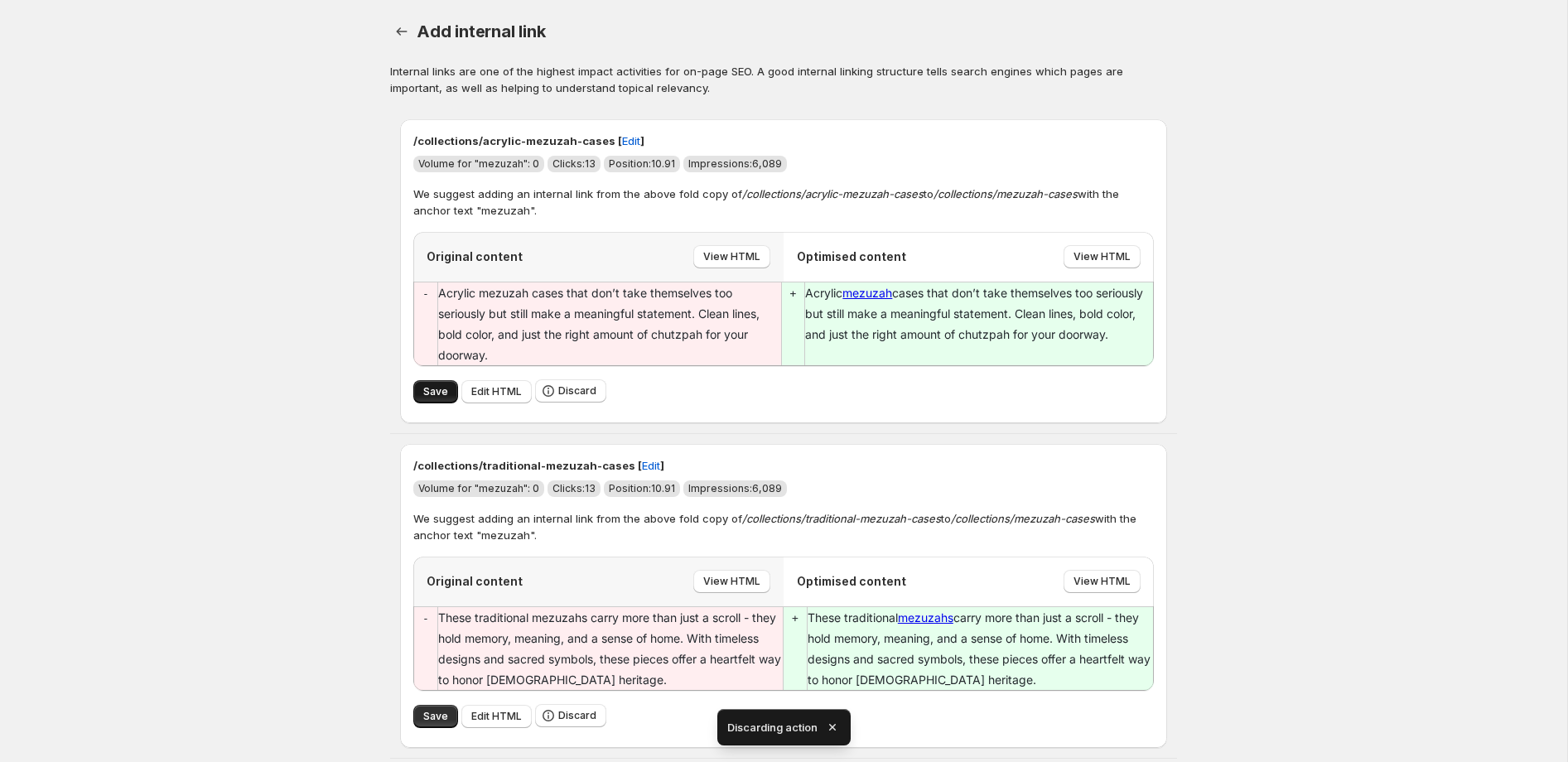
click at [434, 397] on span "Save" at bounding box center [435, 392] width 25 height 14
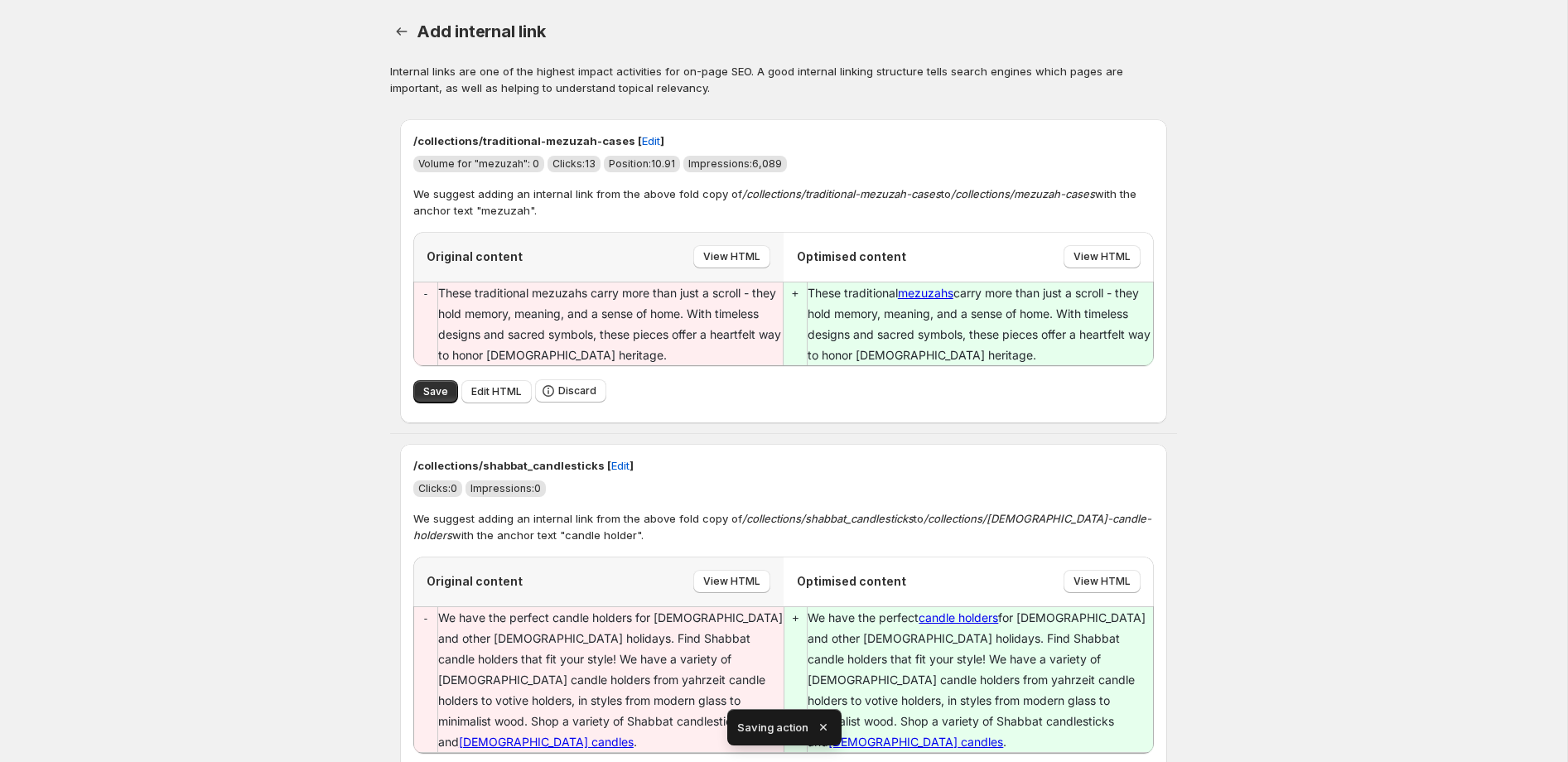
click at [434, 397] on span "Save" at bounding box center [435, 392] width 25 height 14
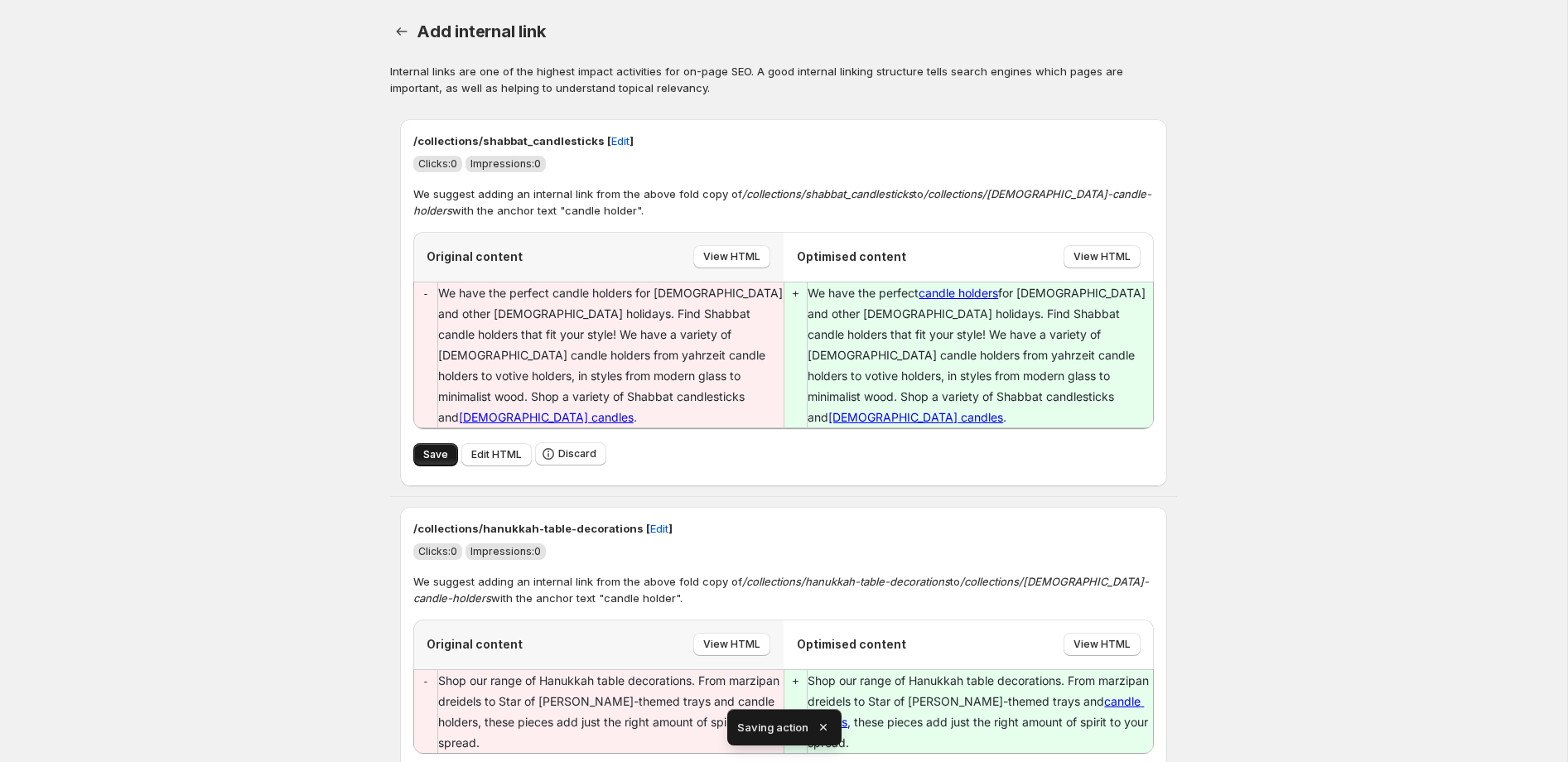
click at [434, 448] on span "Save" at bounding box center [435, 455] width 25 height 14
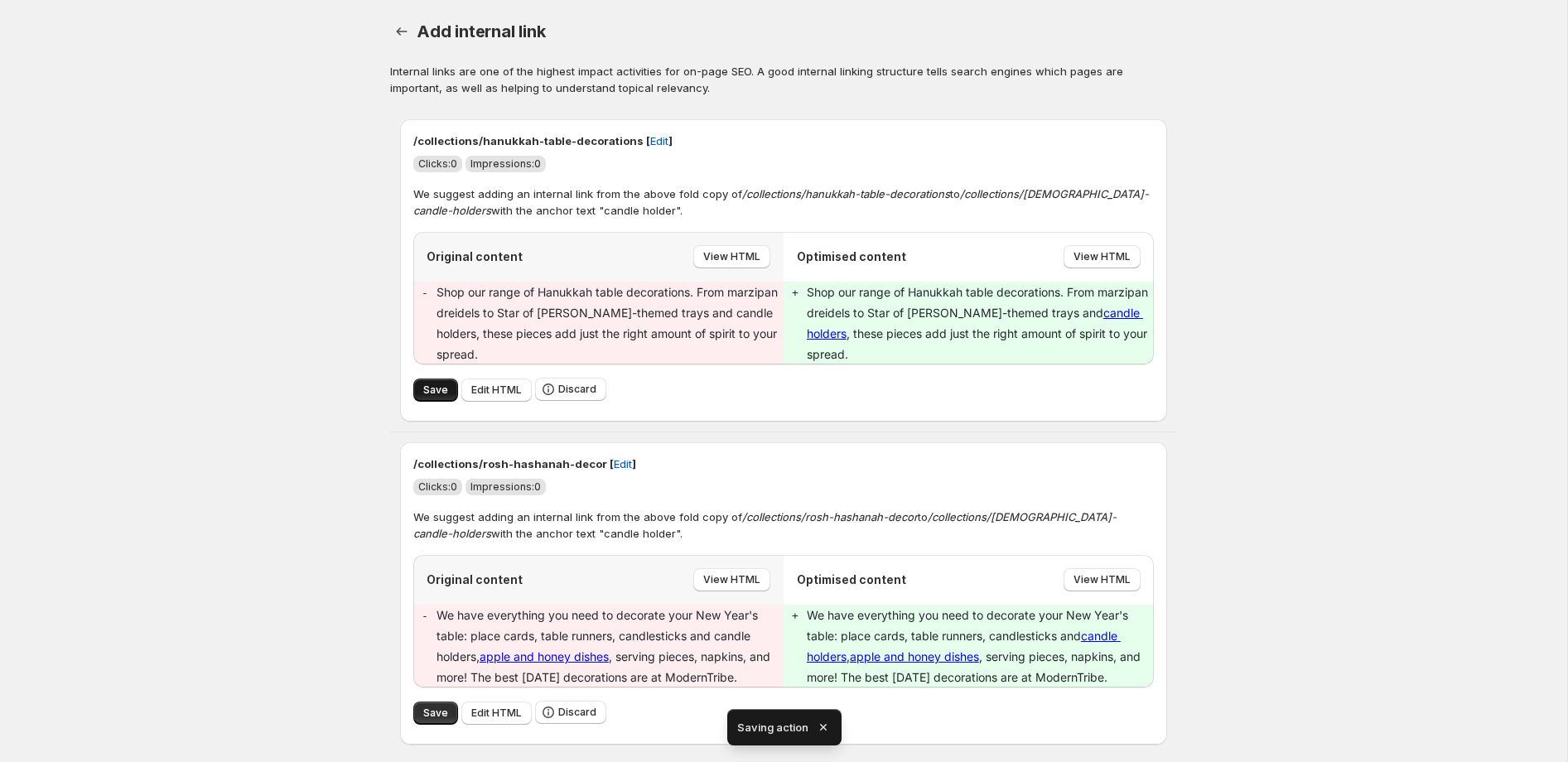
click at [441, 383] on span "Save" at bounding box center [435, 390] width 25 height 14
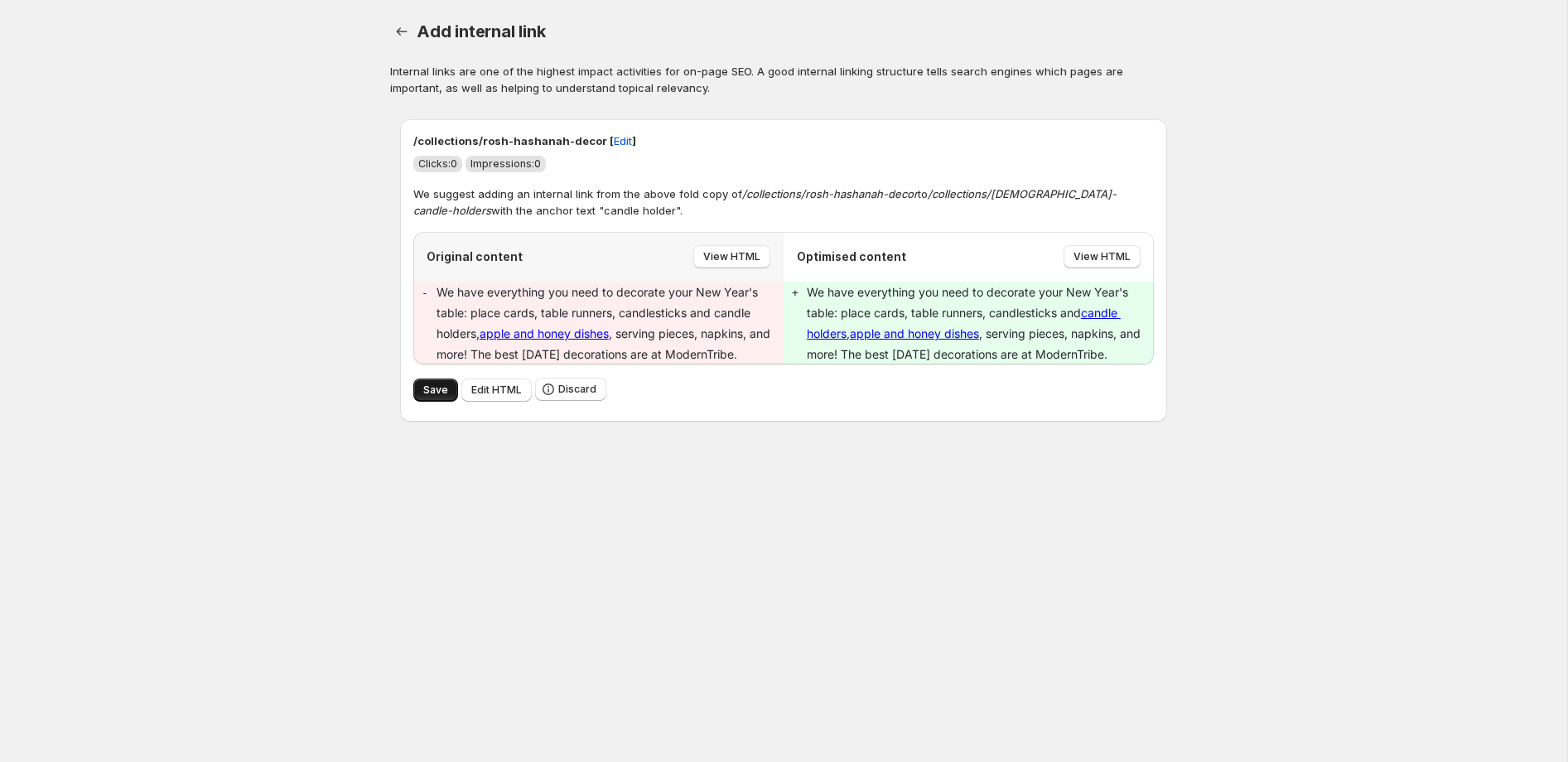
click at [435, 397] on span "Save" at bounding box center [435, 390] width 25 height 14
